Goal: Information Seeking & Learning: Learn about a topic

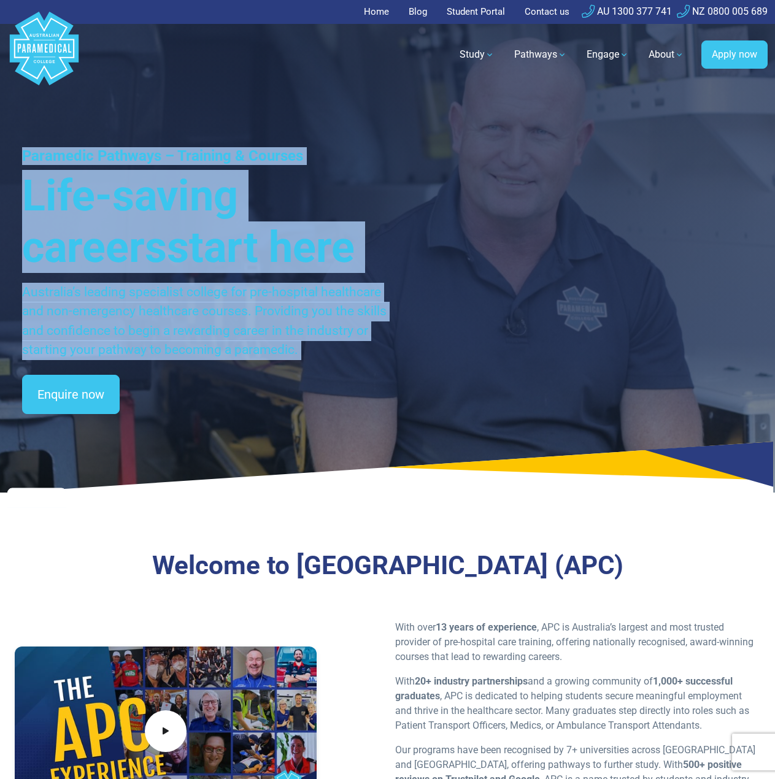
drag, startPoint x: 21, startPoint y: 149, endPoint x: 262, endPoint y: 444, distance: 381.3
click at [257, 439] on div "Paramedic Pathways – Training & Courses Life-saving careers start here Australi…" at bounding box center [387, 246] width 775 height 493
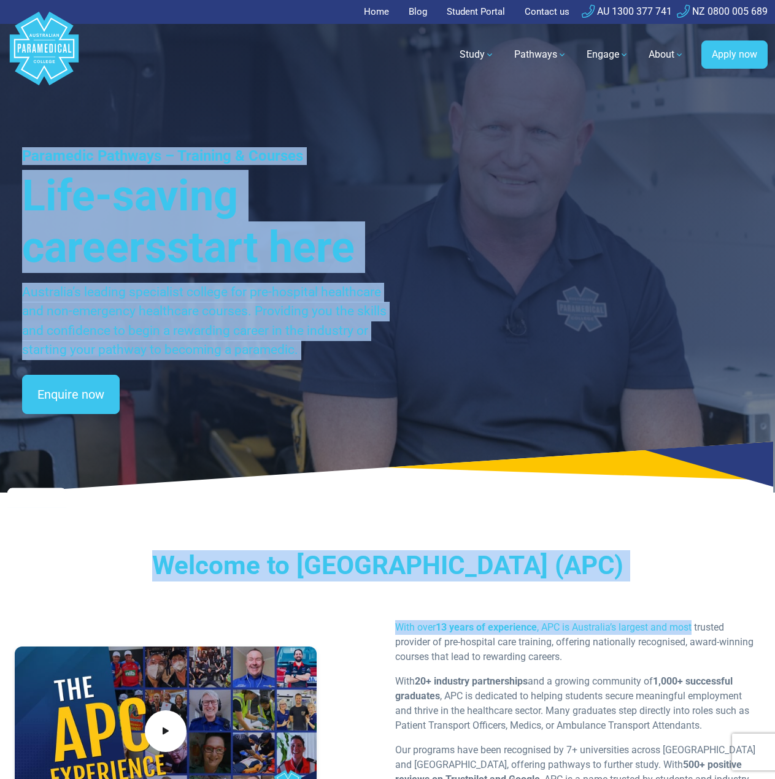
drag, startPoint x: 694, startPoint y: 593, endPoint x: 22, endPoint y: 154, distance: 802.7
click at [21, 154] on div "Home Blog Student Portal Contact us AU 1300 377 741 NZ 0800 005 689 .logo-block…" at bounding box center [387, 445] width 775 height 891
click at [22, 154] on h1 "Paramedic Pathways – Training & Courses" at bounding box center [212, 156] width 381 height 18
drag, startPoint x: 23, startPoint y: 147, endPoint x: 658, endPoint y: 630, distance: 797.6
click at [658, 630] on div "Home Blog Student Portal Contact us AU 1300 377 741 NZ 0800 005 689 .logo-block…" at bounding box center [387, 445] width 775 height 891
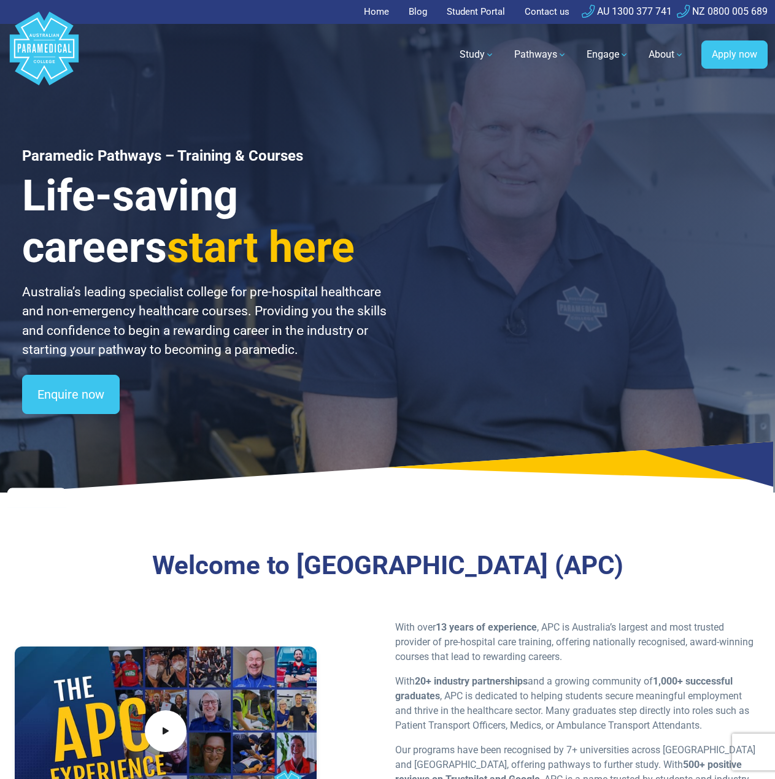
click at [648, 665] on p "With over 13 years of experience , APC is Australia’s largest and most trusted …" at bounding box center [578, 643] width 366 height 44
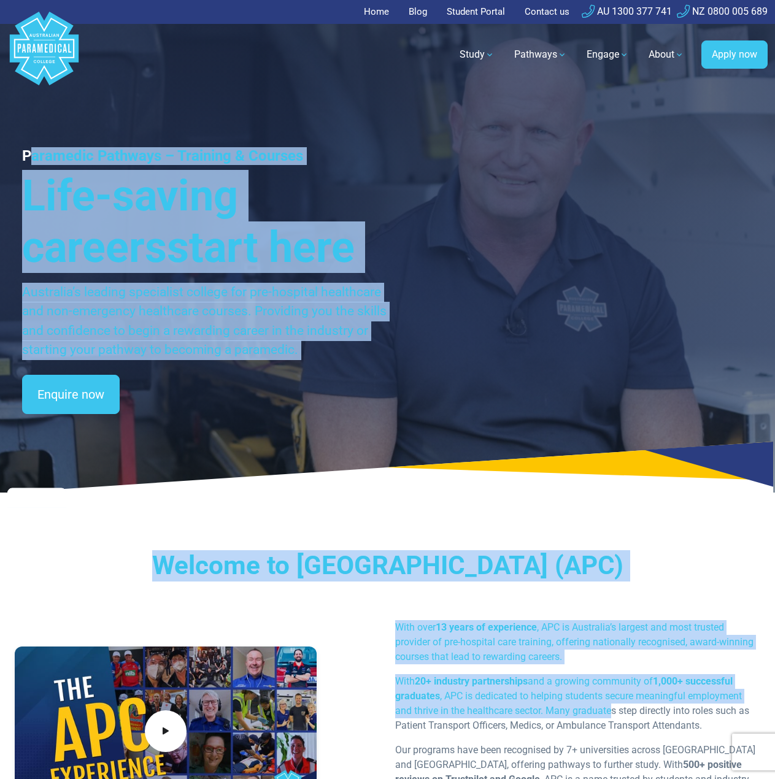
drag, startPoint x: 613, startPoint y: 713, endPoint x: 28, endPoint y: 150, distance: 811.7
click at [28, 150] on div "Home Blog Student Portal Contact us AU 1300 377 741 NZ 0800 005 689 .logo-block…" at bounding box center [387, 445] width 775 height 891
click at [28, 150] on h1 "Paramedic Pathways – Training & Courses" at bounding box center [212, 156] width 381 height 18
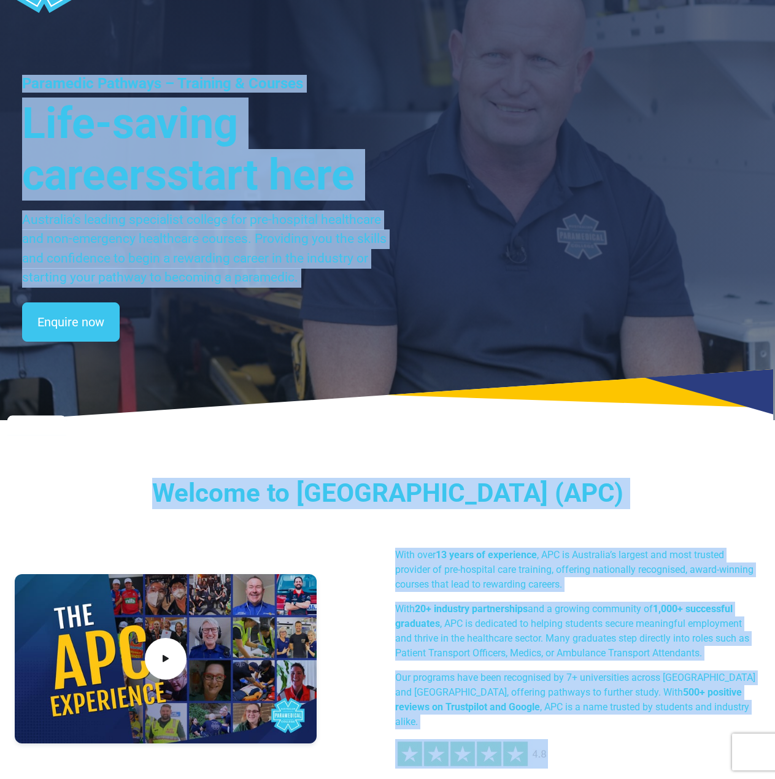
drag, startPoint x: 28, startPoint y: 150, endPoint x: 587, endPoint y: 732, distance: 806.5
click at [605, 775] on div "Home Blog Student Portal Contact us AU 1300 377 741 NZ 0800 005 689 .logo-block…" at bounding box center [387, 373] width 775 height 891
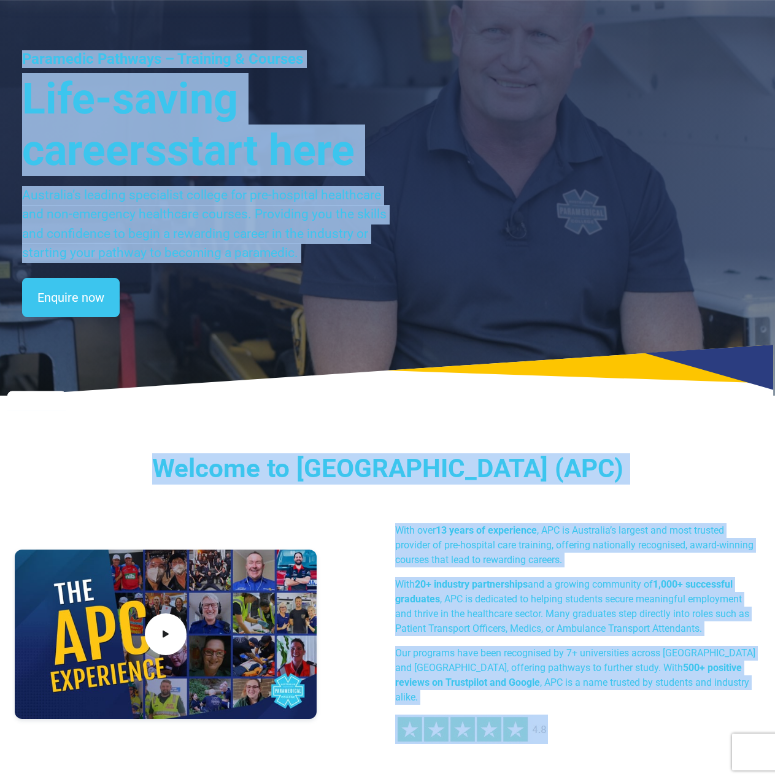
click at [511, 543] on p "With over 13 years of experience , APC is Australia’s largest and most trusted …" at bounding box center [578, 546] width 366 height 44
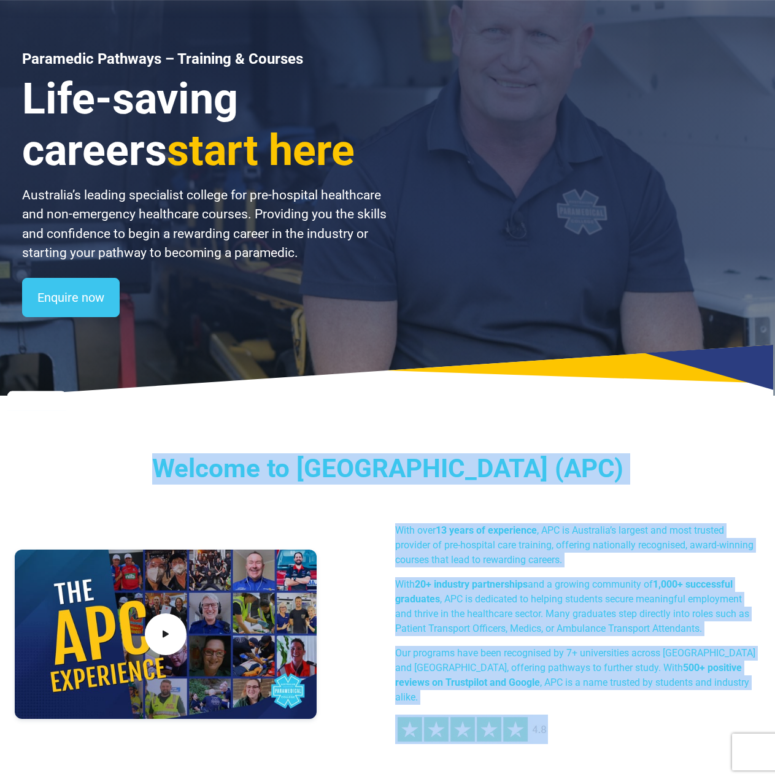
drag, startPoint x: 613, startPoint y: 726, endPoint x: 168, endPoint y: 398, distance: 553.0
click at [168, 398] on div "Home Blog Student Portal Contact us AU 1300 377 741 NZ 0800 005 689 .logo-block…" at bounding box center [387, 348] width 775 height 891
click at [293, 436] on div "Welcome to Australian Paramedical College (APC) With over 13 years of experienc…" at bounding box center [387, 604] width 775 height 380
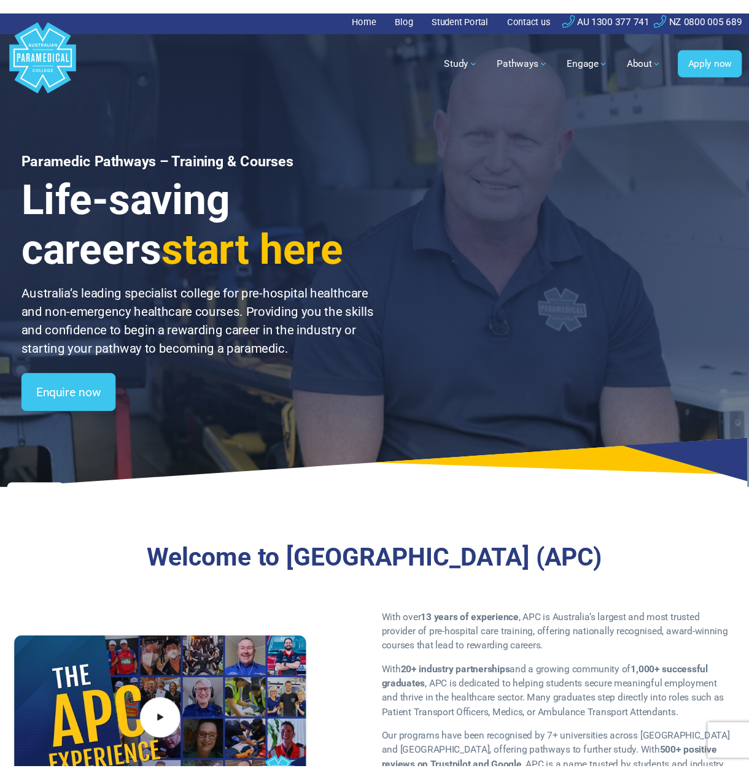
scroll to position [0, 0]
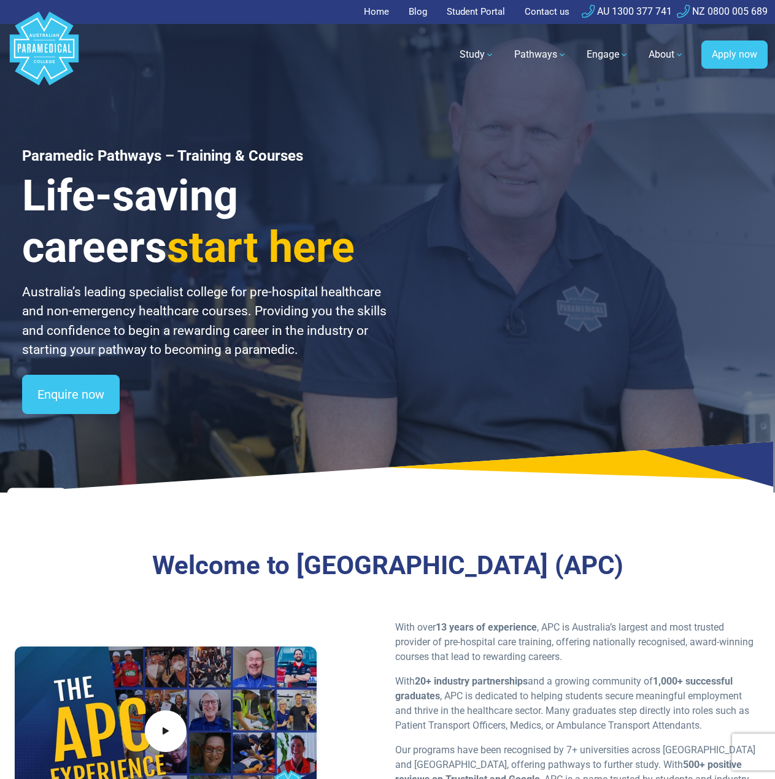
click at [18, 489] on h3 at bounding box center [36, 498] width 59 height 20
click at [15, 490] on h3 at bounding box center [36, 498] width 59 height 20
click at [10, 493] on h3 at bounding box center [36, 498] width 59 height 20
click at [9, 491] on h3 at bounding box center [36, 498] width 59 height 20
click at [10, 487] on icon at bounding box center [387, 468] width 775 height 52
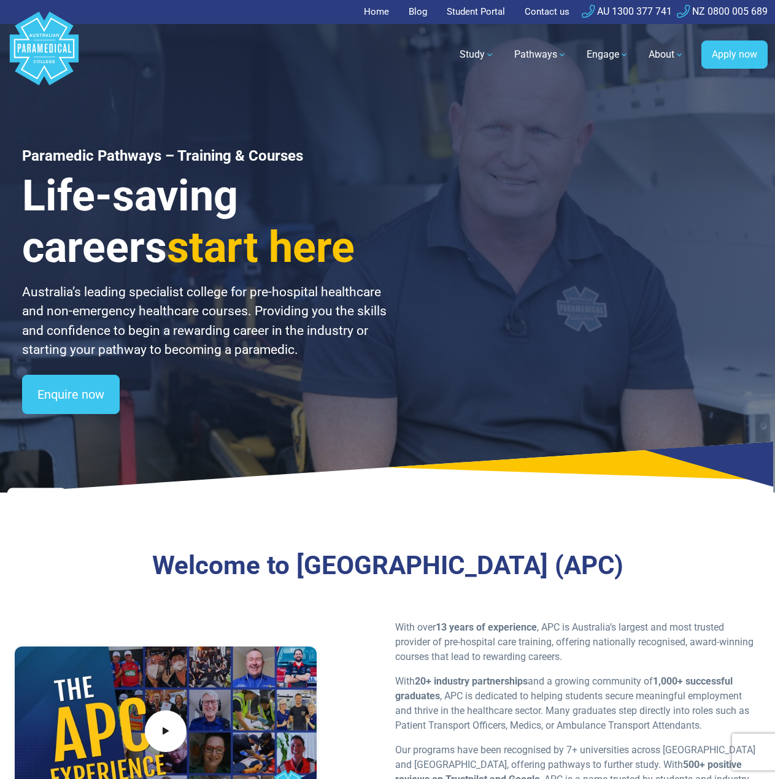
click at [21, 490] on h3 at bounding box center [36, 498] width 59 height 20
click at [123, 172] on h3 "Life-saving careers start here" at bounding box center [212, 221] width 381 height 103
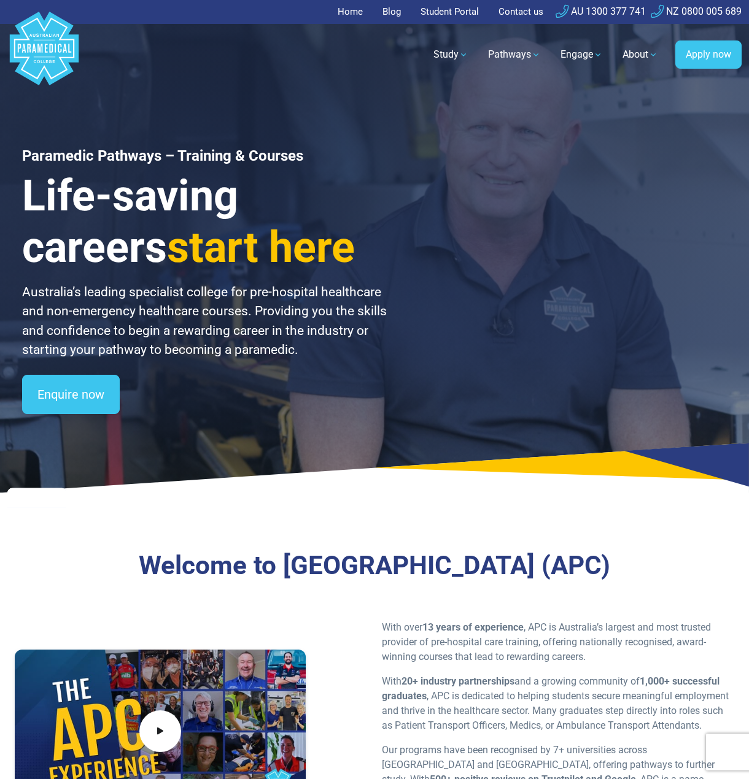
click at [20, 489] on h3 at bounding box center [36, 498] width 59 height 20
click at [15, 489] on h3 at bounding box center [36, 498] width 59 height 20
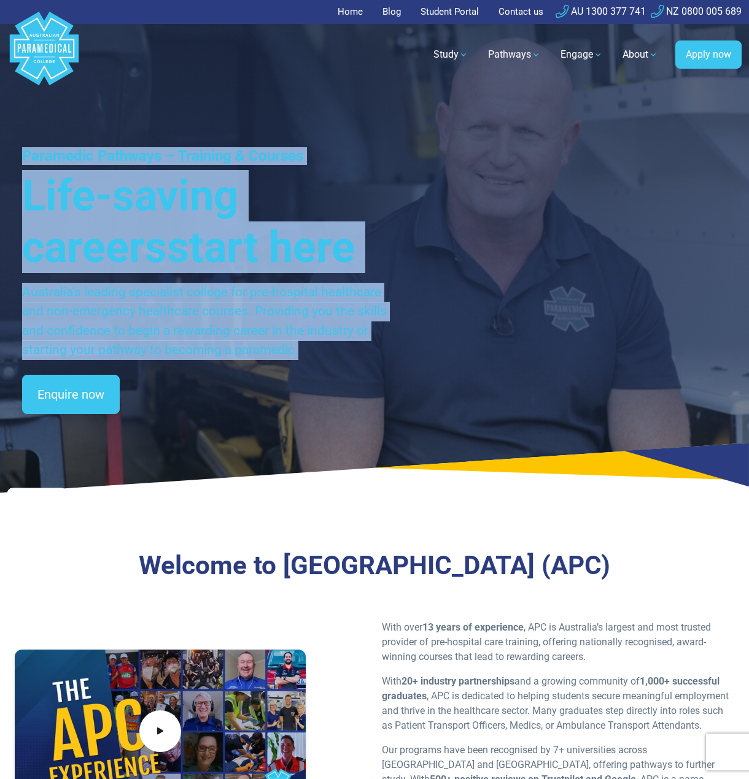
drag, startPoint x: 20, startPoint y: 143, endPoint x: 292, endPoint y: 339, distance: 335.6
click at [307, 359] on div "Paramedic Pathways – Training & Courses Life-saving careers start here Australi…" at bounding box center [374, 246] width 749 height 493
click at [217, 242] on span "start here" at bounding box center [261, 247] width 188 height 50
drag, startPoint x: 23, startPoint y: 151, endPoint x: 362, endPoint y: 387, distance: 413.6
click at [365, 390] on div "Paramedic Pathways – Training & Courses Life-saving careers start here Australi…" at bounding box center [205, 280] width 367 height 267
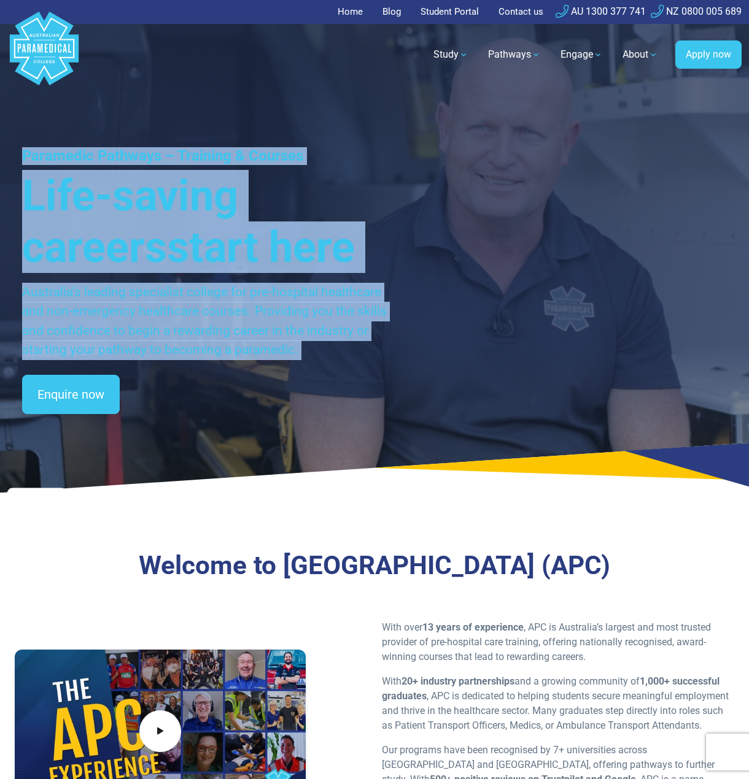
click at [324, 357] on p "Australia’s leading specialist college for pre-hospital healthcare and non-emer…" at bounding box center [205, 321] width 367 height 77
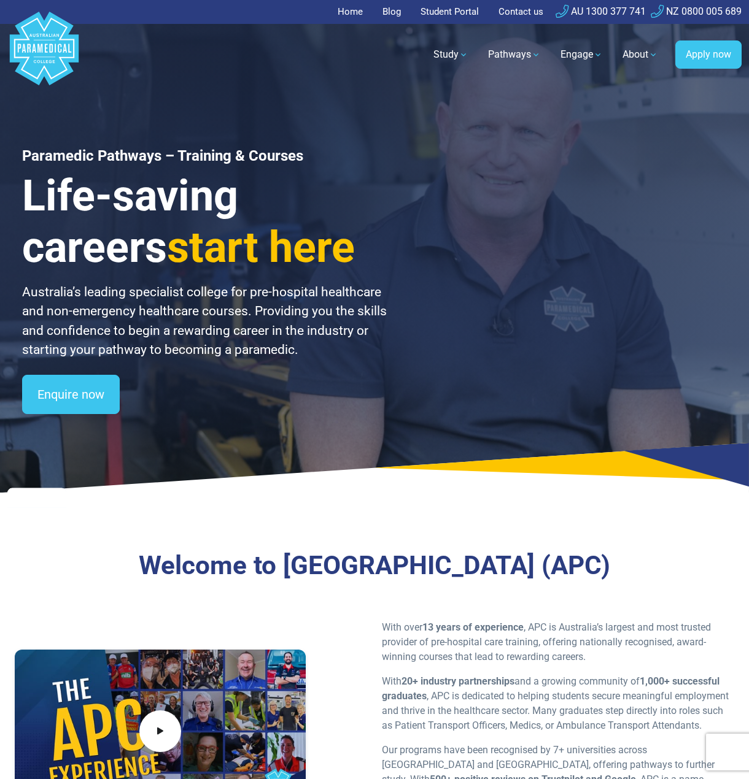
drag, startPoint x: 320, startPoint y: 358, endPoint x: -15, endPoint y: 528, distance: 375.8
click at [205, 234] on span "start here" at bounding box center [261, 247] width 188 height 50
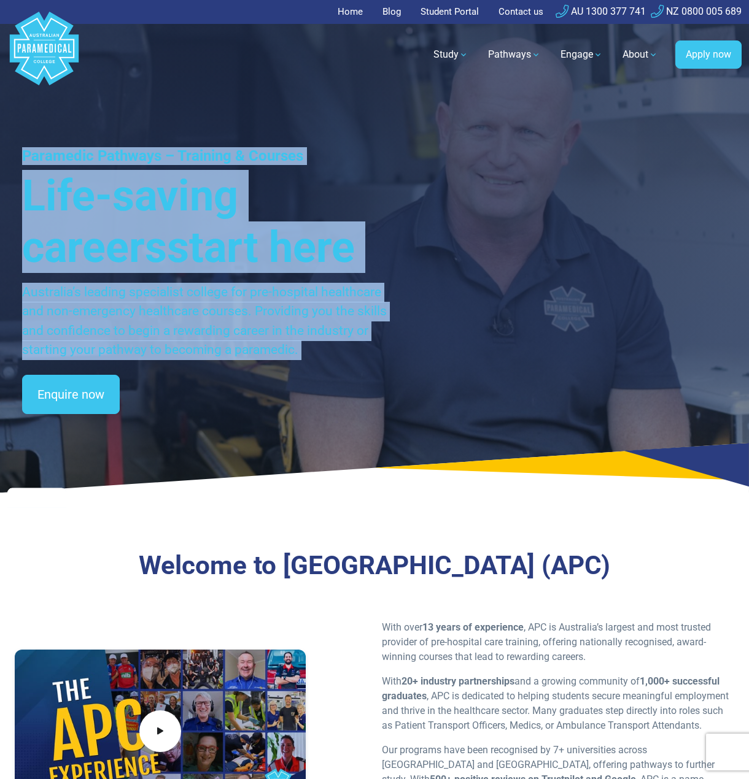
drag, startPoint x: 23, startPoint y: 149, endPoint x: 296, endPoint y: 360, distance: 345.7
click at [296, 360] on div "Paramedic Pathways – Training & Courses Life-saving careers start here Australi…" at bounding box center [205, 280] width 367 height 267
click at [228, 304] on p "Australia’s leading specialist college for pre-hospital healthcare and non-emer…" at bounding box center [205, 321] width 367 height 77
drag, startPoint x: 25, startPoint y: 154, endPoint x: 301, endPoint y: 394, distance: 365.9
click at [301, 394] on div "Paramedic Pathways – Training & Courses Life-saving careers start here Australi…" at bounding box center [205, 280] width 367 height 267
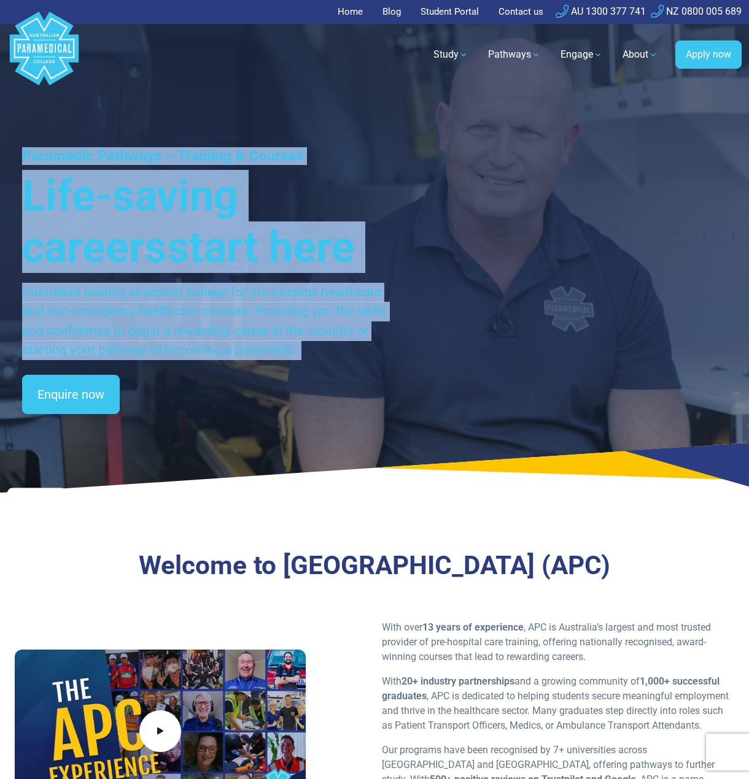
click at [258, 298] on p "Australia’s leading specialist college for pre-hospital healthcare and non-emer…" at bounding box center [205, 321] width 367 height 77
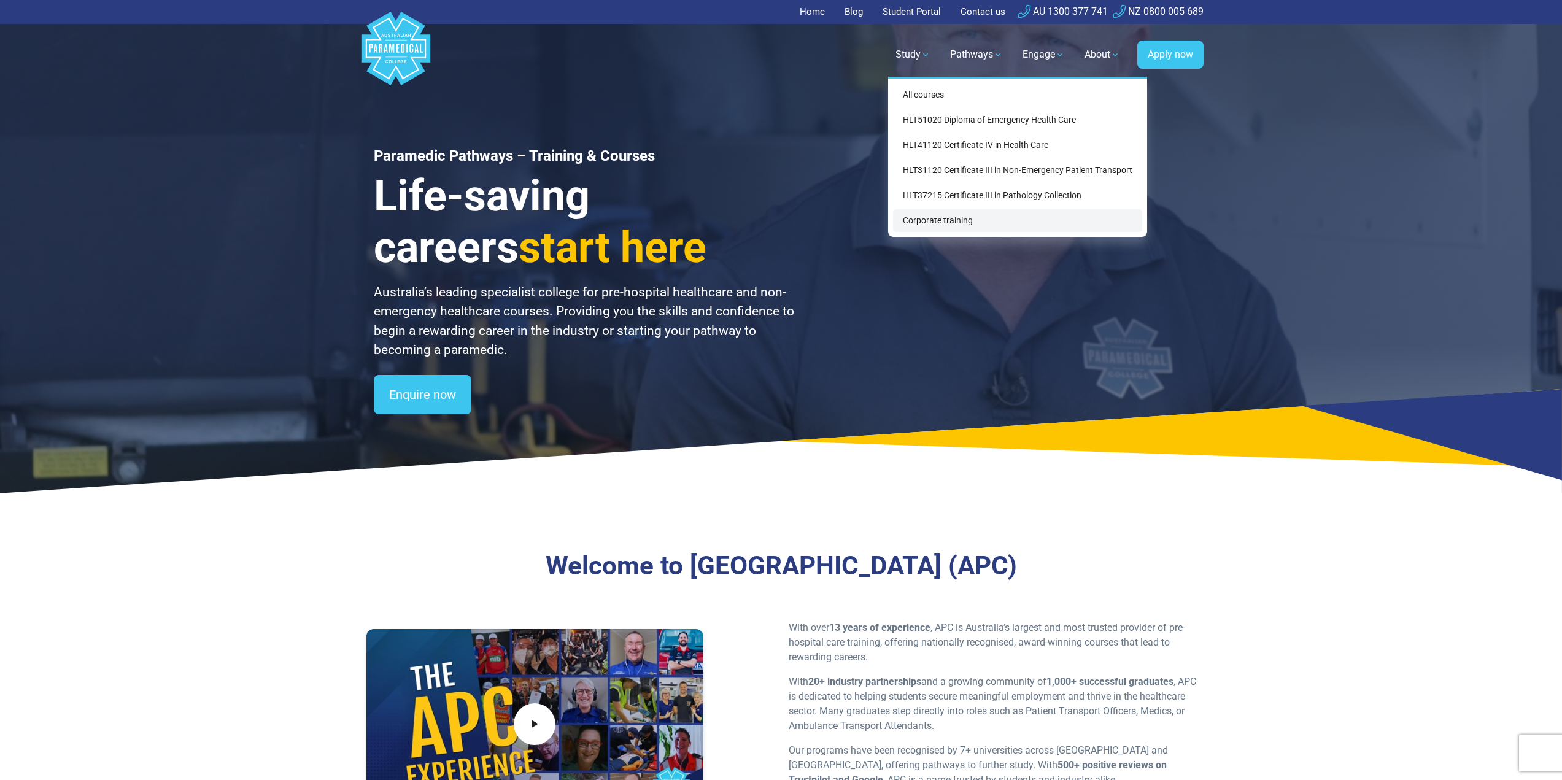
click at [962, 225] on link "Corporate training" at bounding box center [1017, 220] width 249 height 23
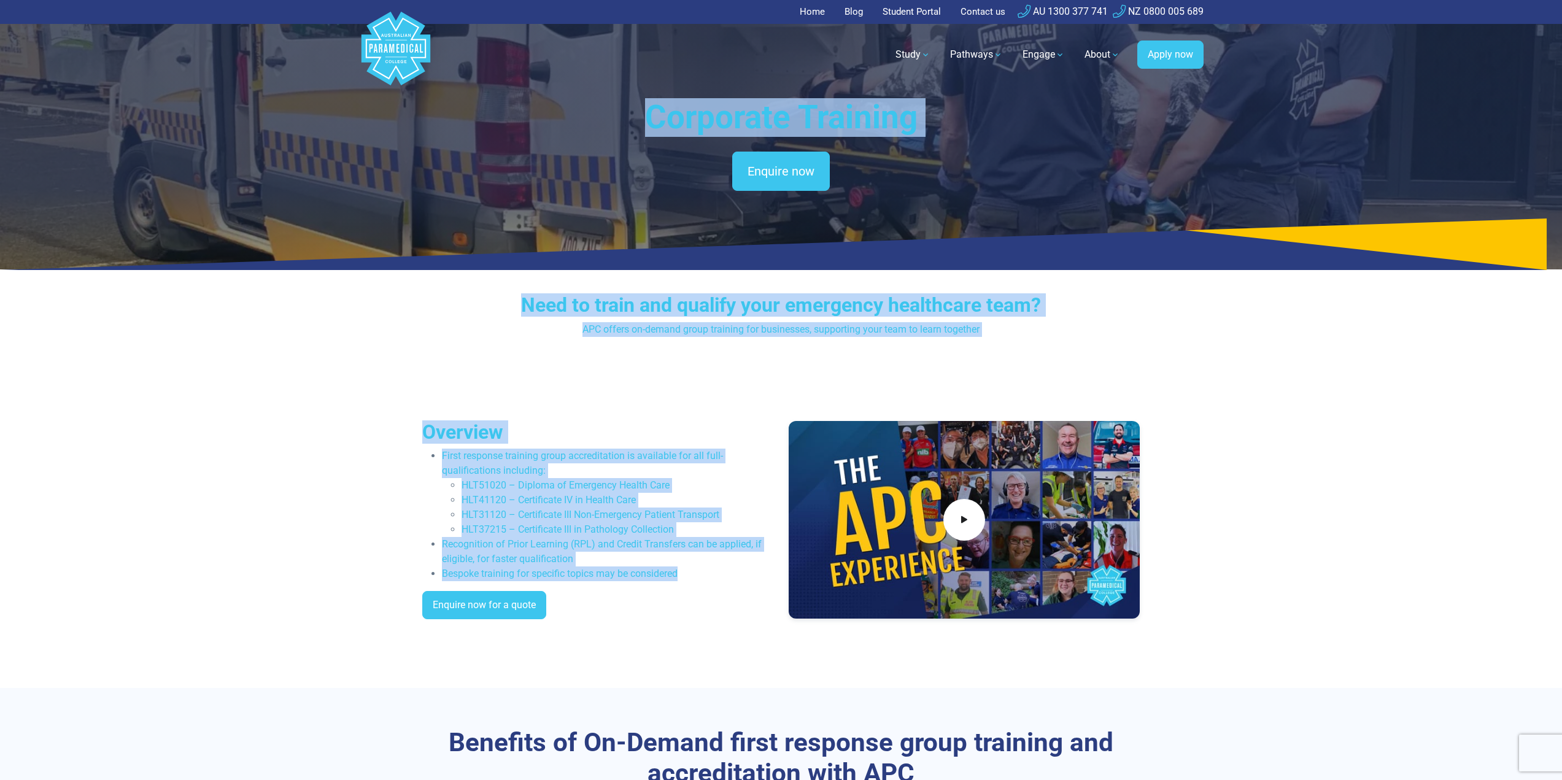
drag, startPoint x: 692, startPoint y: 254, endPoint x: 644, endPoint y: 93, distance: 168.4
click at [644, 95] on div "Corporate Training Enquire now" at bounding box center [781, 134] width 859 height 269
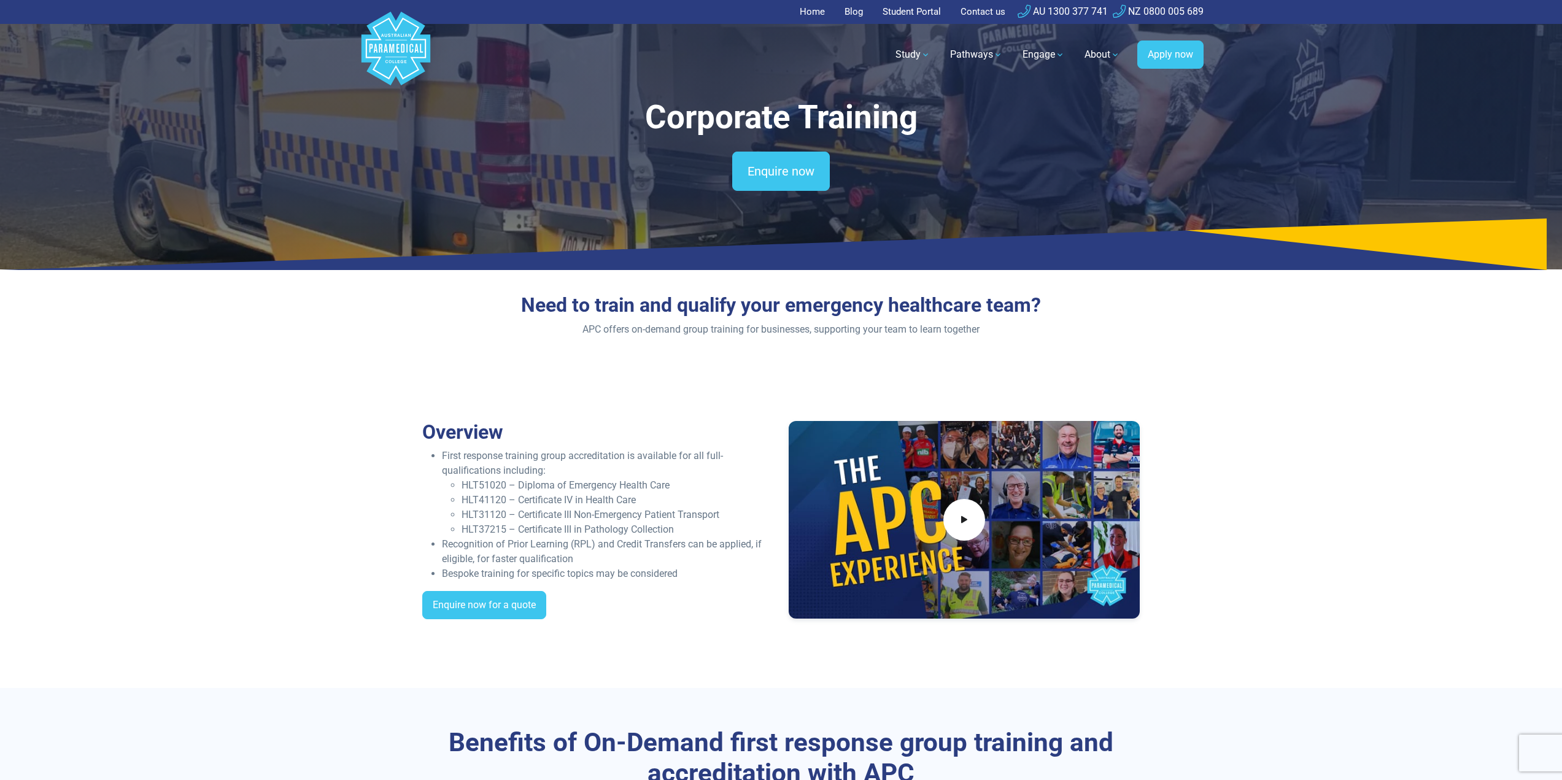
click at [639, 90] on header "Home Blog Student Portal Contact us AU 1300 377 741 NZ 0800 005 689 .logo-block…" at bounding box center [781, 45] width 1562 height 90
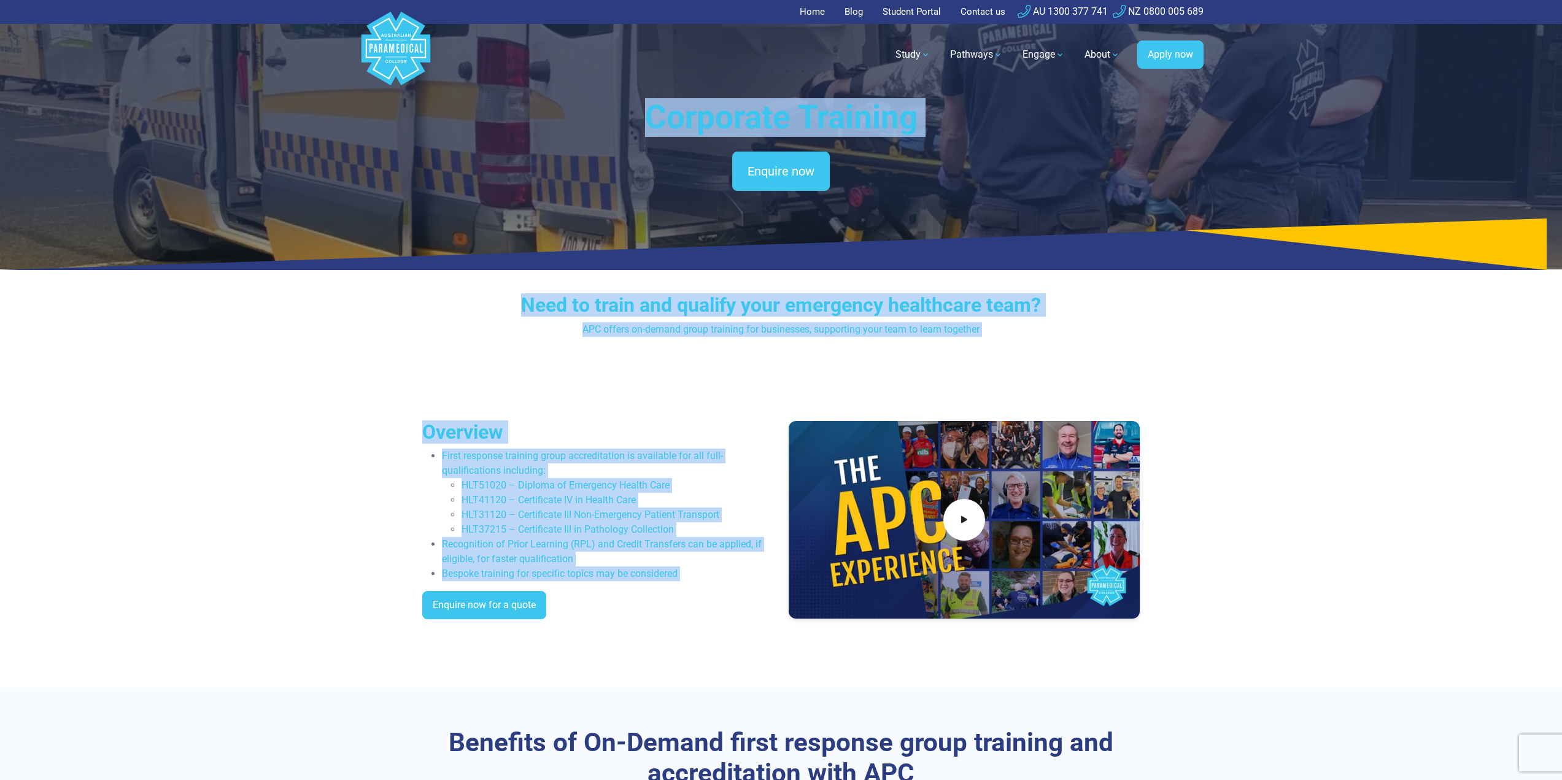
drag, startPoint x: 740, startPoint y: 467, endPoint x: 739, endPoint y: 579, distance: 112.3
click at [718, 561] on li "Recognition of Prior Learning (RPL) and Credit Transfers can be applied, if eli…" at bounding box center [608, 551] width 332 height 29
drag, startPoint x: 714, startPoint y: 586, endPoint x: 628, endPoint y: 103, distance: 490.0
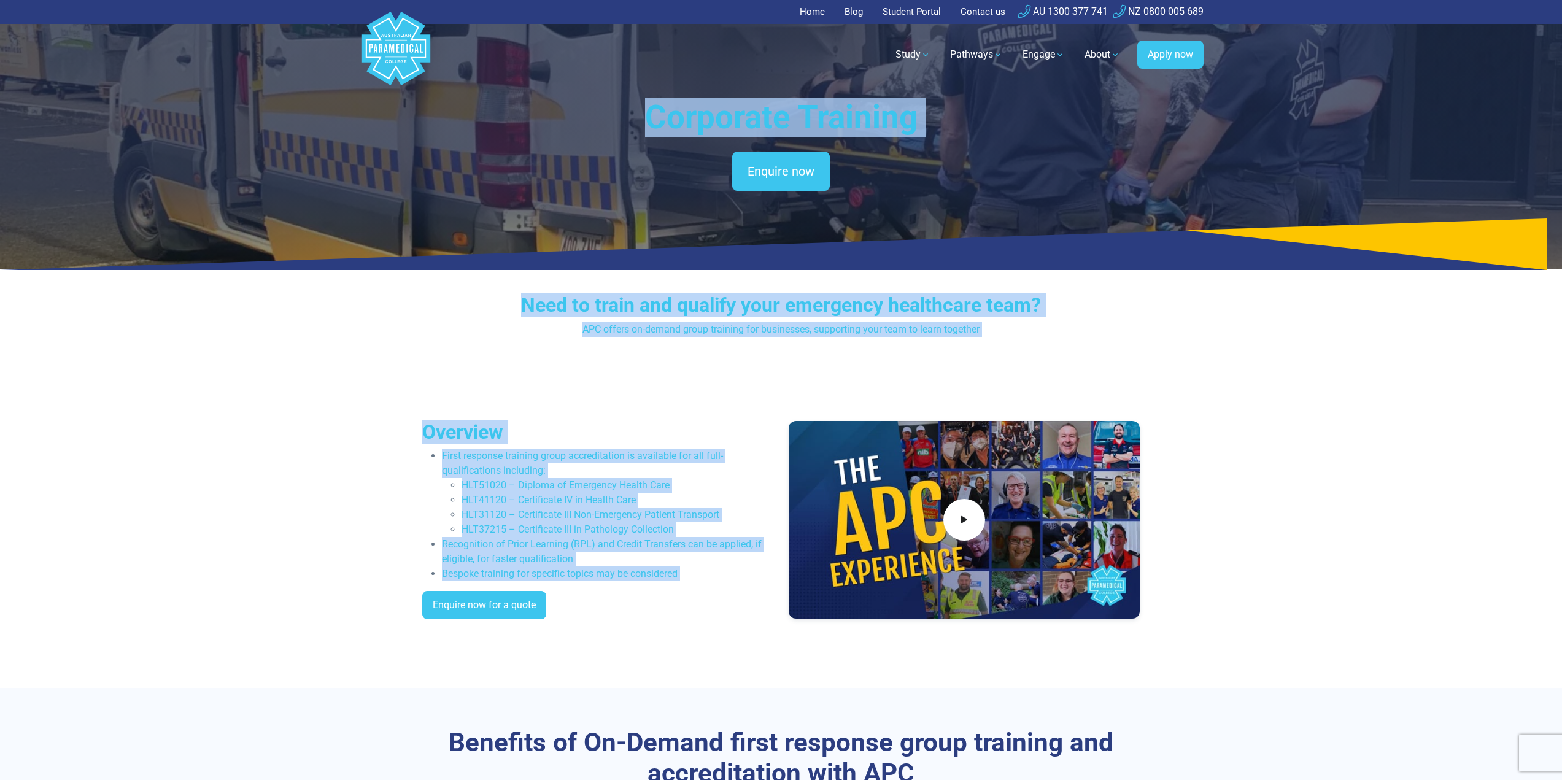
click at [631, 107] on h1 "Corporate Training" at bounding box center [781, 117] width 718 height 39
drag, startPoint x: 653, startPoint y: 147, endPoint x: 732, endPoint y: 581, distance: 441.6
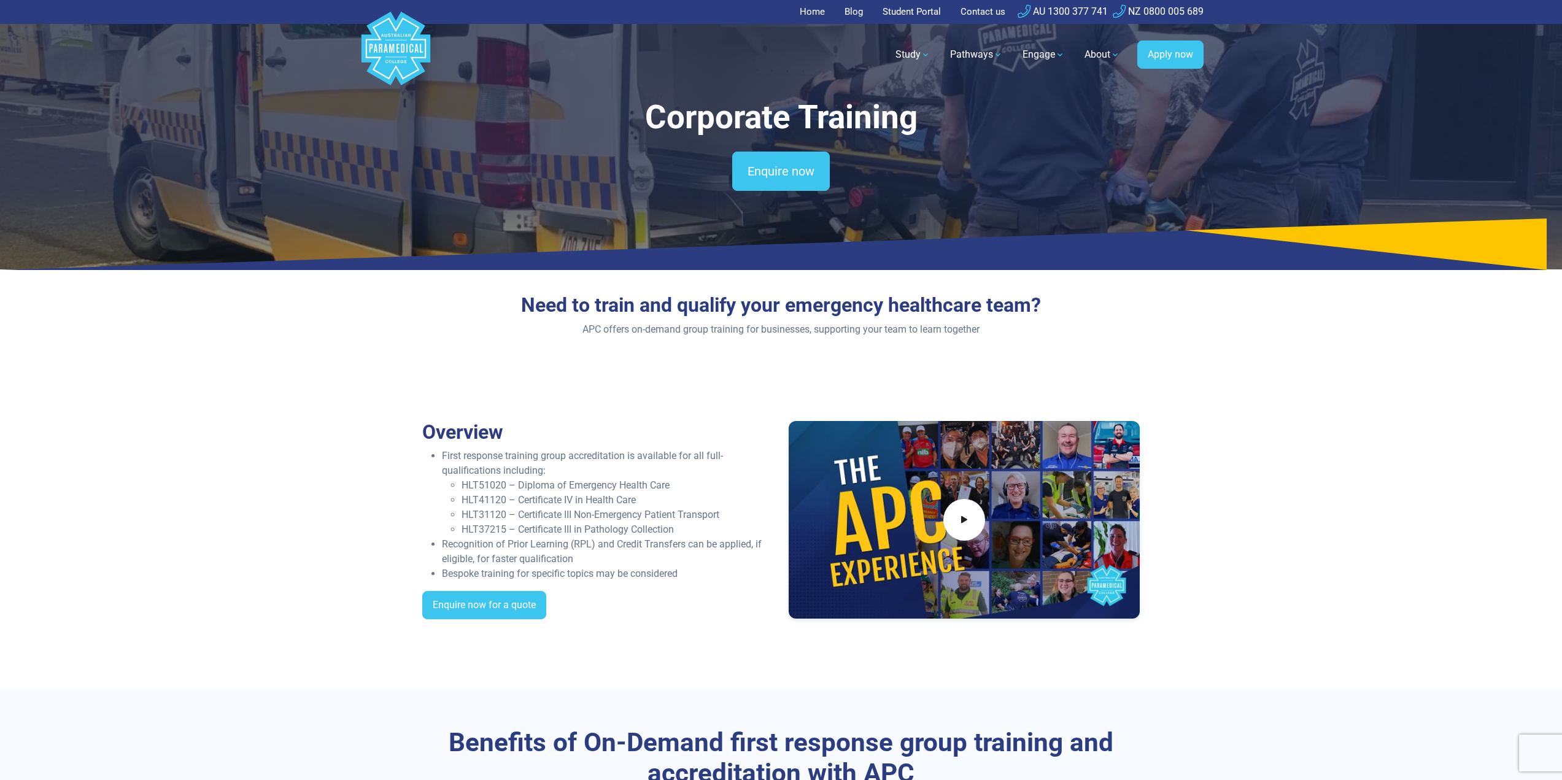
click at [727, 582] on div "Overview First response training group accreditation is available for all full-…" at bounding box center [598, 524] width 366 height 209
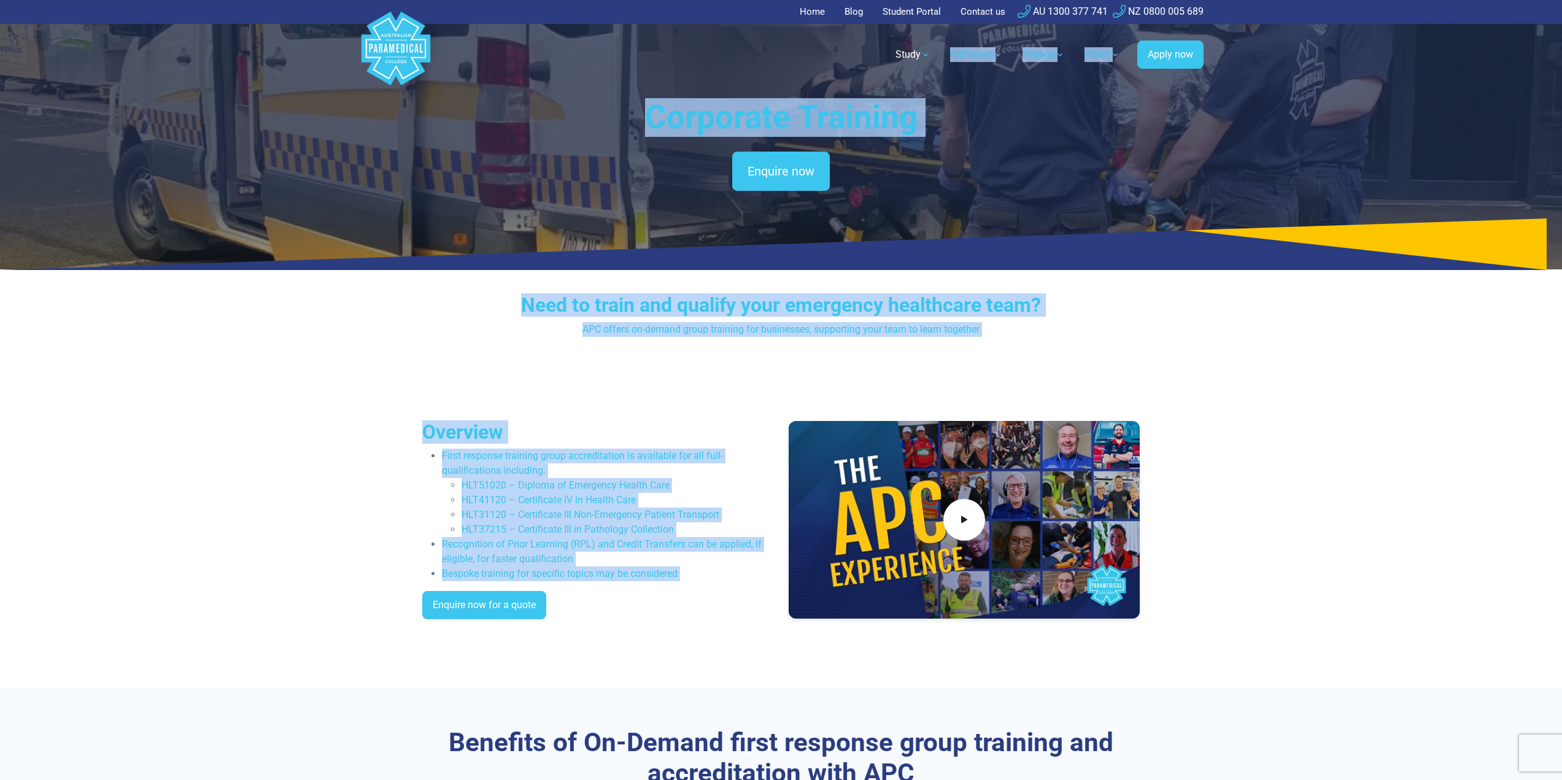
drag, startPoint x: 725, startPoint y: 584, endPoint x: 626, endPoint y: 79, distance: 514.7
click at [643, 116] on h1 "Corporate Training" at bounding box center [781, 117] width 718 height 39
drag, startPoint x: 661, startPoint y: 238, endPoint x: 678, endPoint y: 580, distance: 342.9
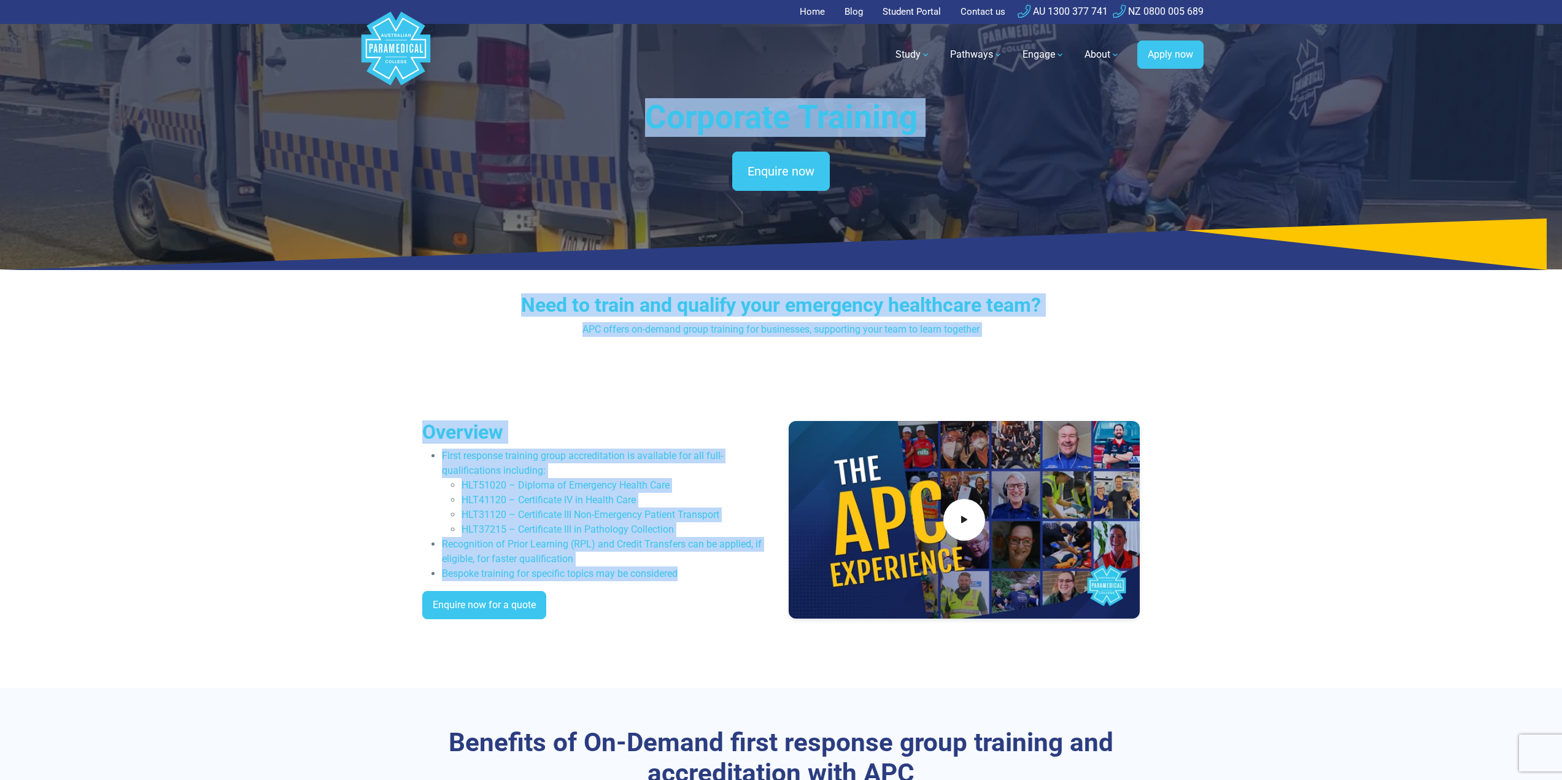
click at [679, 577] on li "Bespoke training for specific topics may be considered" at bounding box center [608, 574] width 332 height 15
click at [636, 567] on li "Bespoke training for specific topics may be considered" at bounding box center [608, 574] width 332 height 15
drag, startPoint x: 694, startPoint y: 569, endPoint x: 536, endPoint y: 31, distance: 560.9
click at [599, 112] on h1 "Corporate Training" at bounding box center [781, 117] width 718 height 39
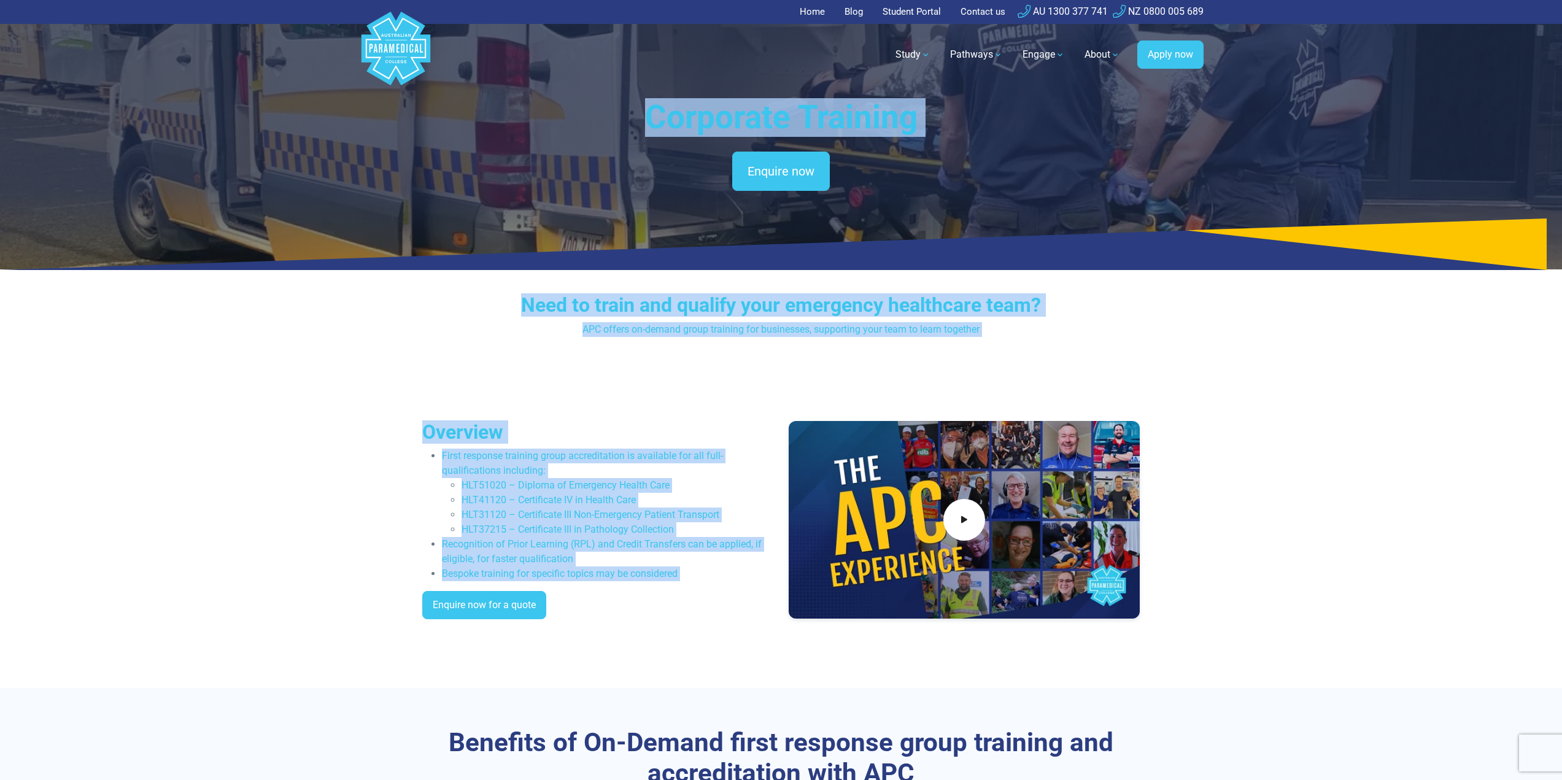
drag, startPoint x: 605, startPoint y: 93, endPoint x: 628, endPoint y: 487, distance: 394.1
click at [594, 441] on h2 "Overview" at bounding box center [598, 431] width 352 height 23
click at [622, 476] on li "First response training group accreditation is available for all full-qualifica…" at bounding box center [608, 493] width 332 height 88
drag, startPoint x: 690, startPoint y: 574, endPoint x: 638, endPoint y: 91, distance: 485.9
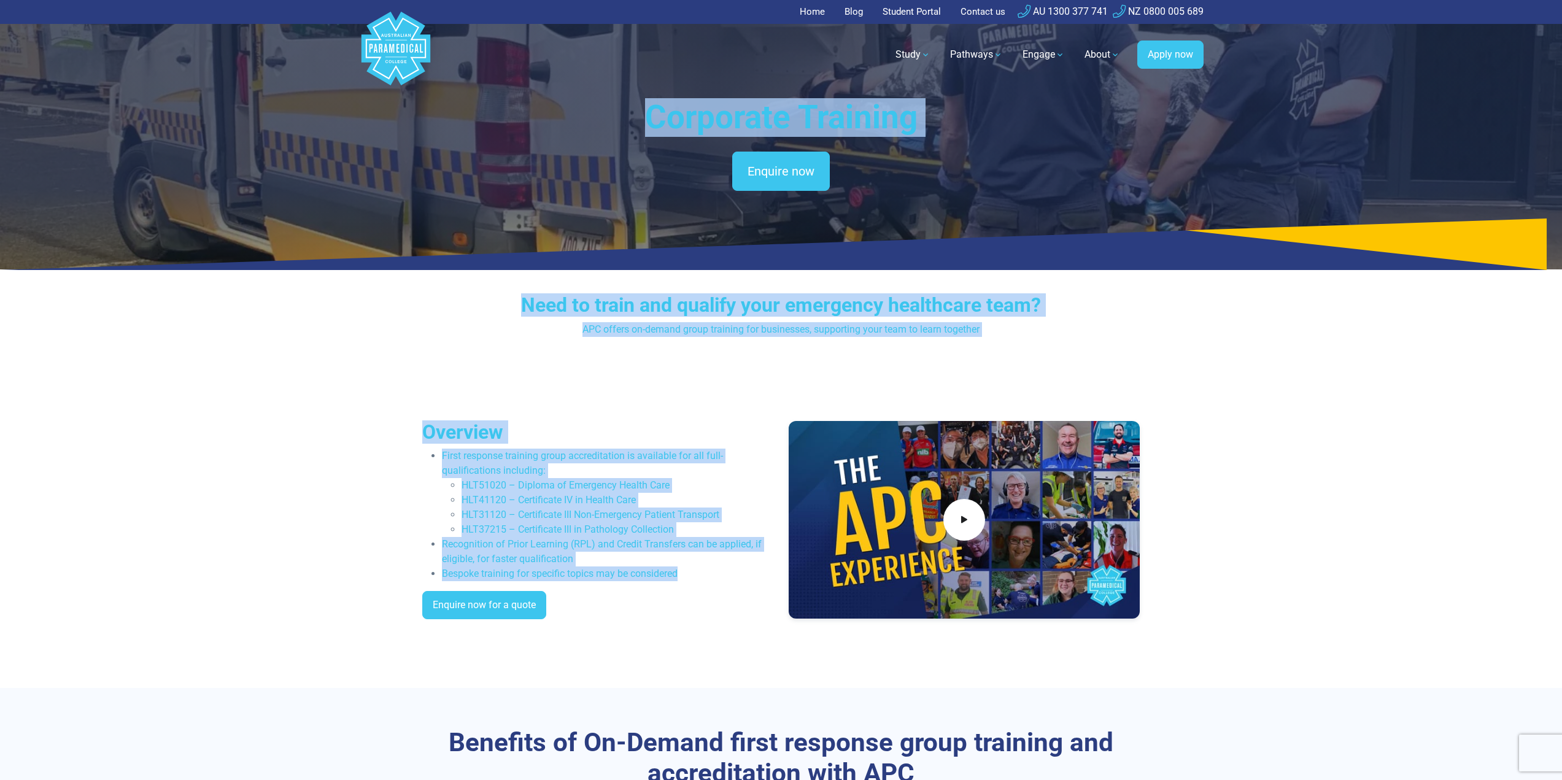
click at [648, 114] on h1 "Corporate Training" at bounding box center [781, 117] width 718 height 39
drag, startPoint x: 645, startPoint y: 98, endPoint x: 676, endPoint y: 530, distance: 432.6
click at [671, 512] on li "HLT31120 – Certificate III Non-Emergency Patient Transport" at bounding box center [618, 515] width 312 height 15
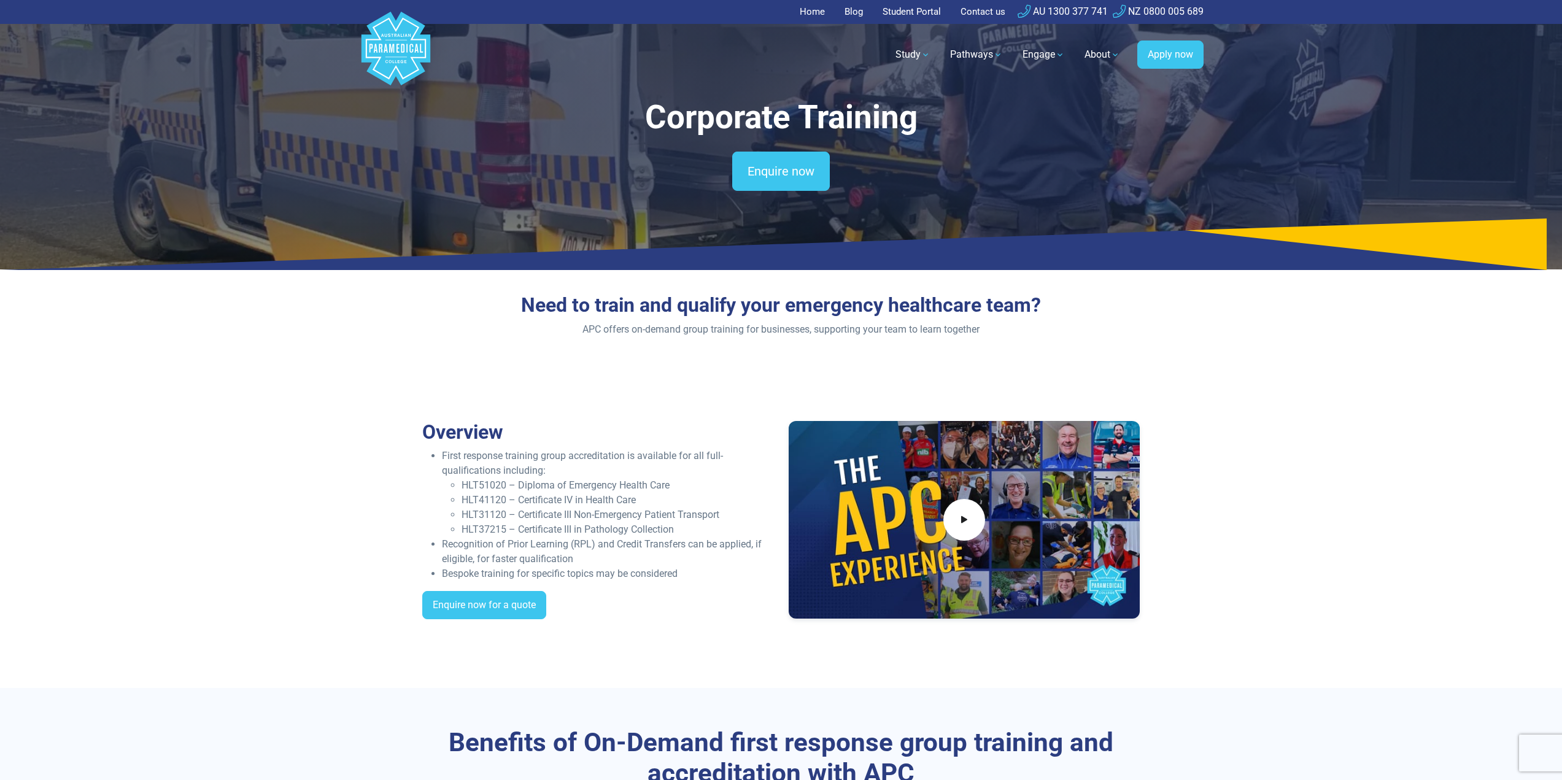
click at [636, 312] on h2 "Need to train and qualify your emergency healthcare team?" at bounding box center [781, 304] width 596 height 23
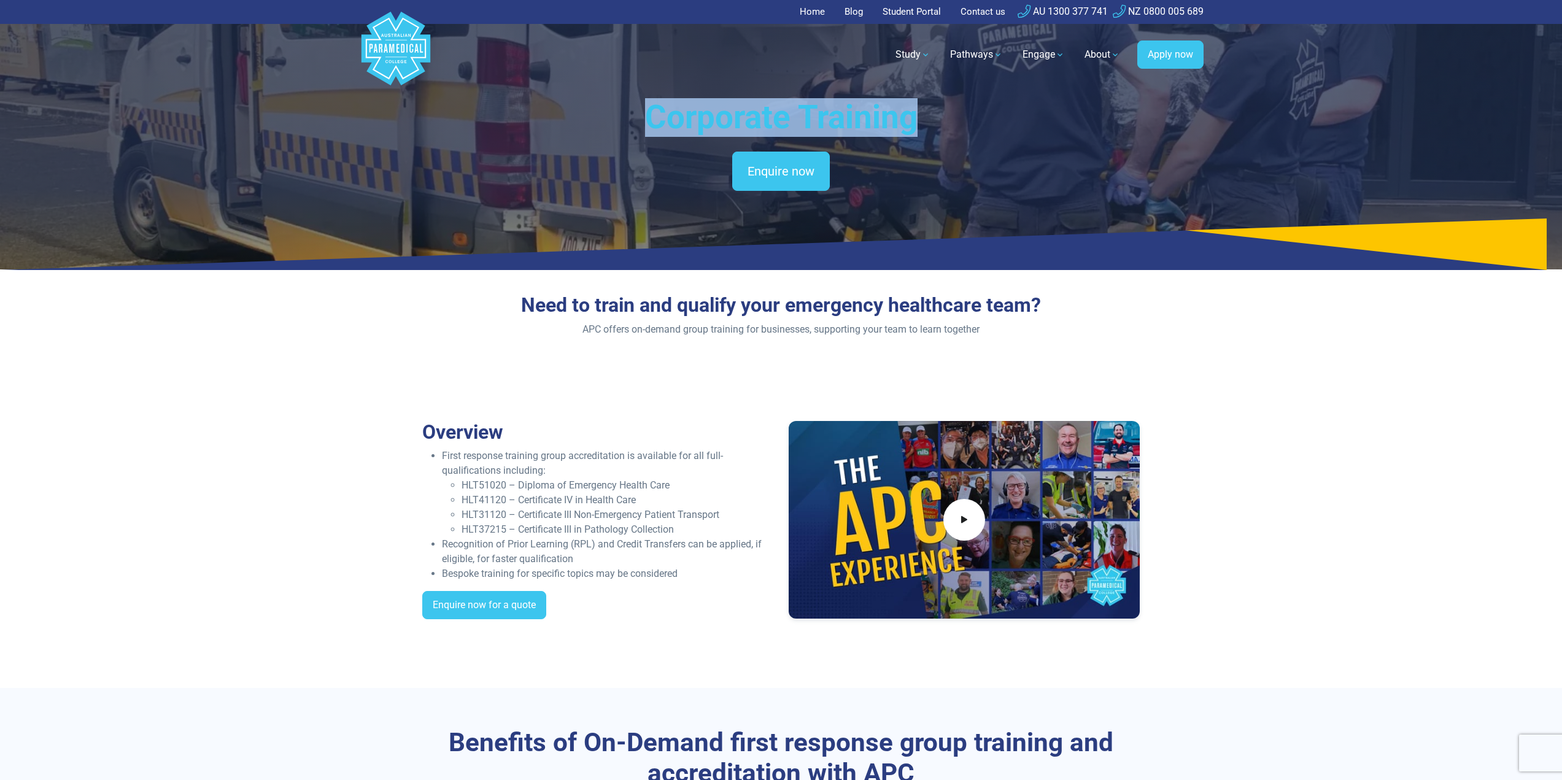
drag, startPoint x: 633, startPoint y: 109, endPoint x: 918, endPoint y: 113, distance: 285.4
click at [918, 113] on h1 "Corporate Training" at bounding box center [781, 117] width 718 height 39
drag, startPoint x: 923, startPoint y: 118, endPoint x: 644, endPoint y: 107, distance: 278.3
click at [644, 107] on h1 "Corporate Training" at bounding box center [781, 117] width 718 height 39
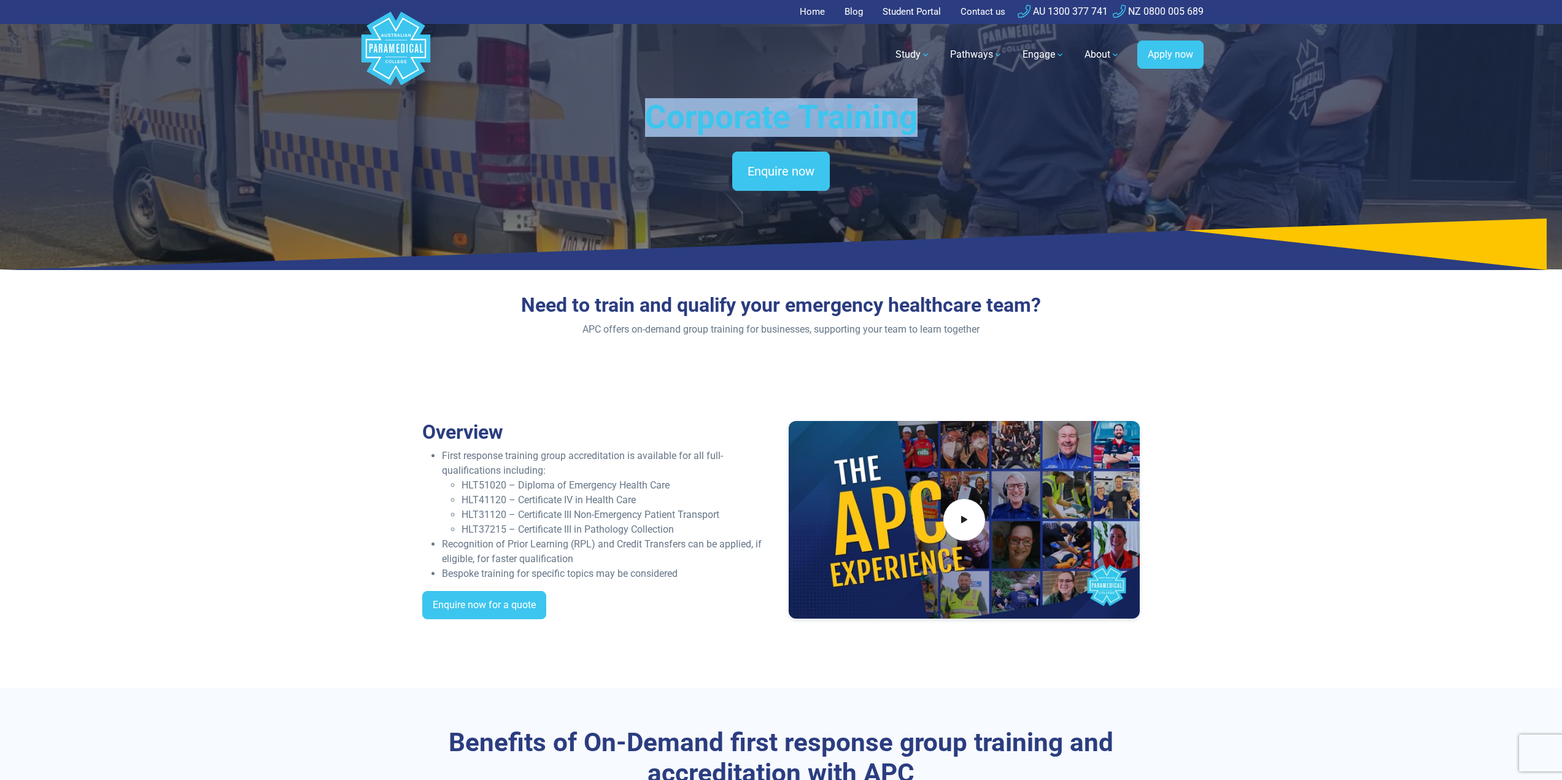
click at [644, 107] on h1 "Corporate Training" at bounding box center [781, 117] width 718 height 39
drag, startPoint x: 644, startPoint y: 110, endPoint x: 900, endPoint y: 136, distance: 257.2
click at [900, 136] on h1 "Corporate Training" at bounding box center [781, 117] width 718 height 39
click at [743, 119] on h1 "Corporate Training" at bounding box center [781, 117] width 718 height 39
drag, startPoint x: 770, startPoint y: 118, endPoint x: 683, endPoint y: 118, distance: 87.2
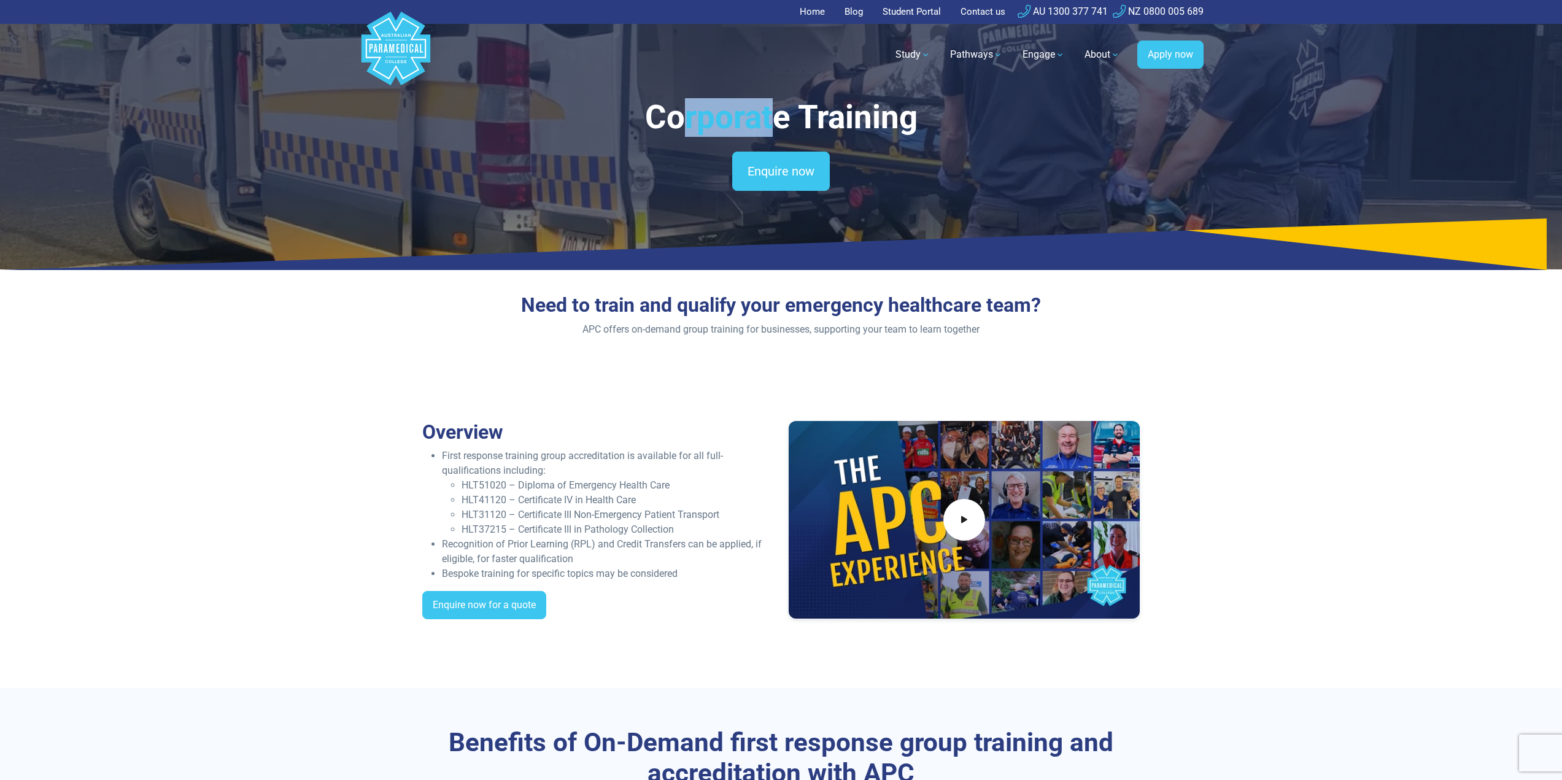
click at [679, 117] on h1 "Corporate Training" at bounding box center [781, 117] width 718 height 39
click at [686, 120] on h1 "Corporate Training" at bounding box center [781, 117] width 718 height 39
drag, startPoint x: 673, startPoint y: 115, endPoint x: 888, endPoint y: 147, distance: 216.6
click at [888, 147] on div "Corporate Training Enquire now" at bounding box center [781, 144] width 718 height 93
click at [903, 118] on h1 "Corporate Training" at bounding box center [781, 117] width 718 height 39
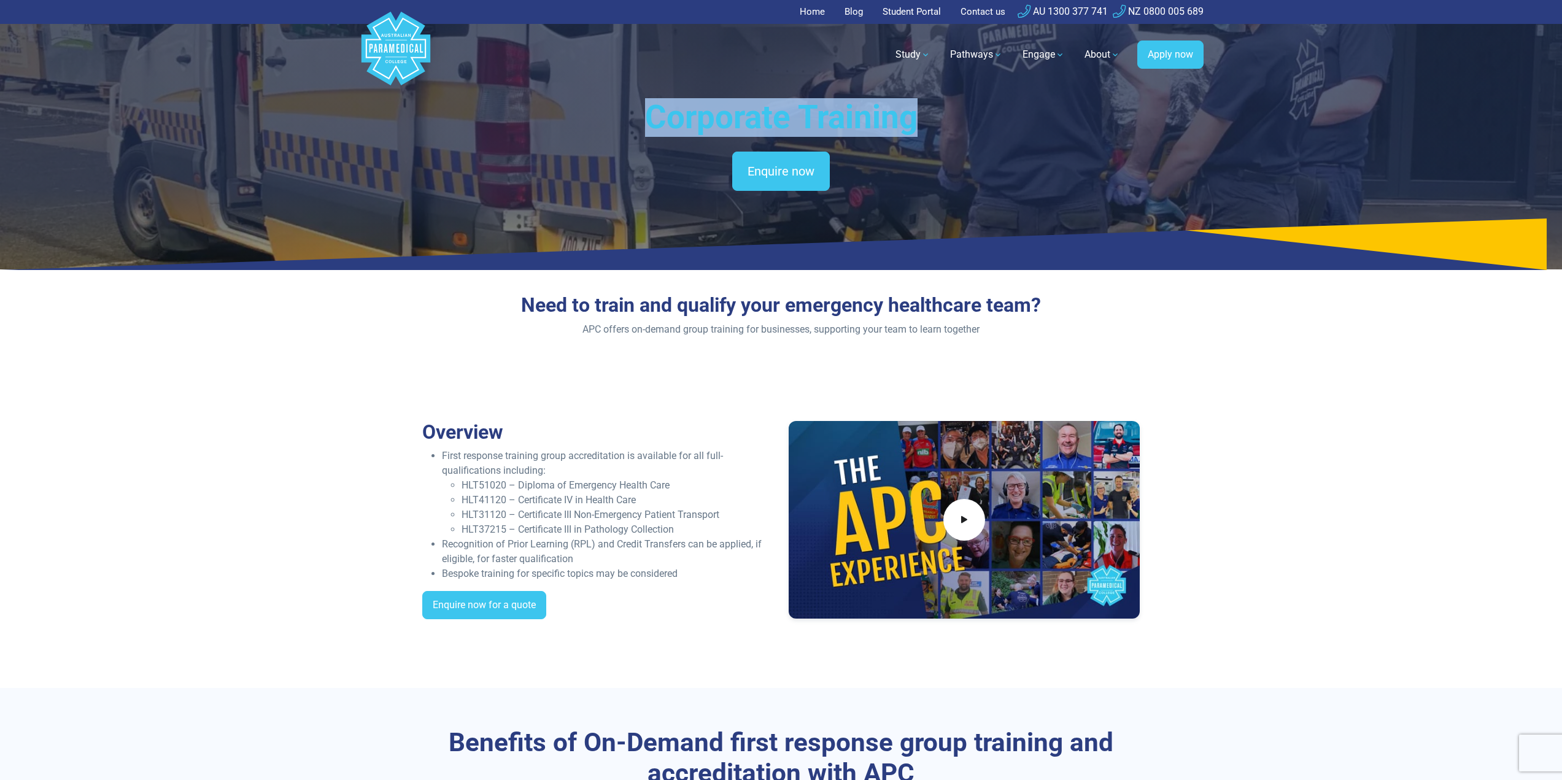
drag, startPoint x: 908, startPoint y: 127, endPoint x: 638, endPoint y: 118, distance: 270.2
click at [638, 118] on h1 "Corporate Training" at bounding box center [781, 117] width 718 height 39
click at [644, 125] on h1 "Corporate Training" at bounding box center [781, 117] width 718 height 39
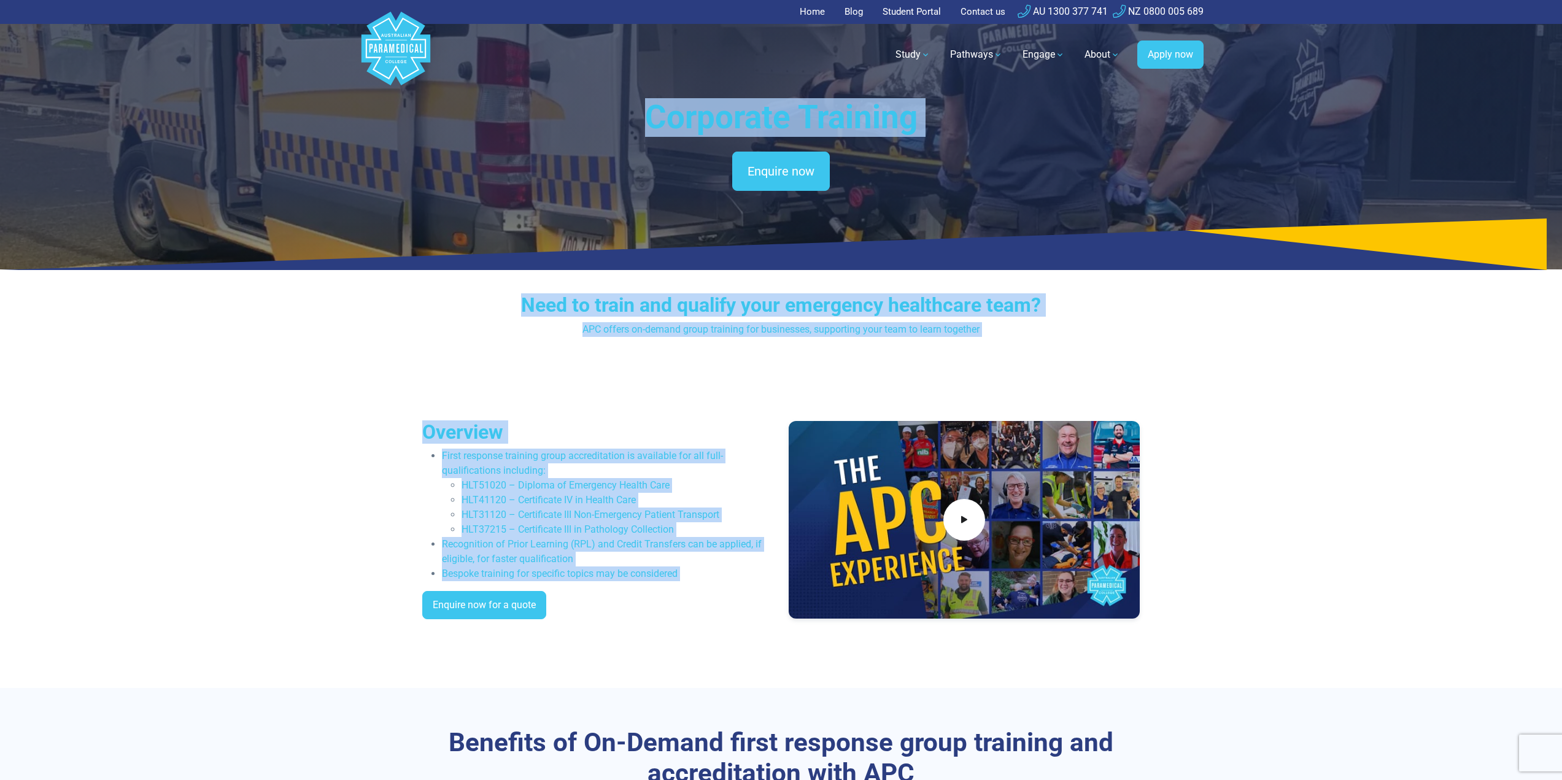
drag, startPoint x: 625, startPoint y: 99, endPoint x: 681, endPoint y: 585, distance: 489.3
click at [662, 476] on li "First response training group accreditation is available for all full-qualifica…" at bounding box center [608, 493] width 332 height 88
click at [1042, 349] on div "Need to train and qualify your emergency healthcare team? APC offers on-demand …" at bounding box center [781, 320] width 859 height 82
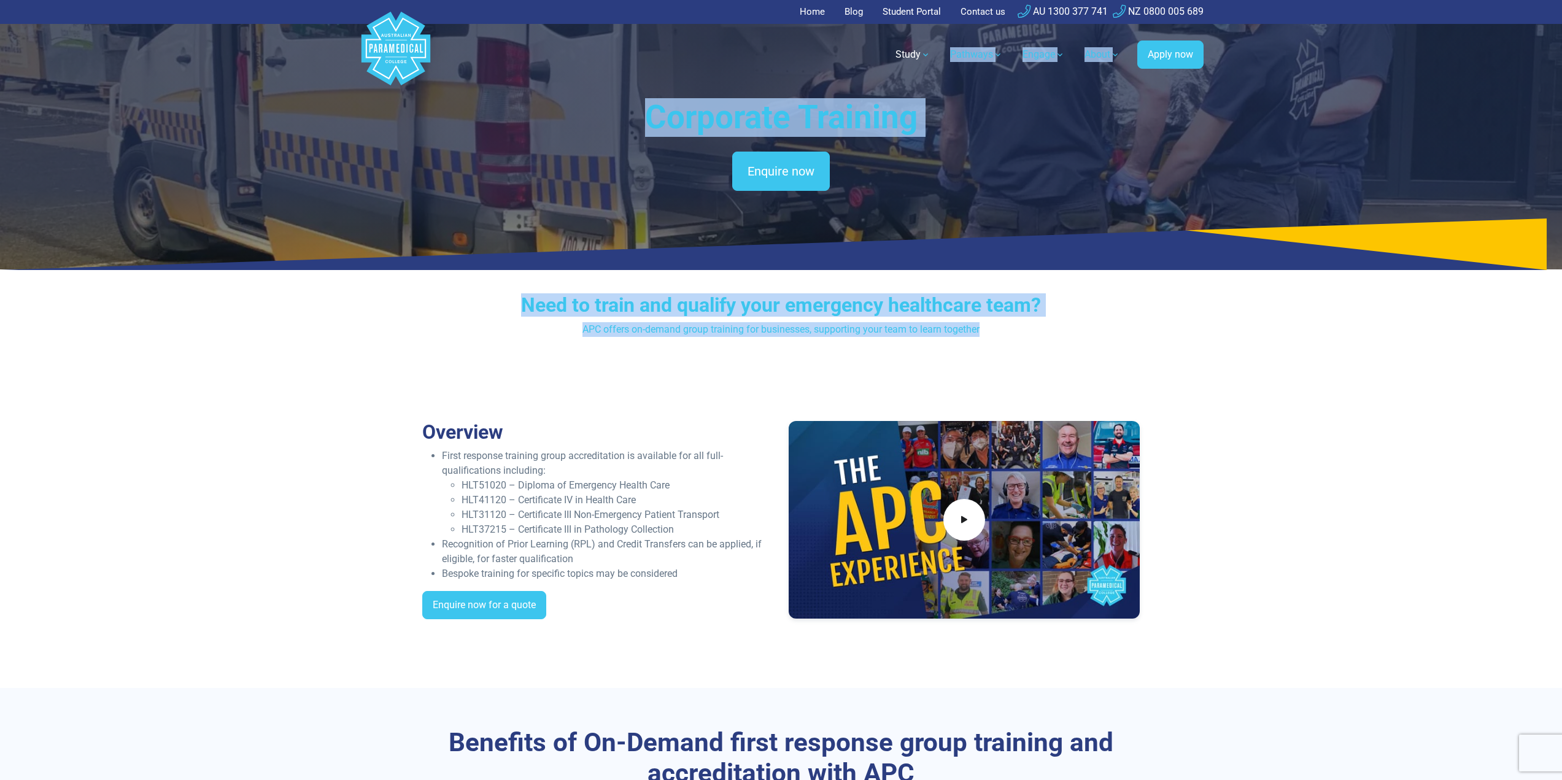
drag, startPoint x: 1015, startPoint y: 328, endPoint x: 613, endPoint y: 76, distance: 474.6
click at [640, 86] on header "Home Blog Student Portal Contact us AU 1300 377 741 NZ 0800 005 689 .logo-block…" at bounding box center [781, 45] width 1562 height 90
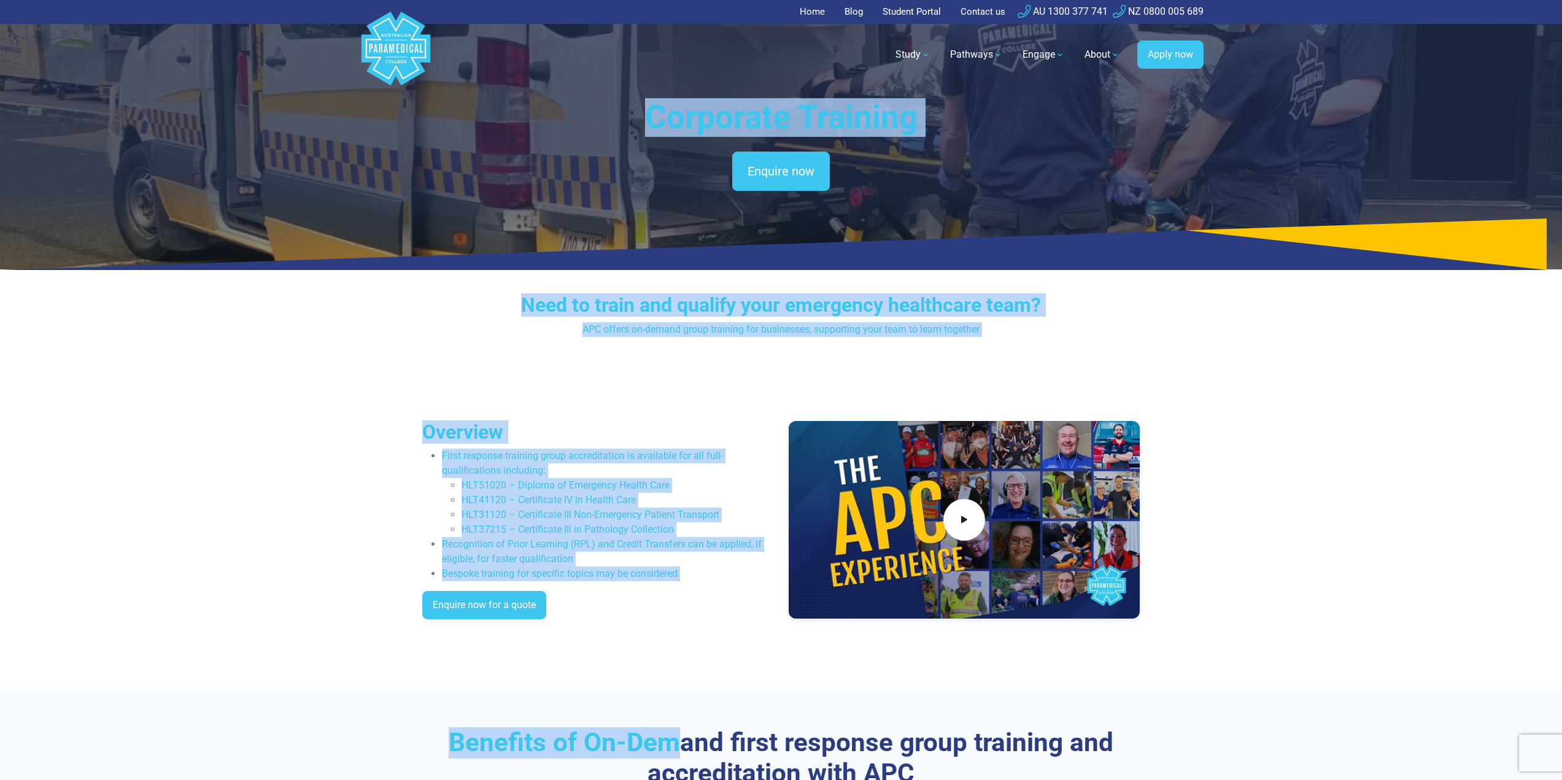
drag, startPoint x: 638, startPoint y: 102, endPoint x: 681, endPoint y: 710, distance: 609.8
click at [678, 640] on div "Overview First response training group accreditation is available for all full-…" at bounding box center [781, 525] width 859 height 327
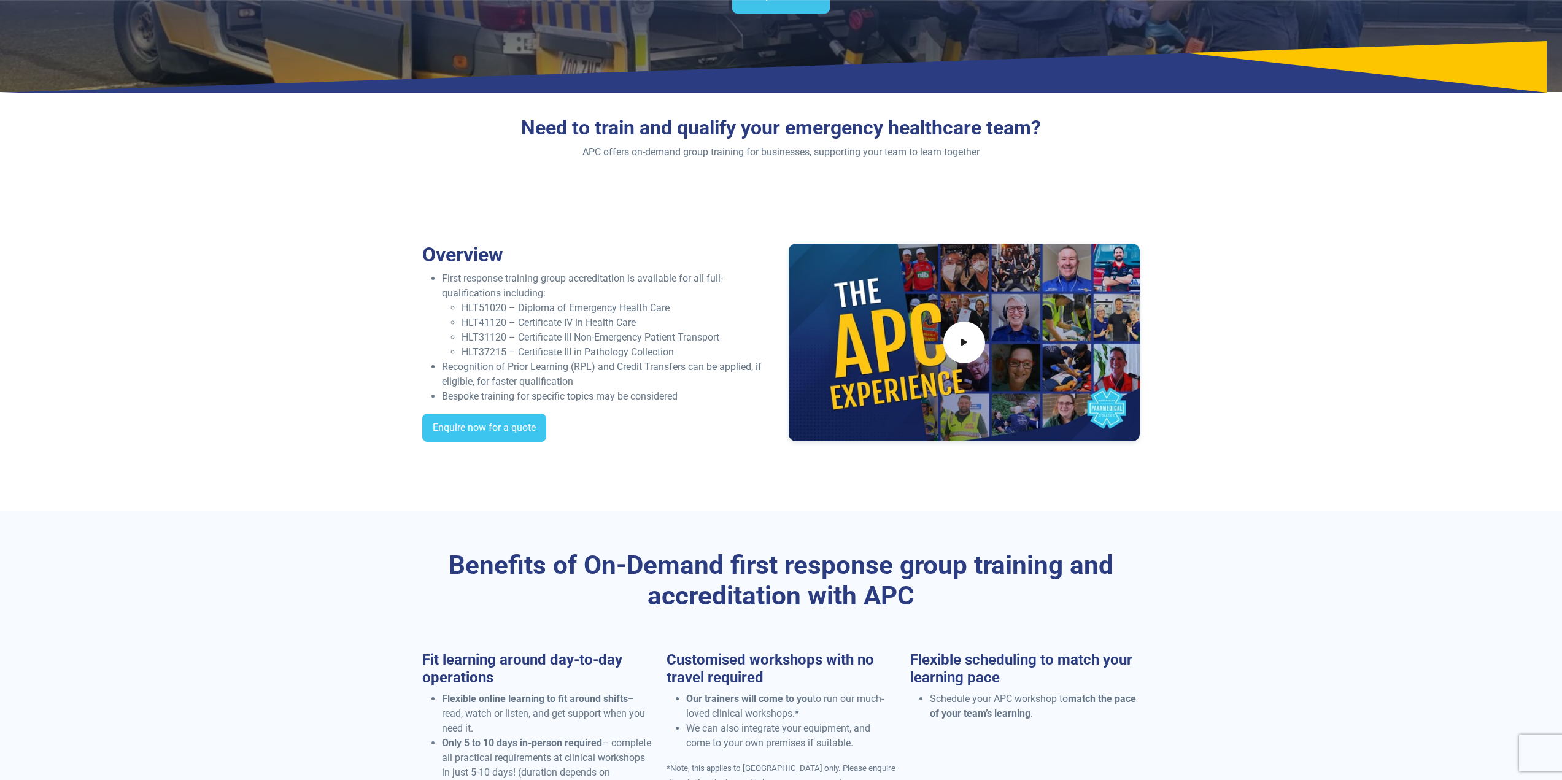
scroll to position [184, 0]
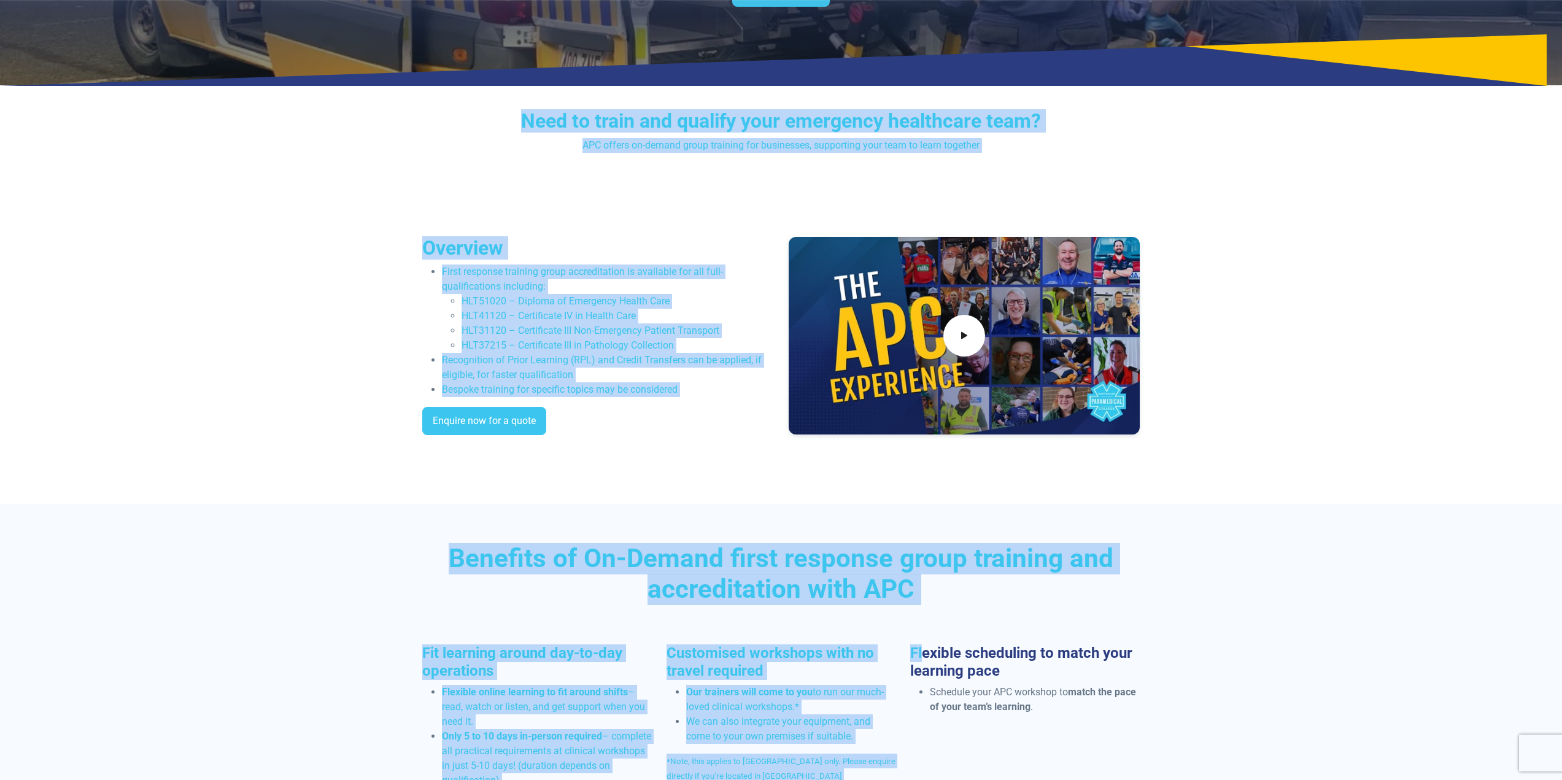
drag, startPoint x: 788, startPoint y: 467, endPoint x: 479, endPoint y: 79, distance: 496.2
click at [665, 185] on div "Overview First response training group accreditation is available for all full-…" at bounding box center [781, 340] width 859 height 327
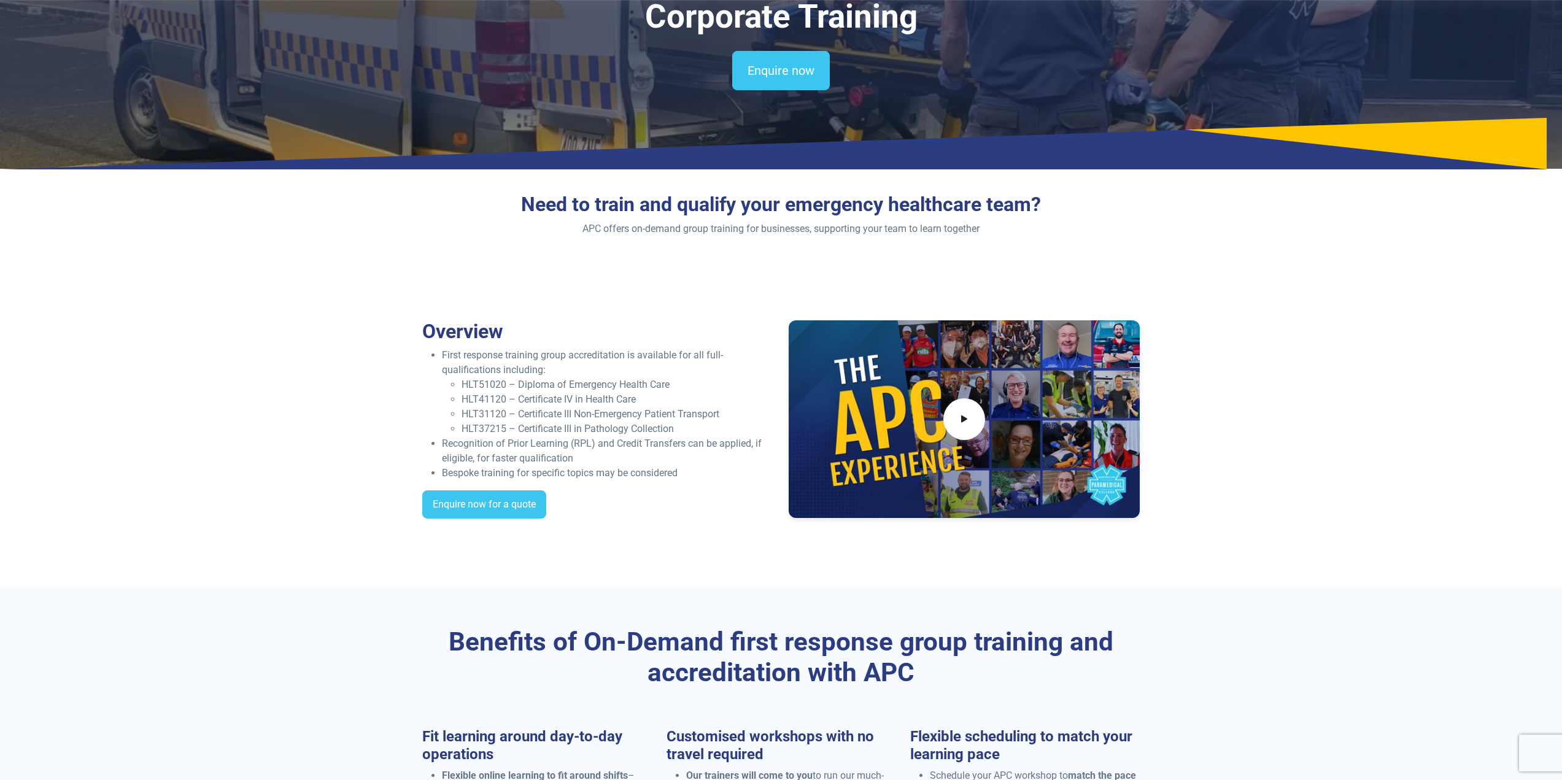
scroll to position [0, 0]
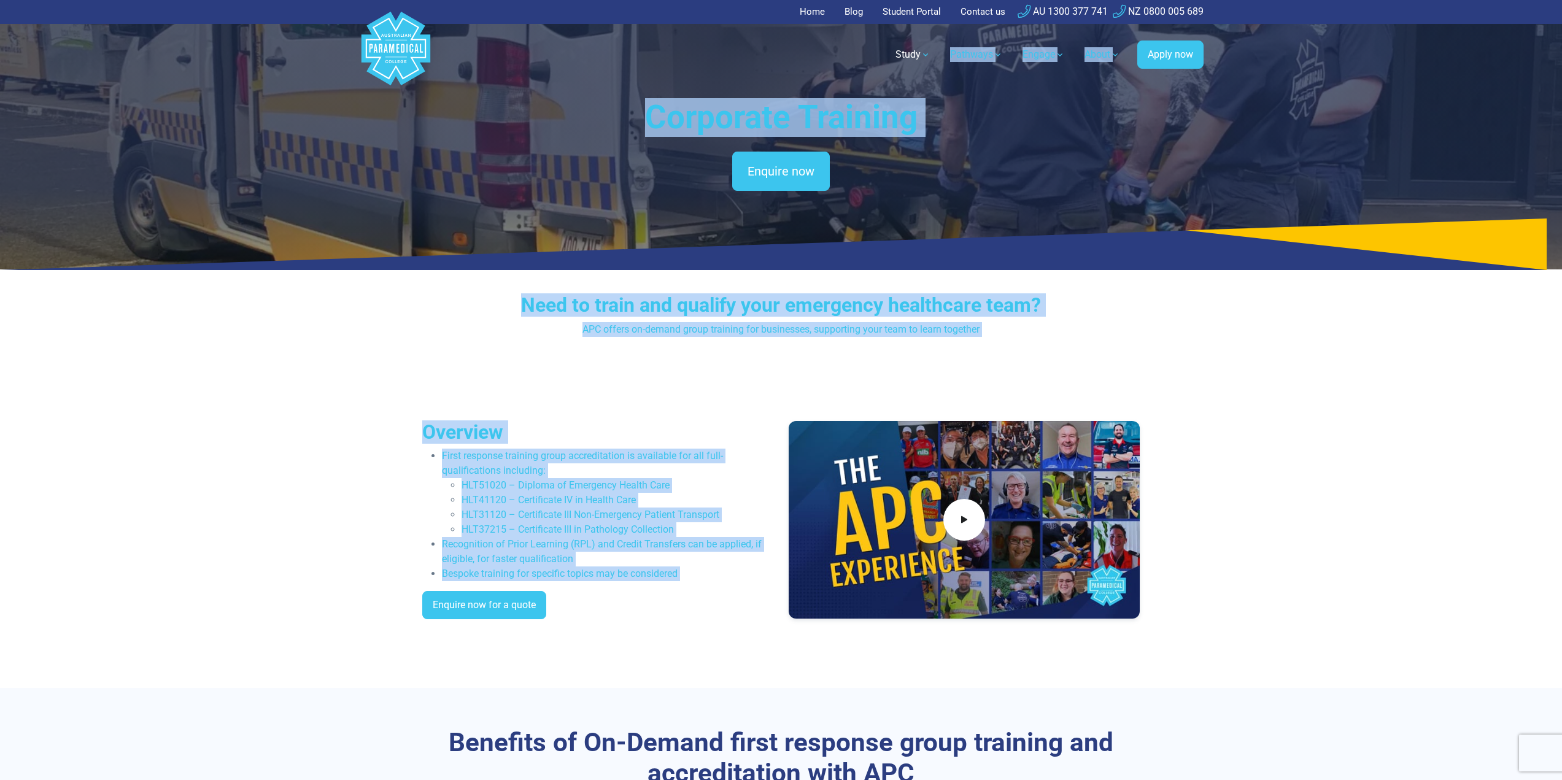
drag, startPoint x: 684, startPoint y: 528, endPoint x: 521, endPoint y: 82, distance: 474.9
click at [605, 112] on h1 "Corporate Training" at bounding box center [781, 117] width 718 height 39
drag, startPoint x: 595, startPoint y: 89, endPoint x: 746, endPoint y: 686, distance: 616.0
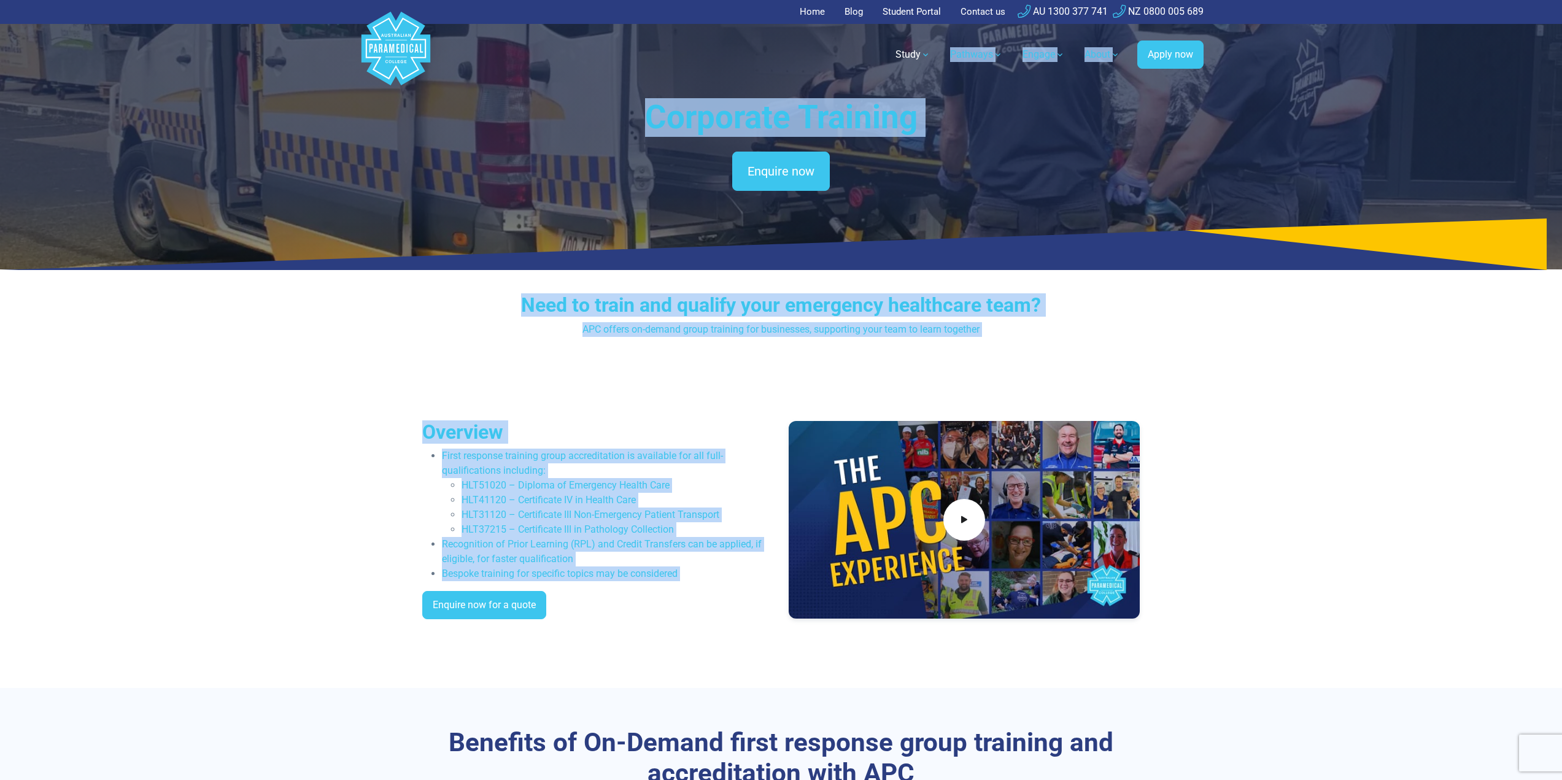
click at [577, 467] on li "First response training group accreditation is available for all full-qualifica…" at bounding box center [608, 493] width 332 height 88
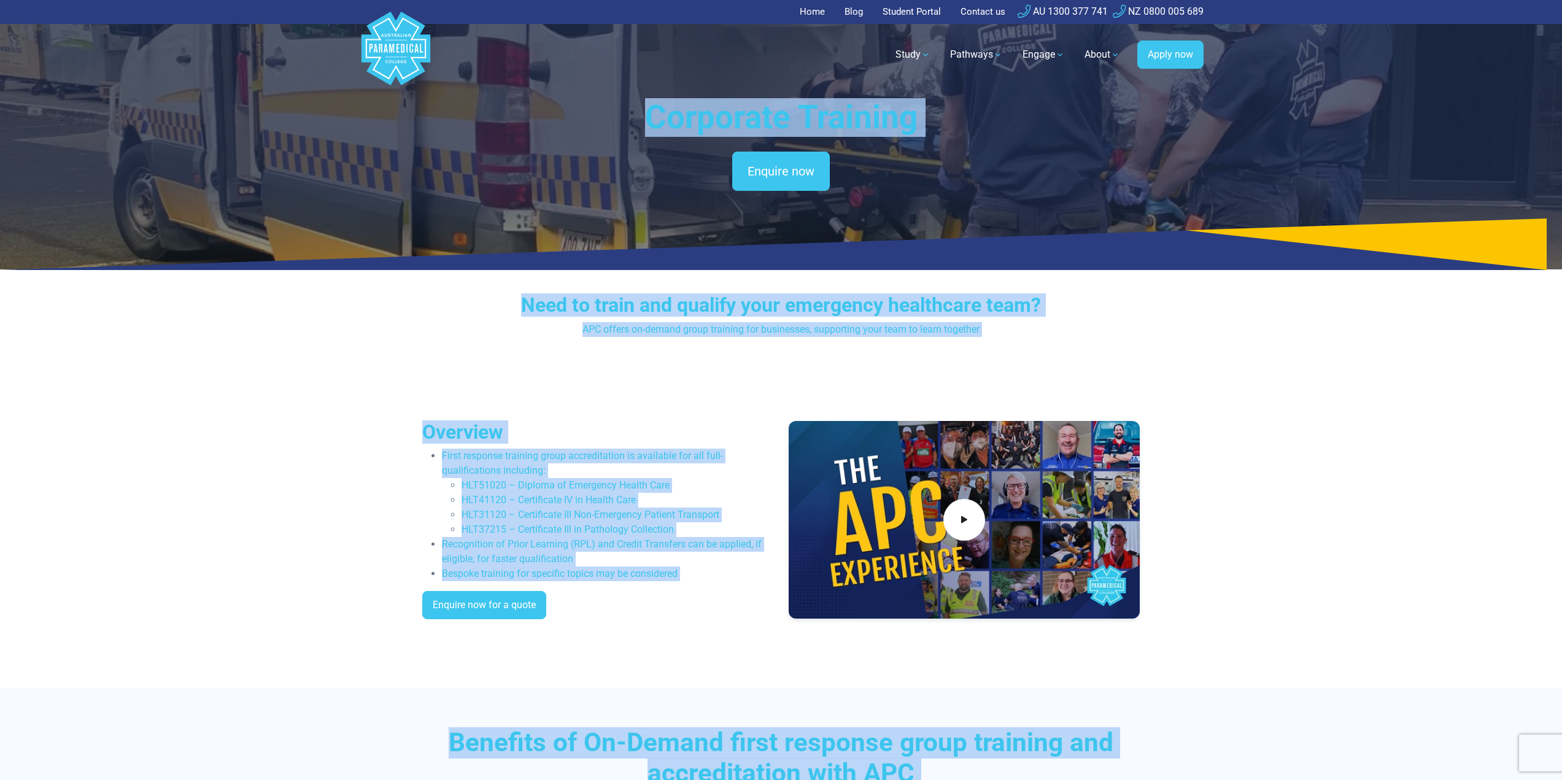
drag, startPoint x: 865, startPoint y: 436, endPoint x: 641, endPoint y: 116, distance: 391.3
click at [641, 116] on h1 "Corporate Training" at bounding box center [781, 117] width 718 height 39
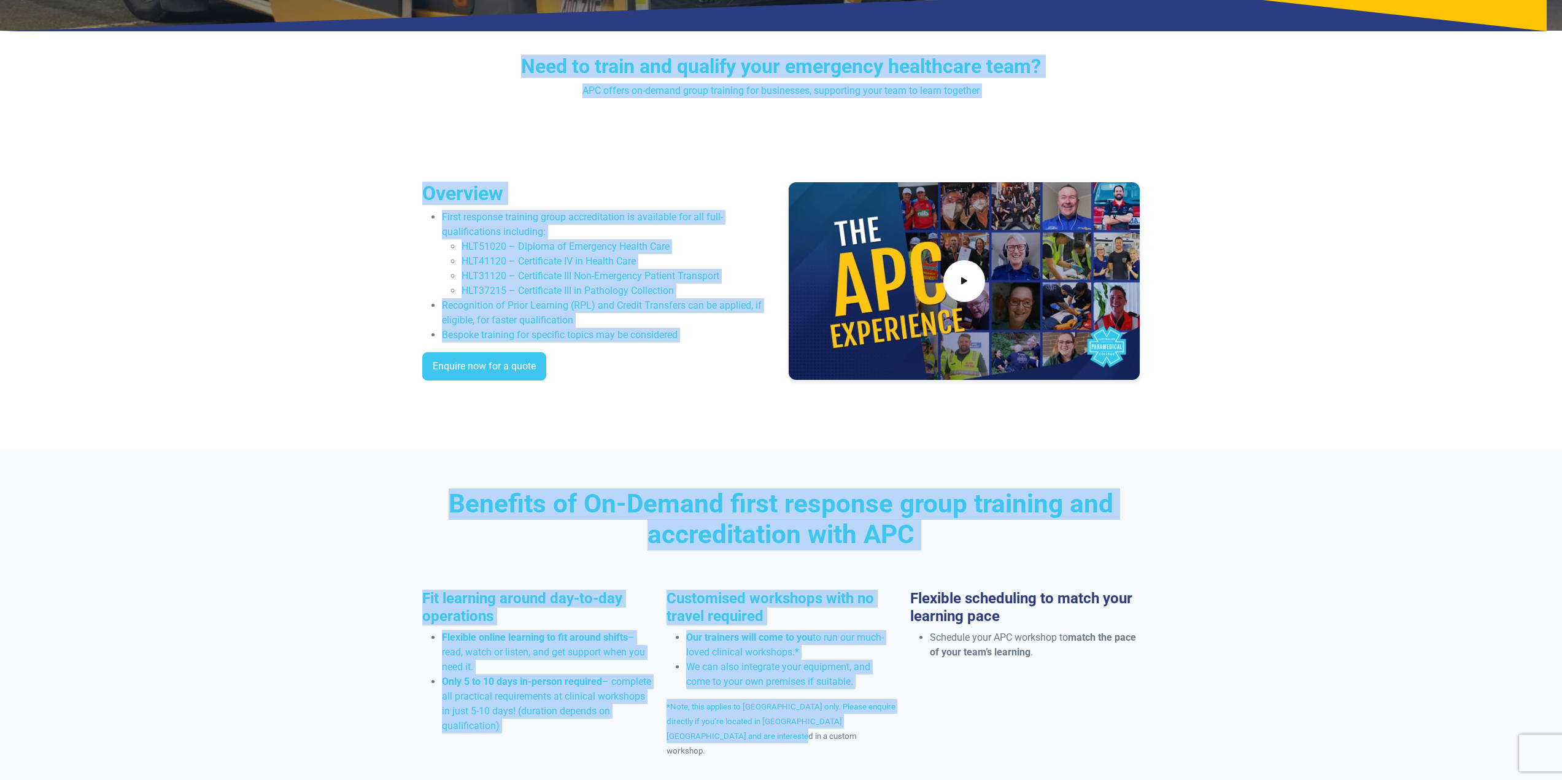
scroll to position [314, 0]
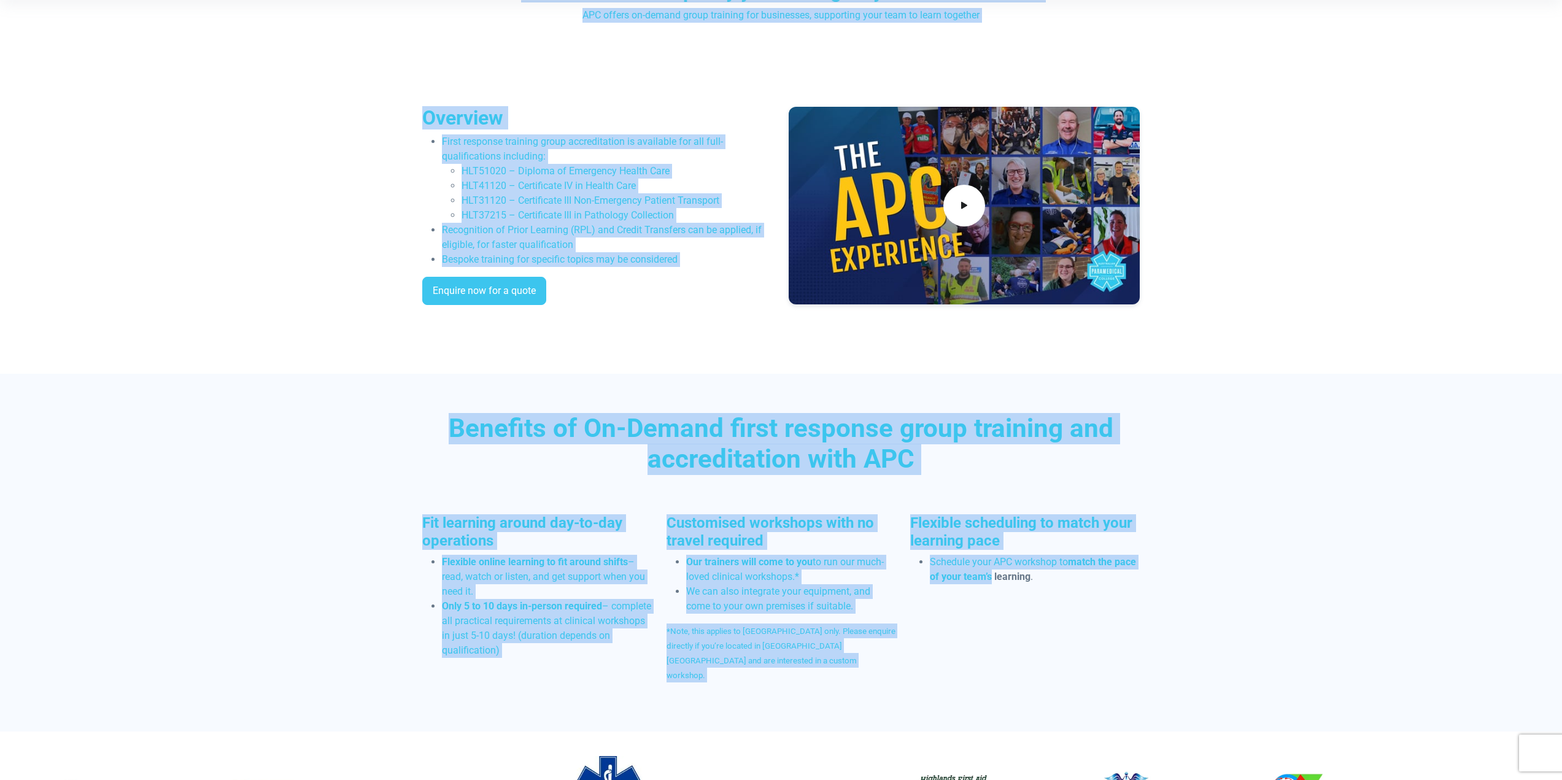
drag, startPoint x: 644, startPoint y: 98, endPoint x: 990, endPoint y: 663, distance: 662.5
click at [946, 643] on div "Fit learning around day-to-day operations Flexible online learning to fit aroun…" at bounding box center [781, 603] width 733 height 178
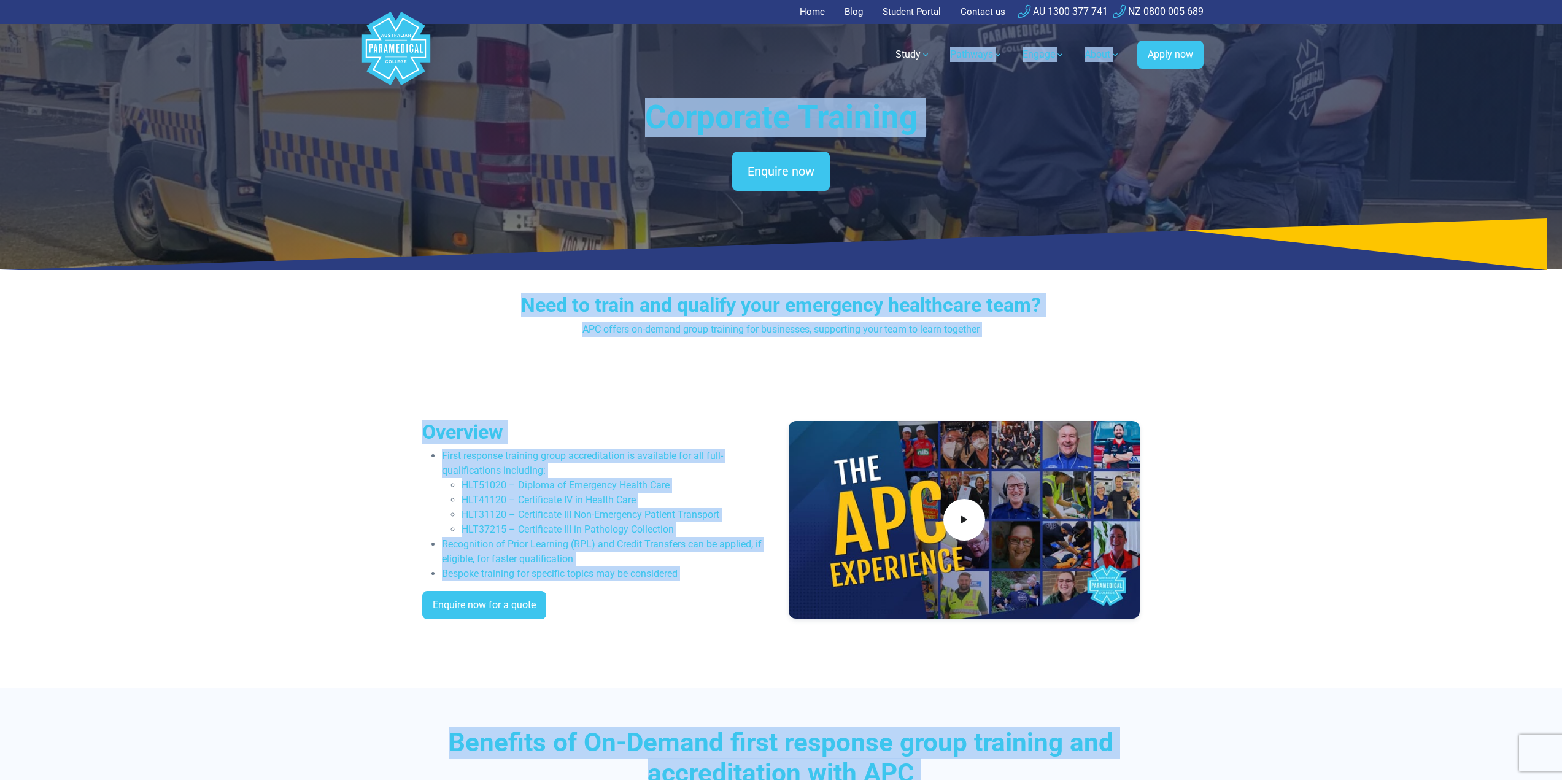
drag, startPoint x: 1070, startPoint y: 633, endPoint x: 643, endPoint y: 69, distance: 708.1
click at [646, 100] on h1 "Corporate Training" at bounding box center [781, 117] width 718 height 39
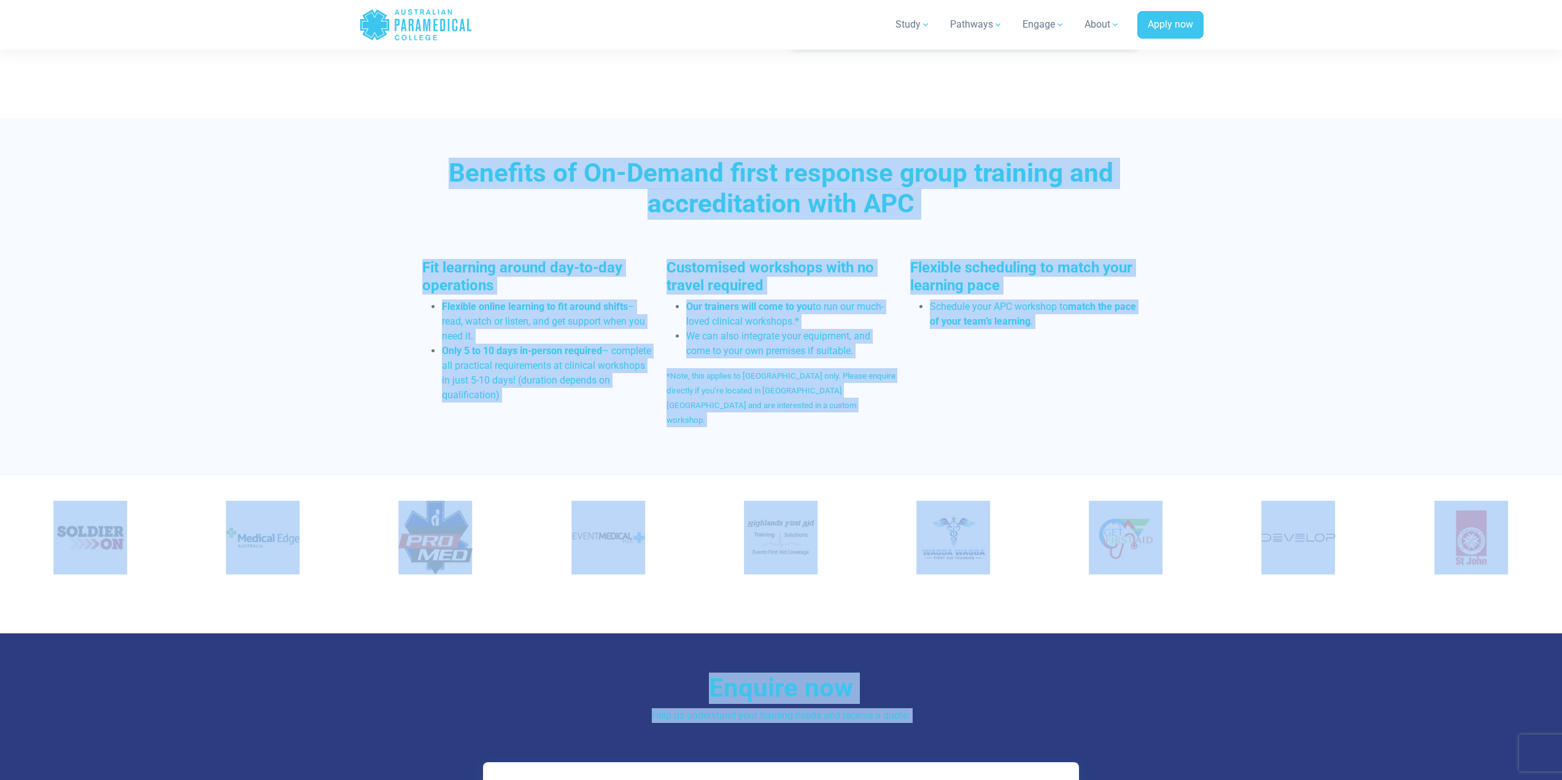
scroll to position [687, 0]
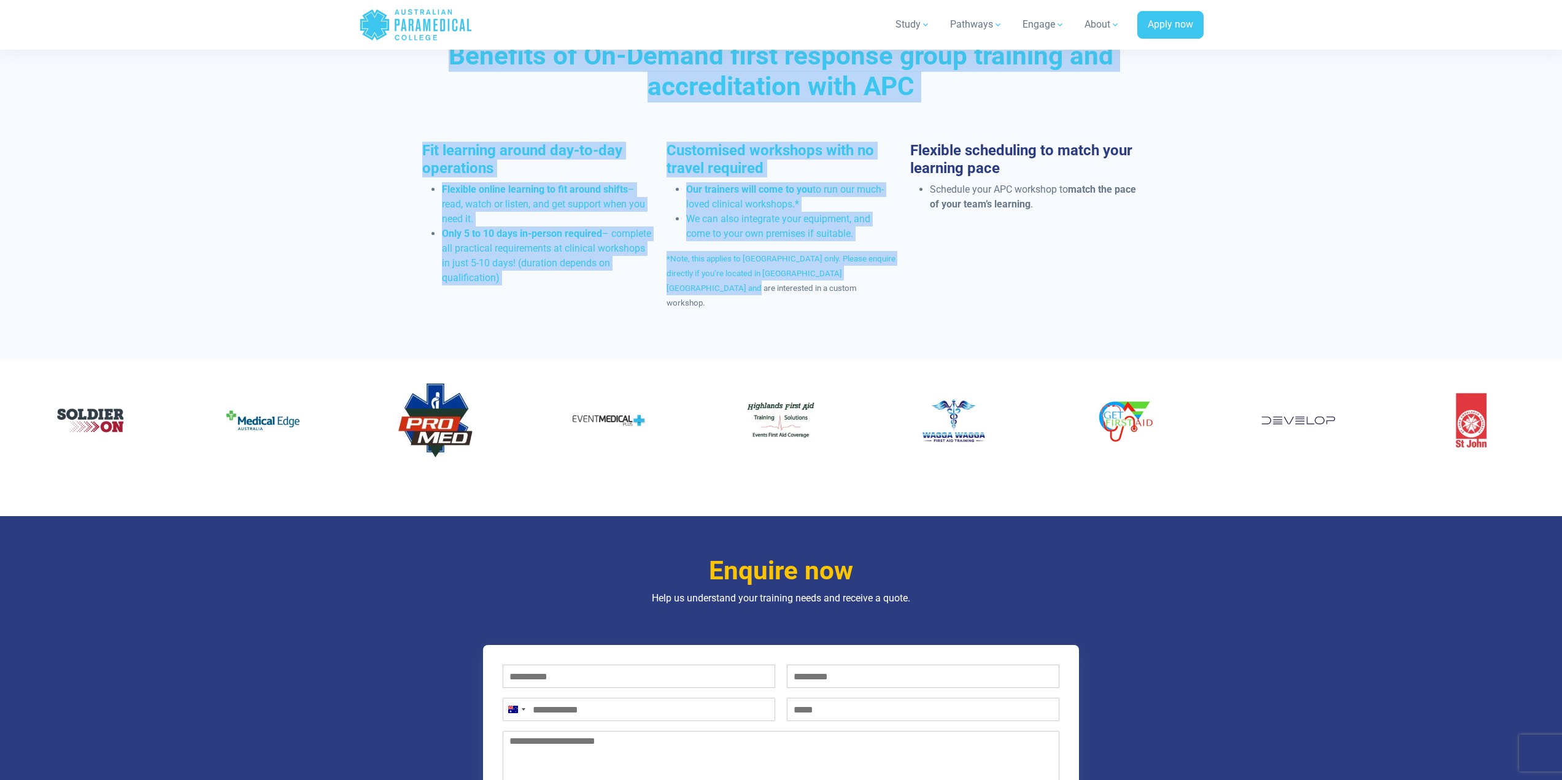
drag, startPoint x: 644, startPoint y: 94, endPoint x: 676, endPoint y: 290, distance: 199.1
click at [677, 335] on div "Home Blog Student Portal Contact us AU 1300 377 741 NZ 0800 005 689 .logo-block…" at bounding box center [781, 450] width 1562 height 2274
click at [679, 260] on span "*Note, this applies to Australia only. Please enquire directly if you’re locate…" at bounding box center [781, 280] width 229 height 53
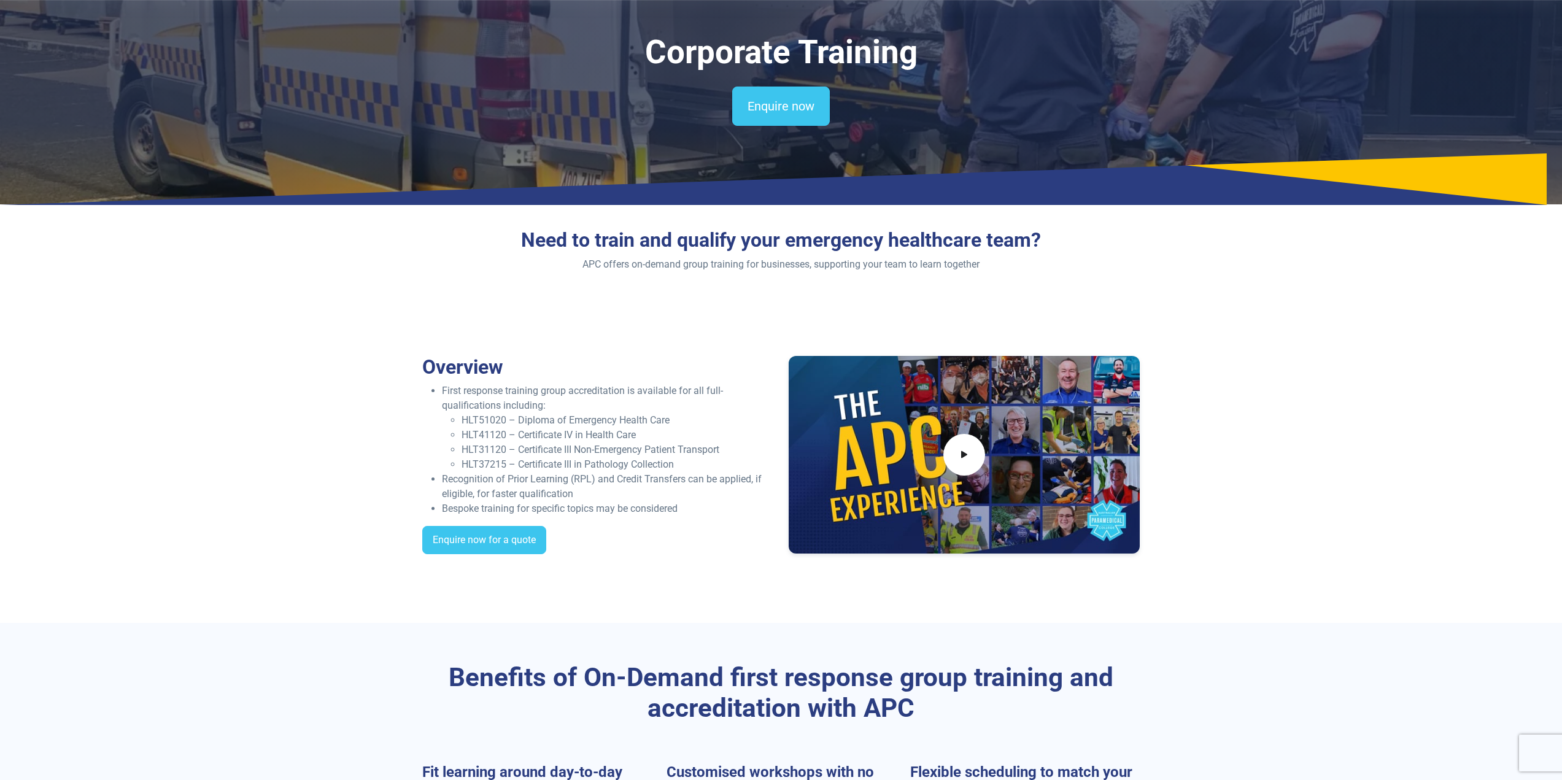
scroll to position [184, 0]
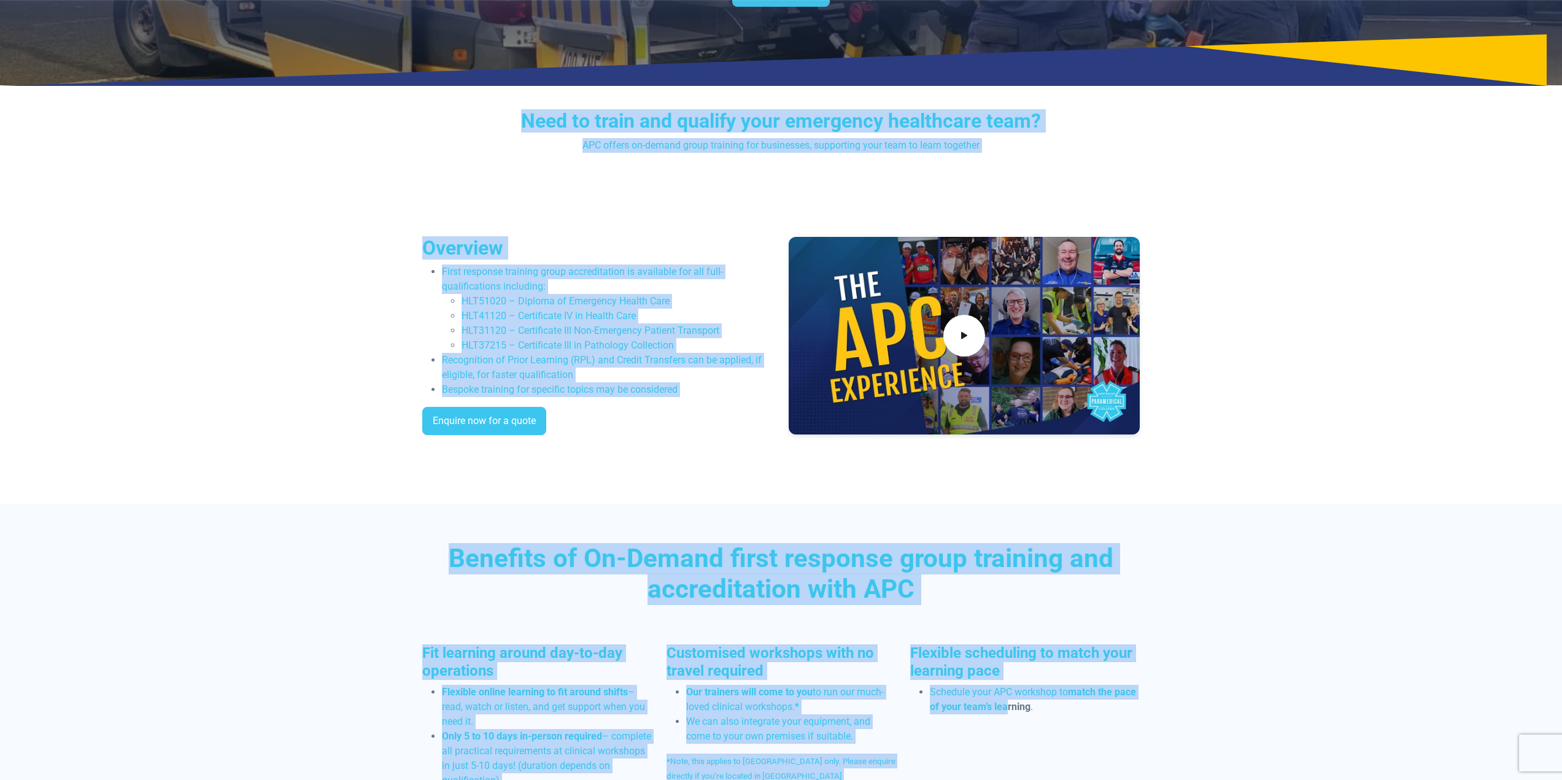
drag, startPoint x: 1008, startPoint y: 713, endPoint x: 582, endPoint y: 190, distance: 674.0
click at [614, 228] on div "Overview First response training group accreditation is available for all full-…" at bounding box center [781, 340] width 859 height 327
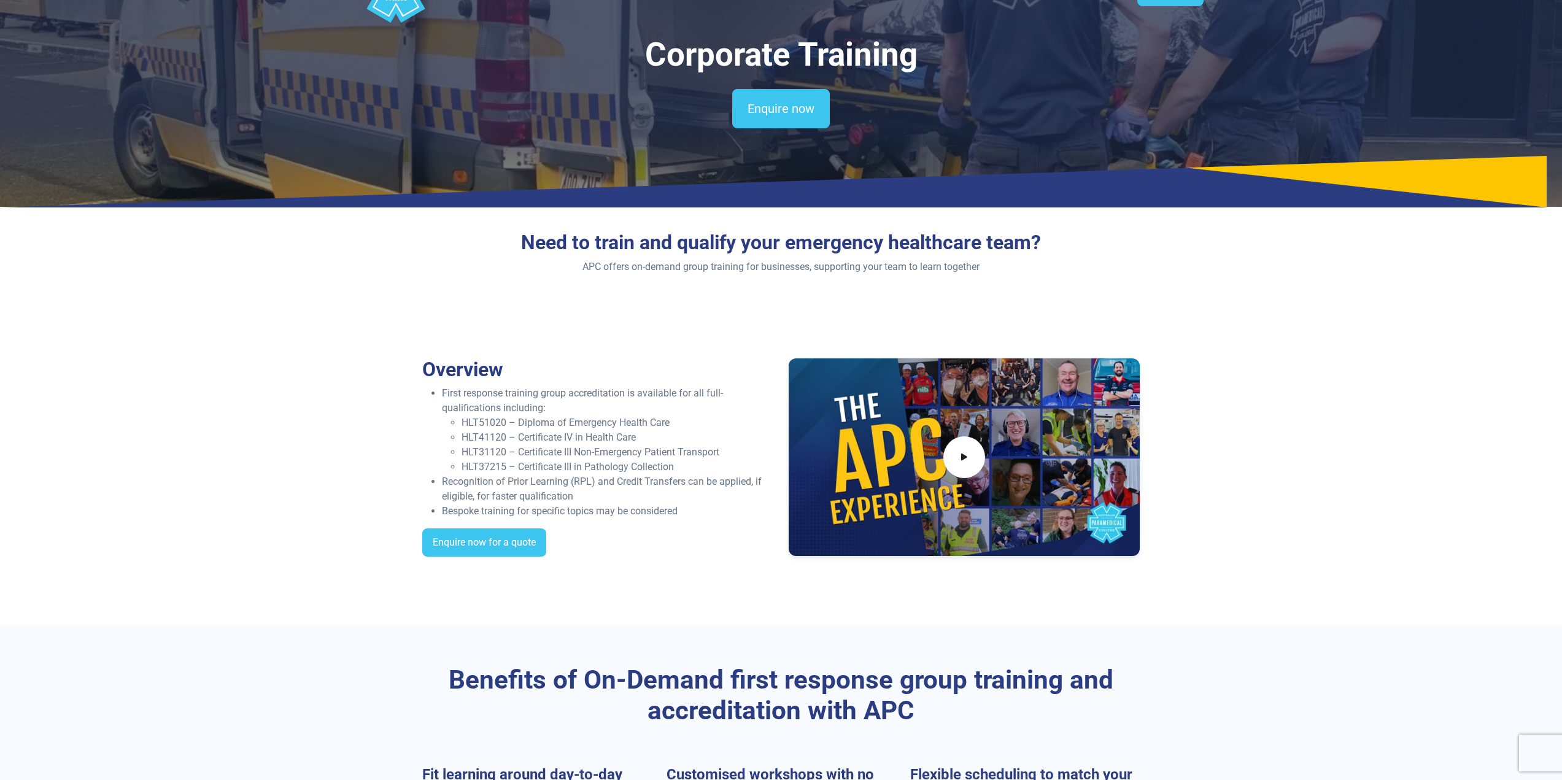
scroll to position [0, 0]
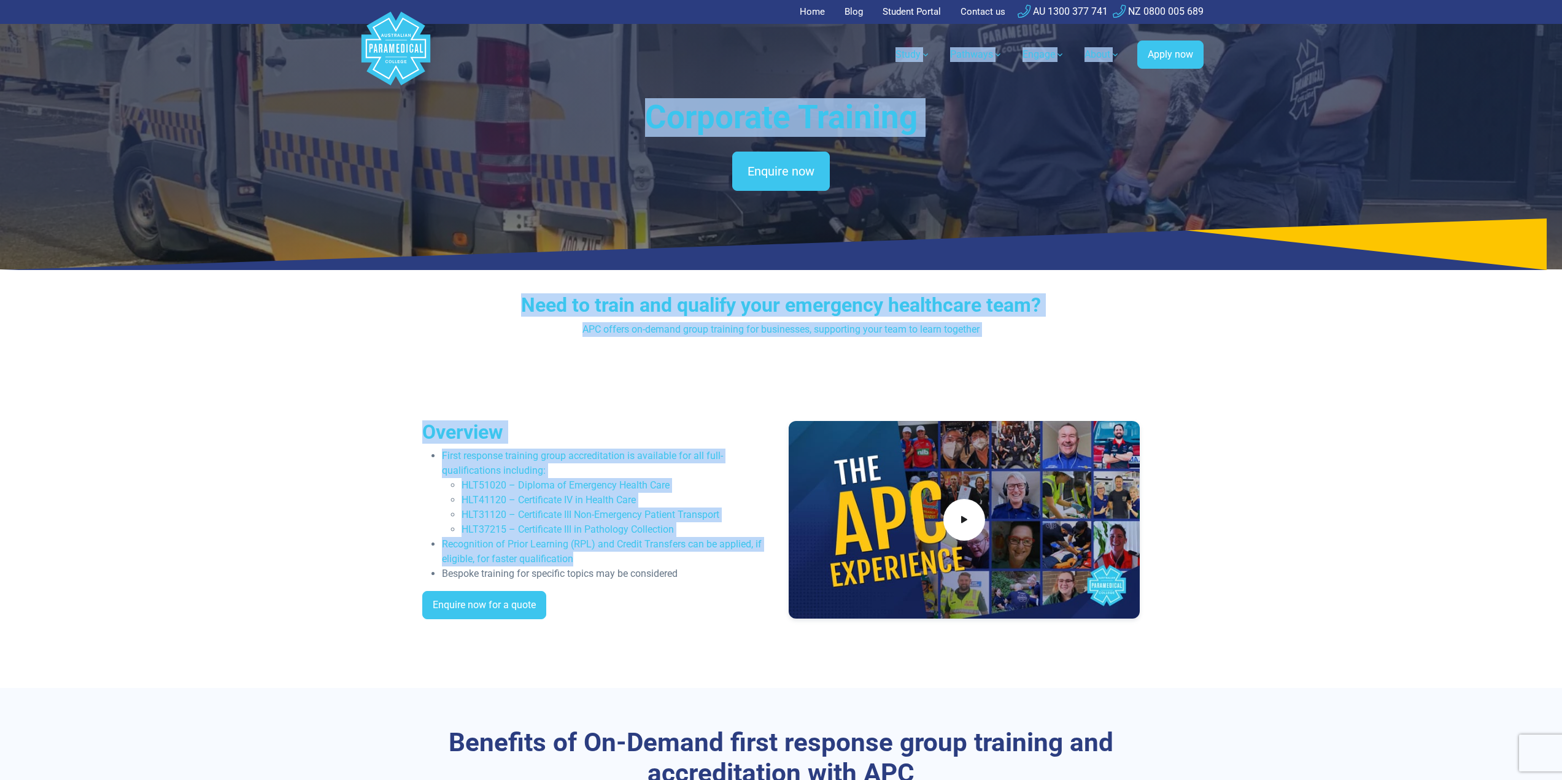
drag, startPoint x: 707, startPoint y: 427, endPoint x: 681, endPoint y: 60, distance: 367.9
click at [652, 125] on h1 "Corporate Training" at bounding box center [781, 117] width 718 height 39
drag, startPoint x: 617, startPoint y: 87, endPoint x: 662, endPoint y: 519, distance: 435.0
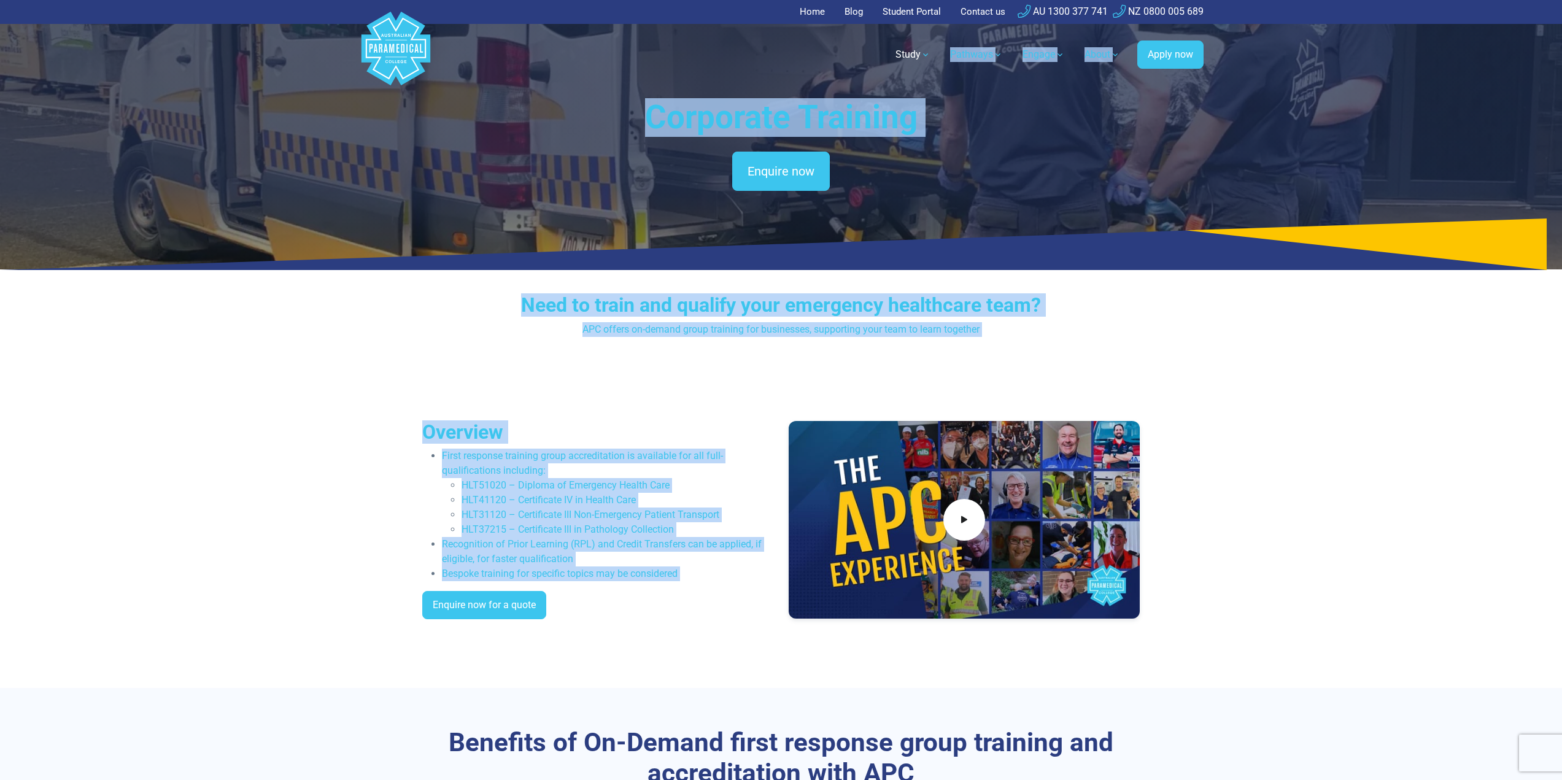
click at [645, 488] on li "HLT51020 – Diploma of Emergency Health Care" at bounding box center [618, 485] width 312 height 15
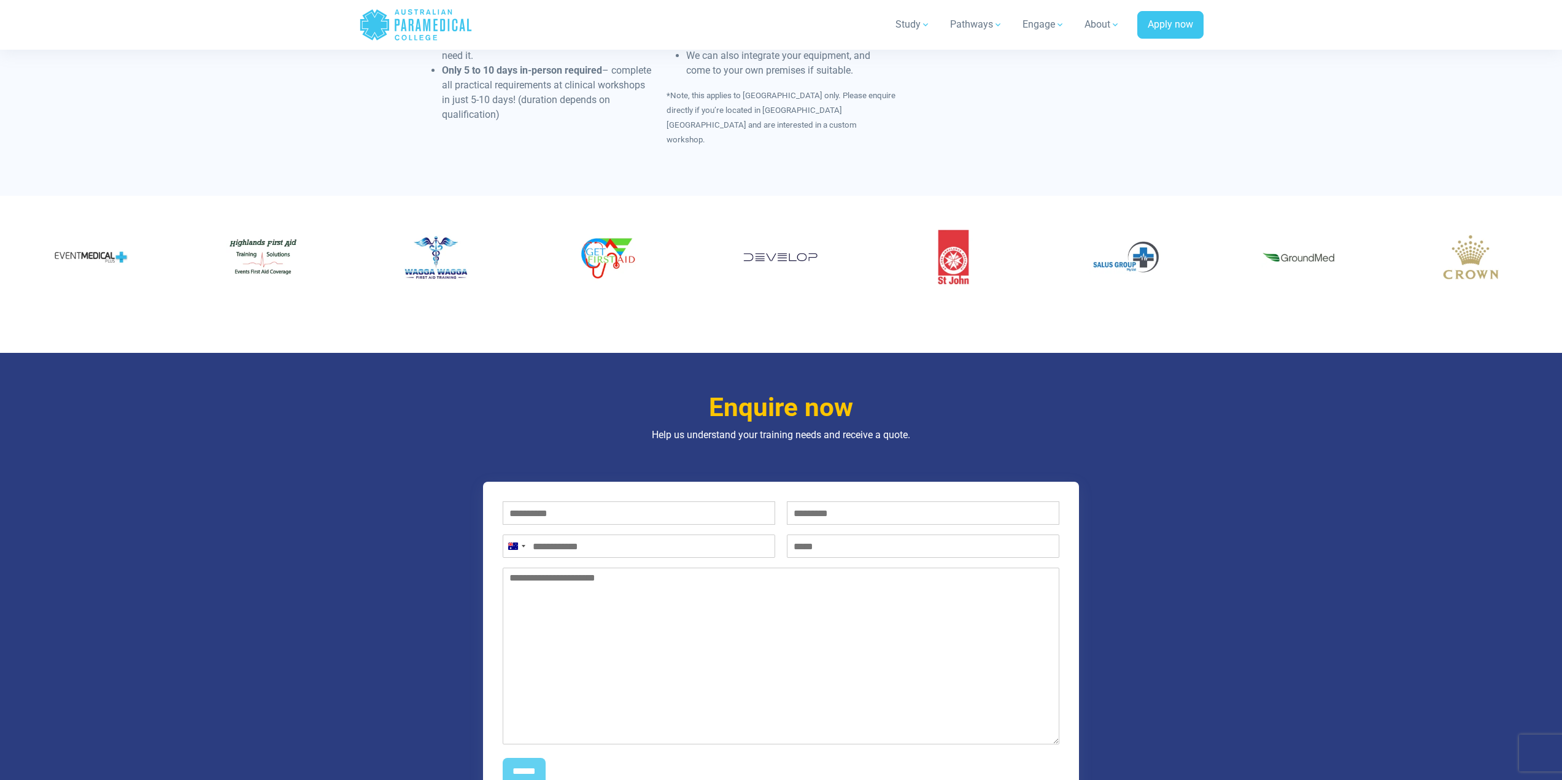
scroll to position [1043, 0]
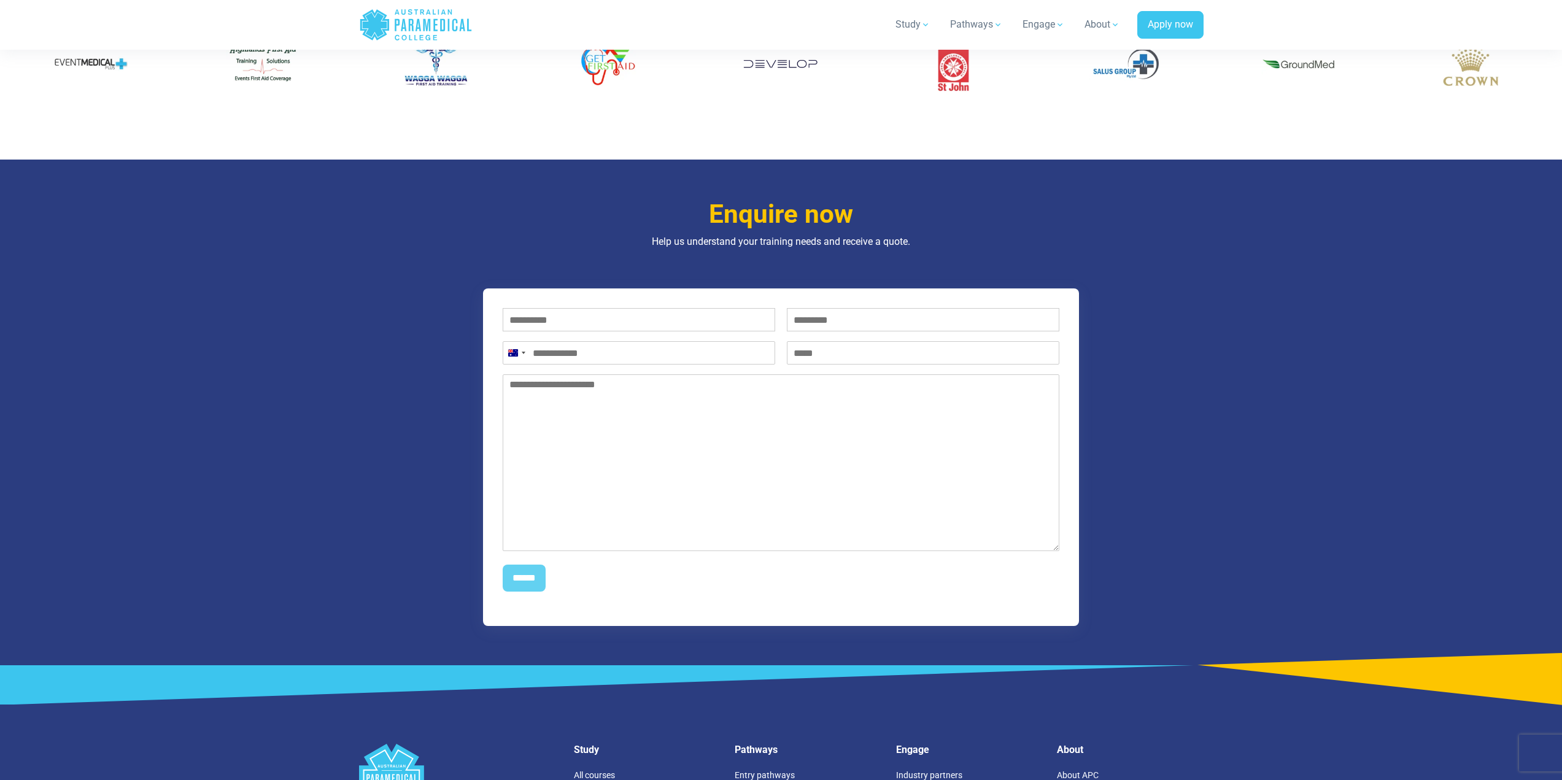
click at [322, 324] on section "Enquire now Help us understand your training needs and receive a quote. First n…" at bounding box center [781, 413] width 1562 height 506
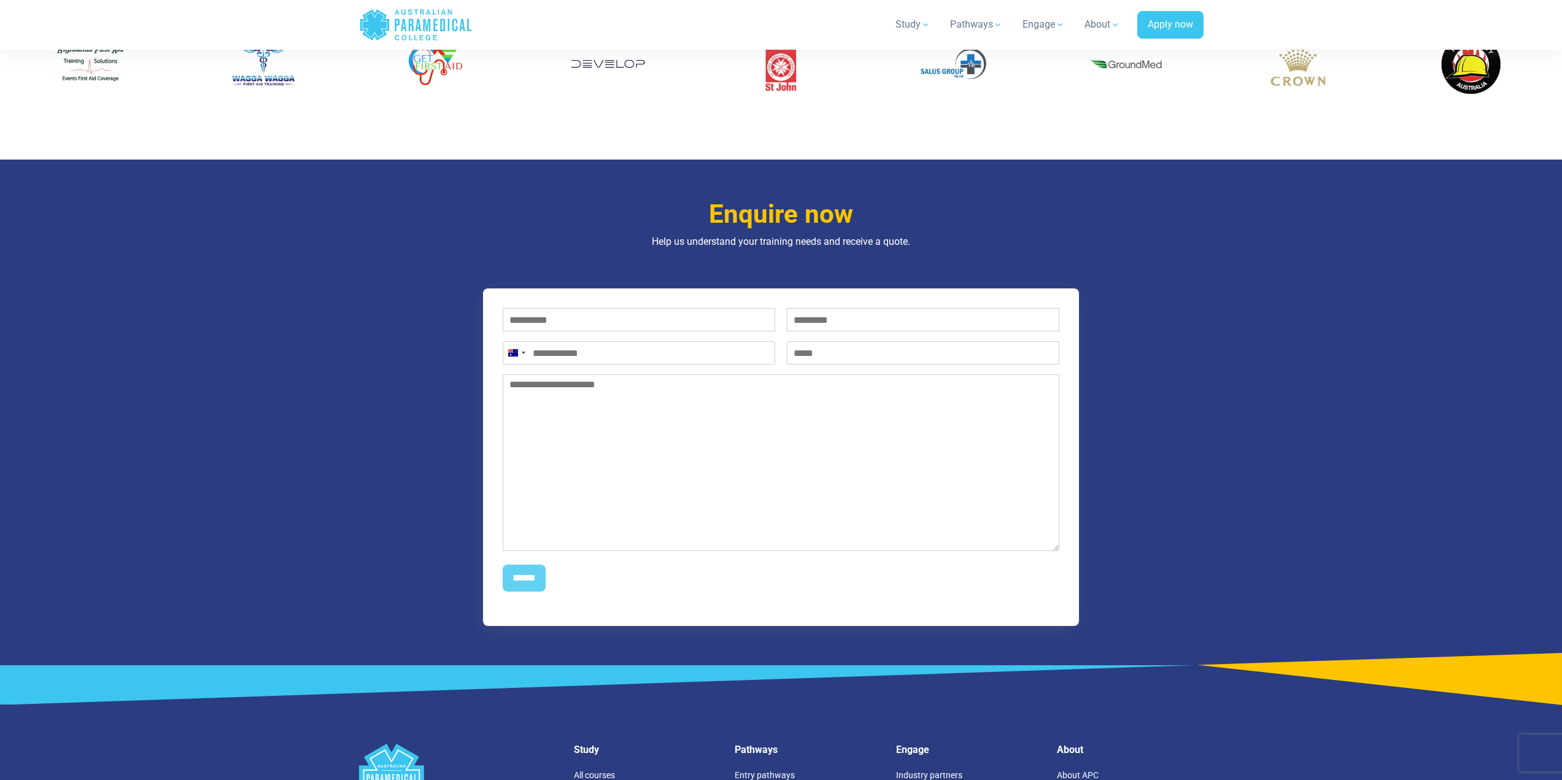
click at [320, 324] on section "Enquire now Help us understand your training needs and receive a quote. First n…" at bounding box center [781, 413] width 1562 height 506
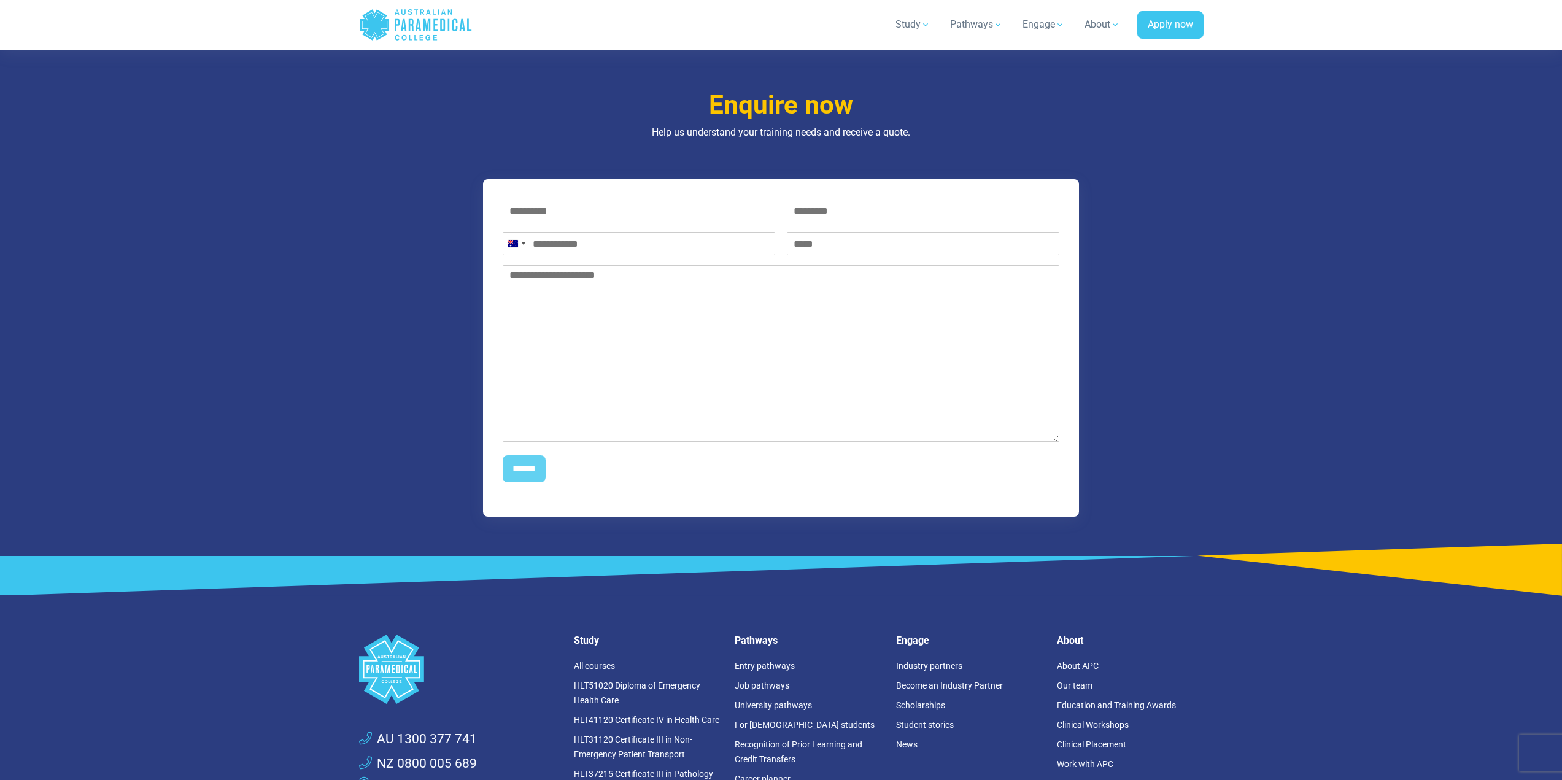
scroll to position [1105, 0]
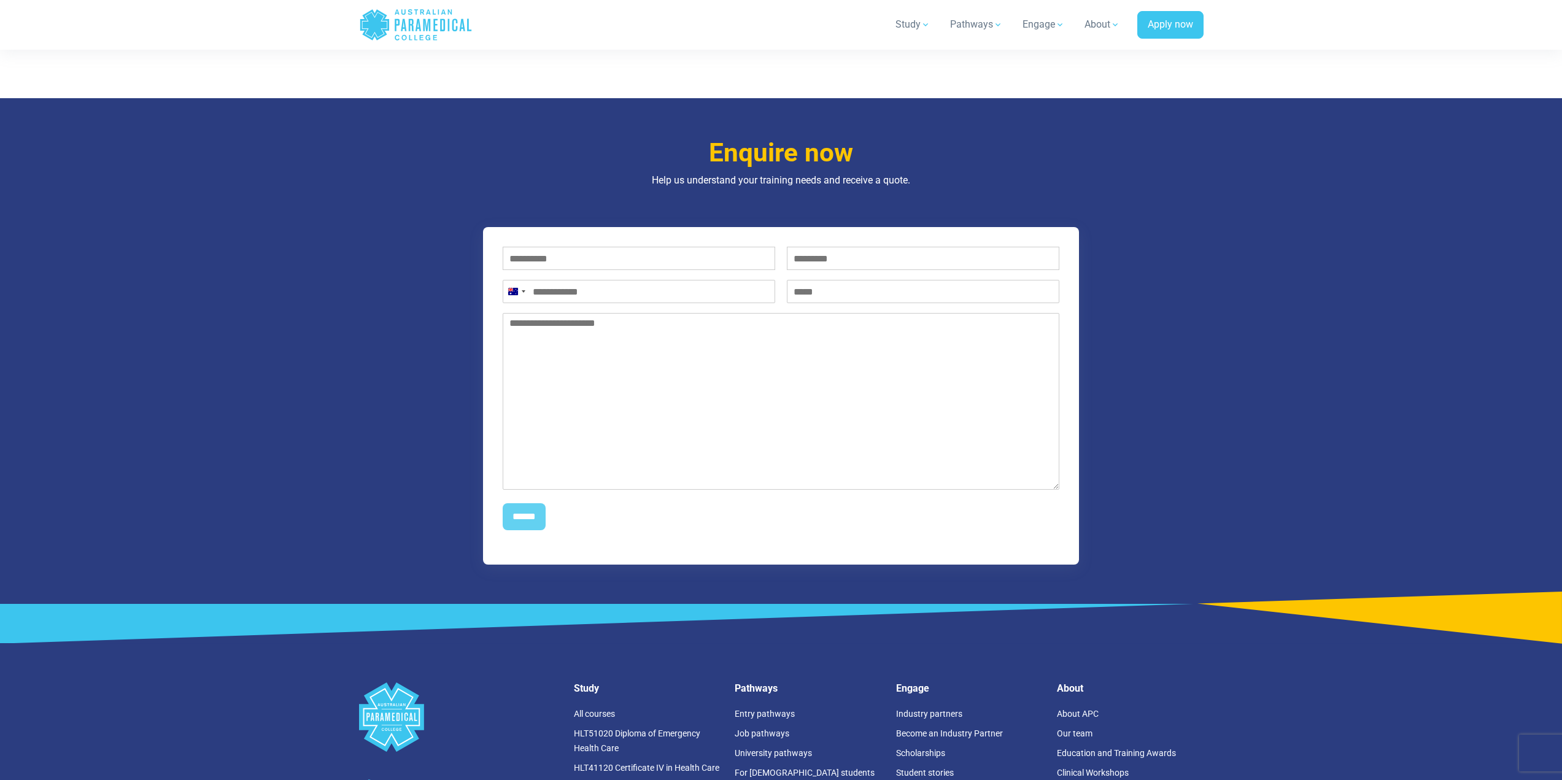
click at [332, 301] on section "Enquire now Help us understand your training needs and receive a quote. First n…" at bounding box center [781, 351] width 1562 height 506
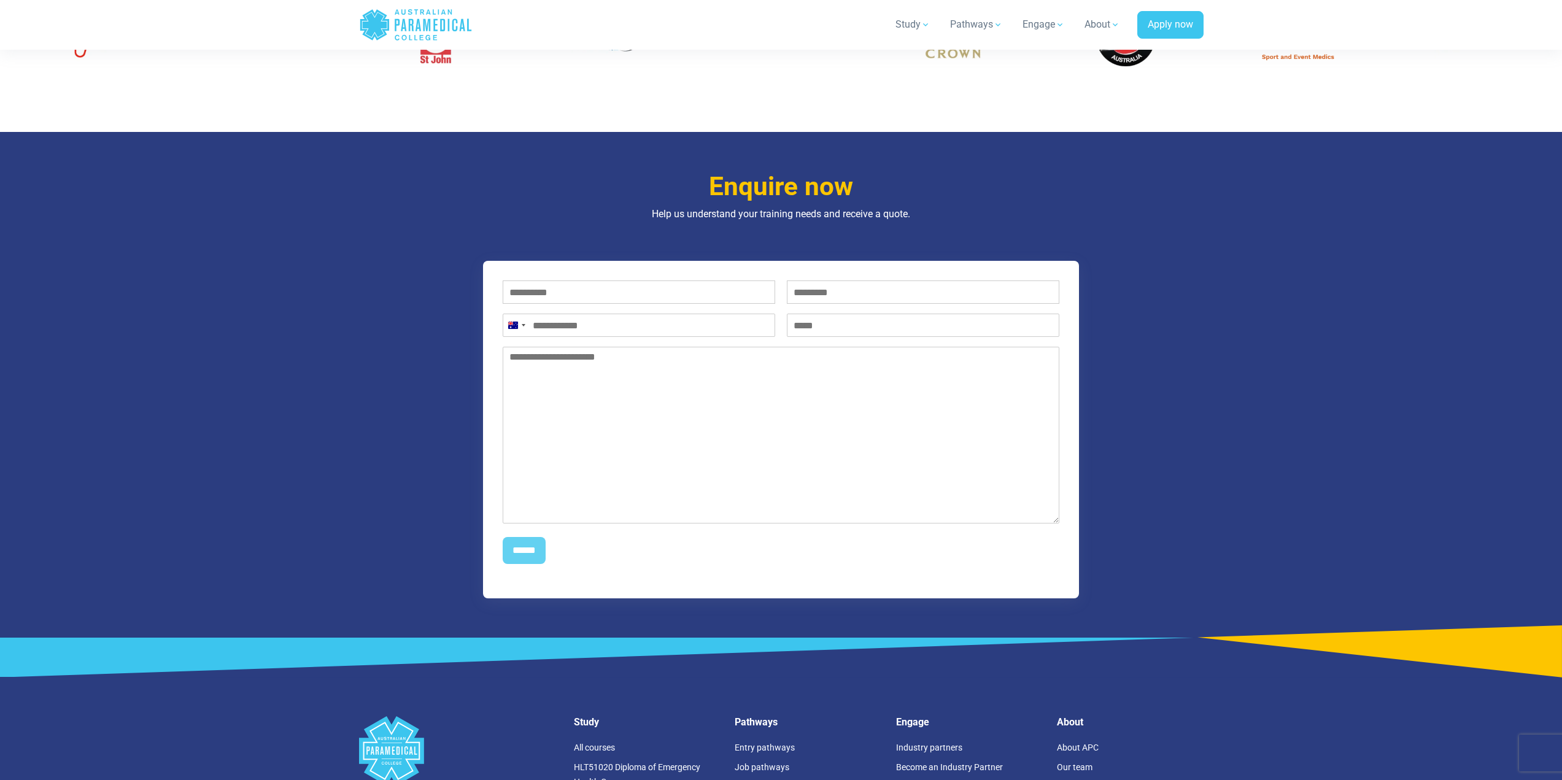
scroll to position [1043, 0]
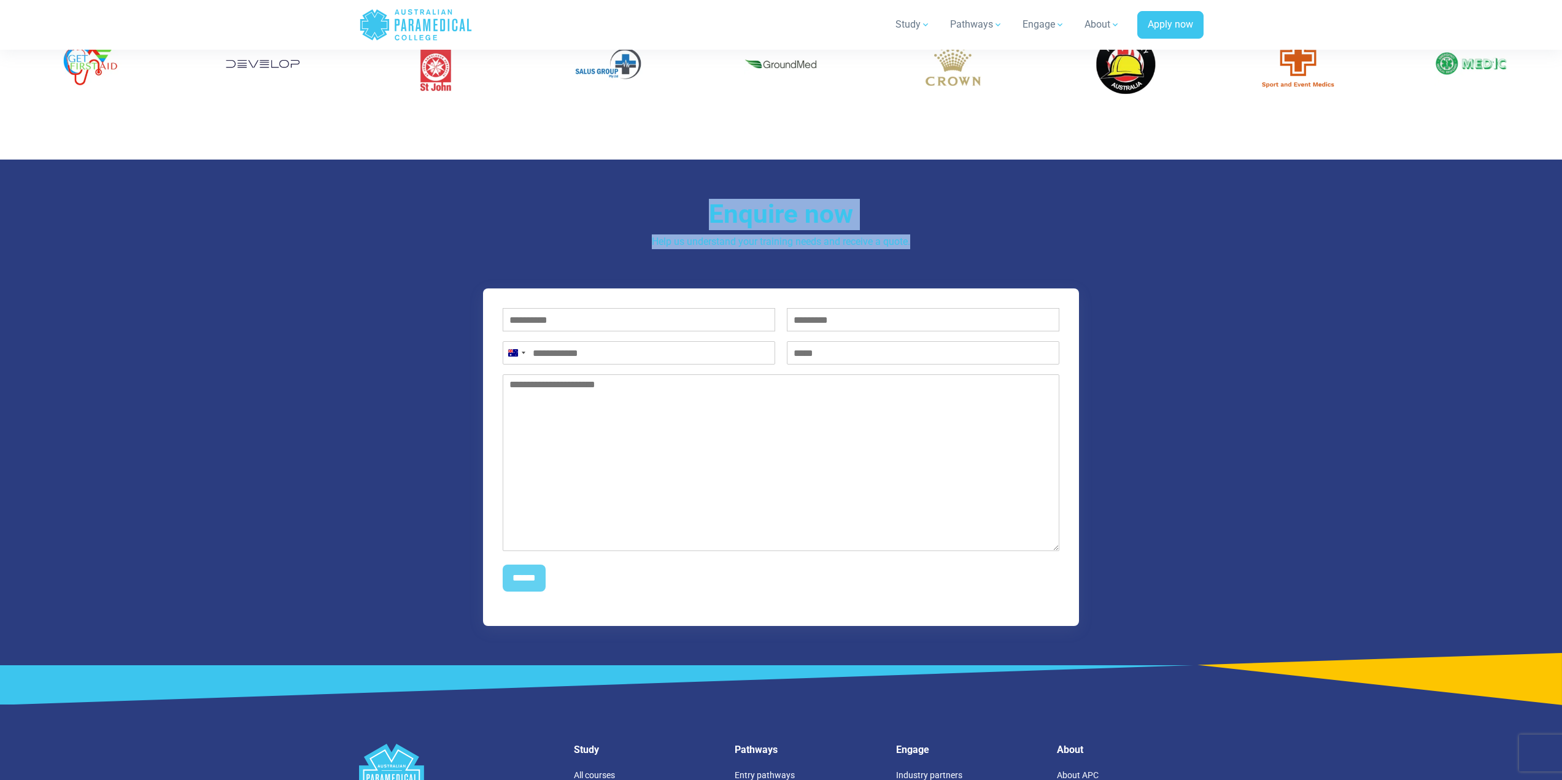
drag, startPoint x: 706, startPoint y: 180, endPoint x: 932, endPoint y: 219, distance: 229.2
click at [932, 219] on div "Enquire now Help us understand your training needs and receive a quote. First n…" at bounding box center [781, 413] width 859 height 506
click at [932, 234] on p "Help us understand your training needs and receive a quote." at bounding box center [781, 241] width 718 height 15
drag, startPoint x: 942, startPoint y: 238, endPoint x: 680, endPoint y: 183, distance: 267.7
click at [680, 183] on div "Enquire now Help us understand your training needs and receive a quote. First n…" at bounding box center [781, 413] width 859 height 506
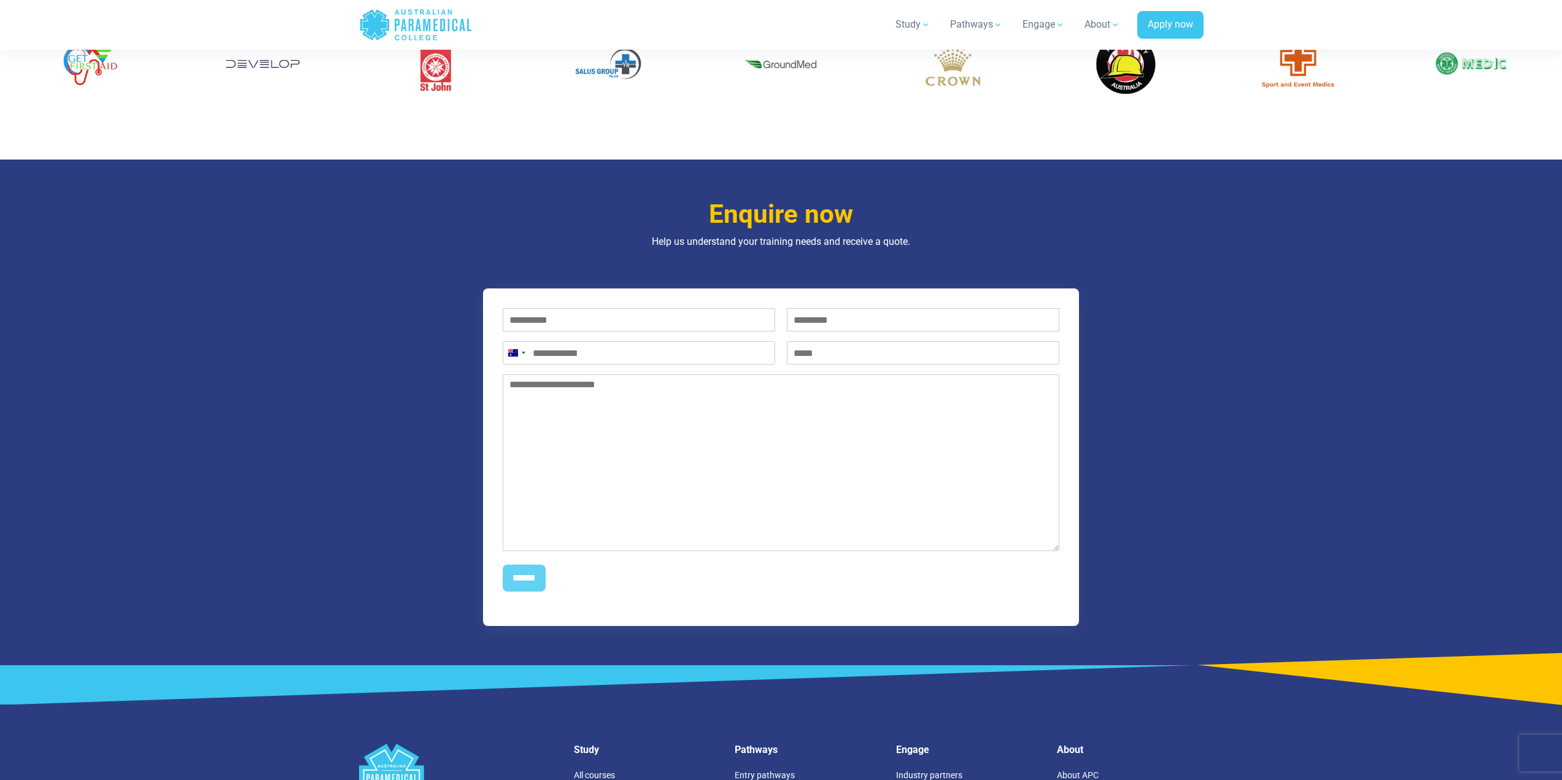
click at [680, 183] on div "Enquire now Help us understand your training needs and receive a quote. First n…" at bounding box center [781, 413] width 859 height 506
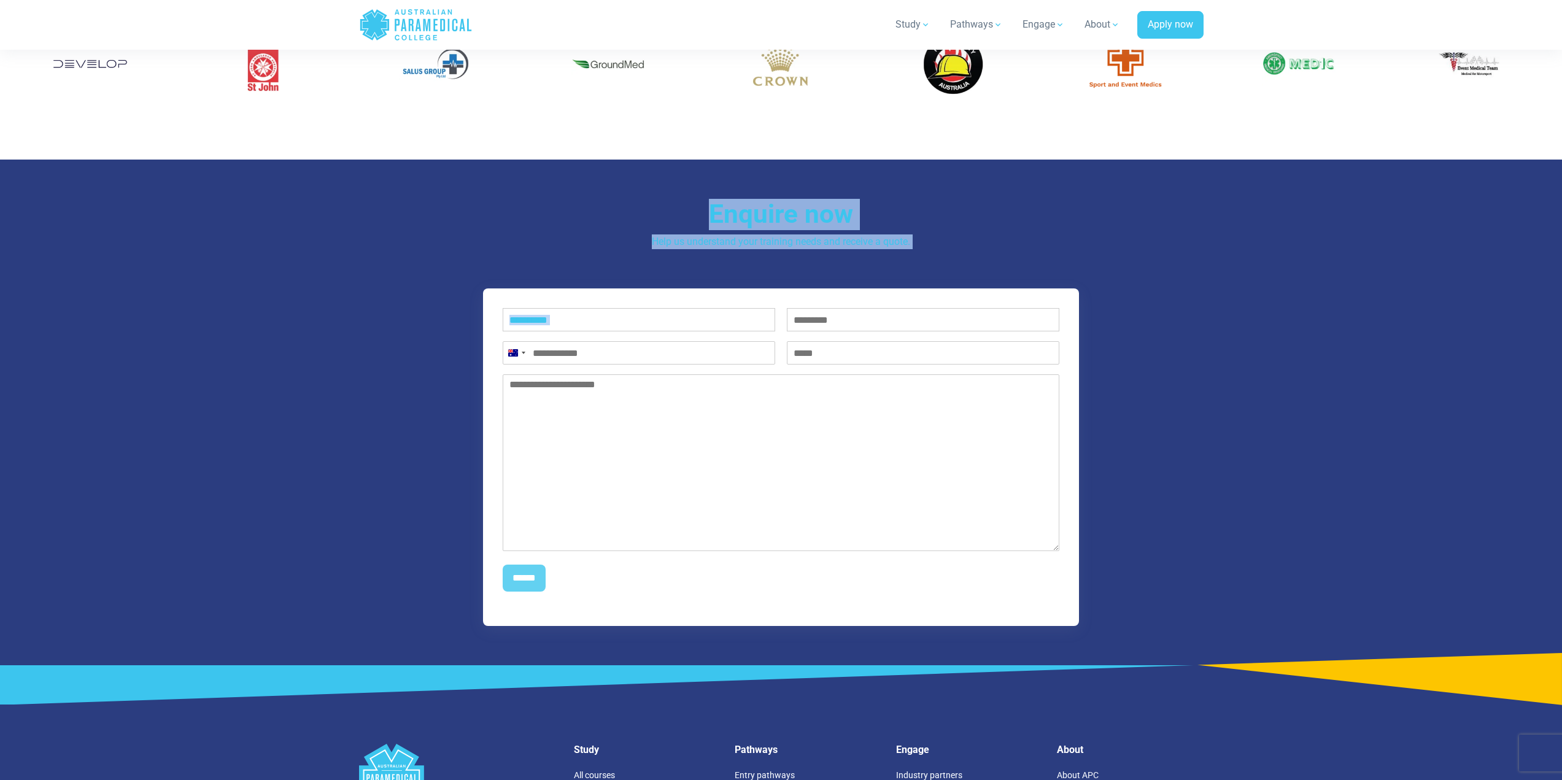
drag, startPoint x: 881, startPoint y: 258, endPoint x: 943, endPoint y: 230, distance: 67.3
click at [945, 247] on div "Enquire now Help us understand your training needs and receive a quote. First n…" at bounding box center [781, 413] width 859 height 506
click at [940, 210] on h3 "Enquire now" at bounding box center [781, 214] width 718 height 31
drag, startPoint x: 931, startPoint y: 234, endPoint x: 662, endPoint y: 182, distance: 274.5
click at [662, 182] on div "Enquire now Help us understand your training needs and receive a quote. First n…" at bounding box center [781, 413] width 859 height 506
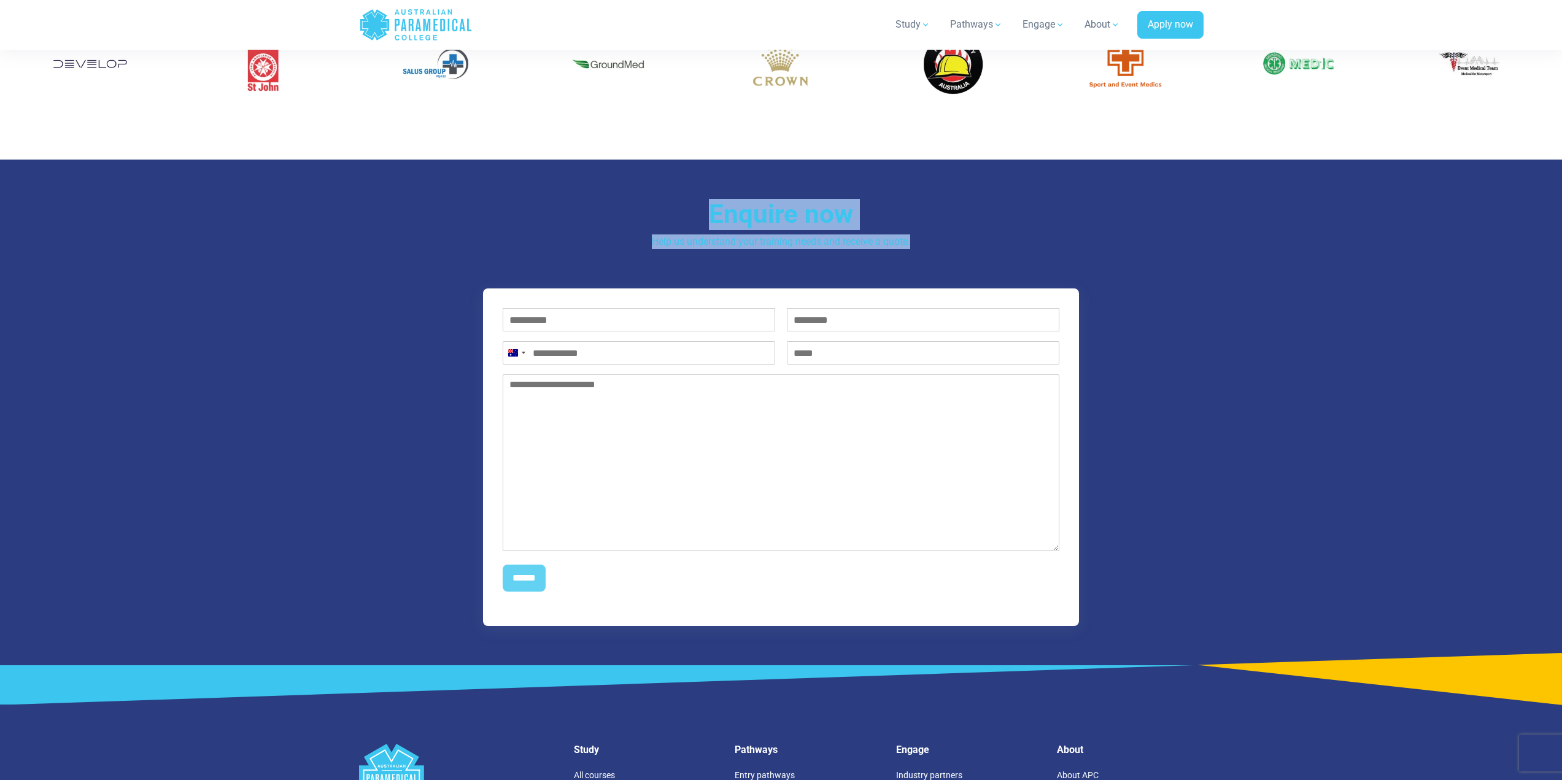
click at [683, 199] on h3 "Enquire now" at bounding box center [781, 214] width 718 height 31
drag, startPoint x: 846, startPoint y: 238, endPoint x: 954, endPoint y: 222, distance: 109.8
click at [973, 237] on div "Enquire now Help us understand your training needs and receive a quote. First n…" at bounding box center [781, 413] width 859 height 506
click at [941, 216] on div "Enquire now Help us understand your training needs and receive a quote." at bounding box center [781, 224] width 718 height 51
drag, startPoint x: 740, startPoint y: 206, endPoint x: 718, endPoint y: 199, distance: 22.3
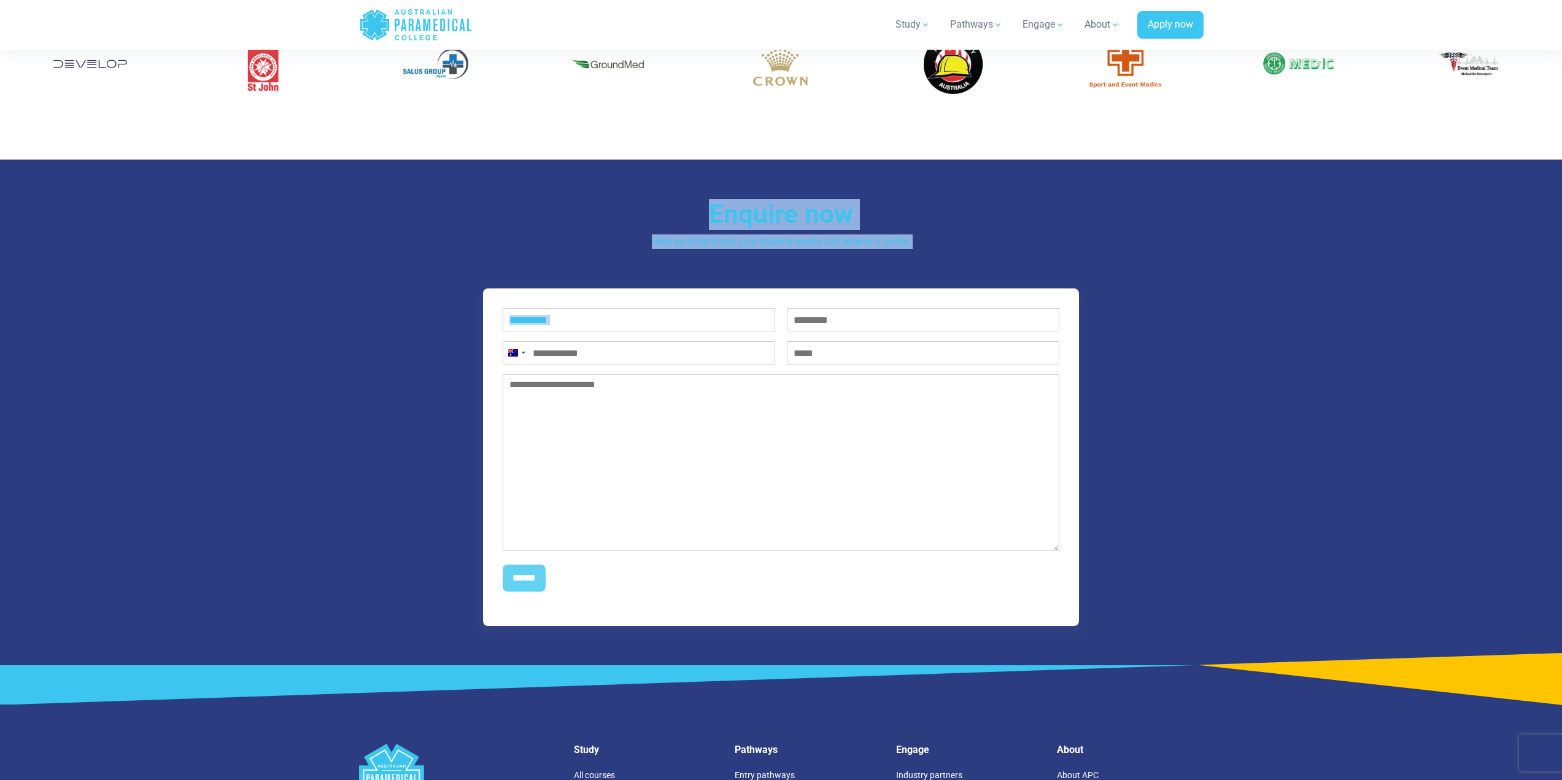
click at [740, 206] on h3 "Enquire now" at bounding box center [781, 214] width 718 height 31
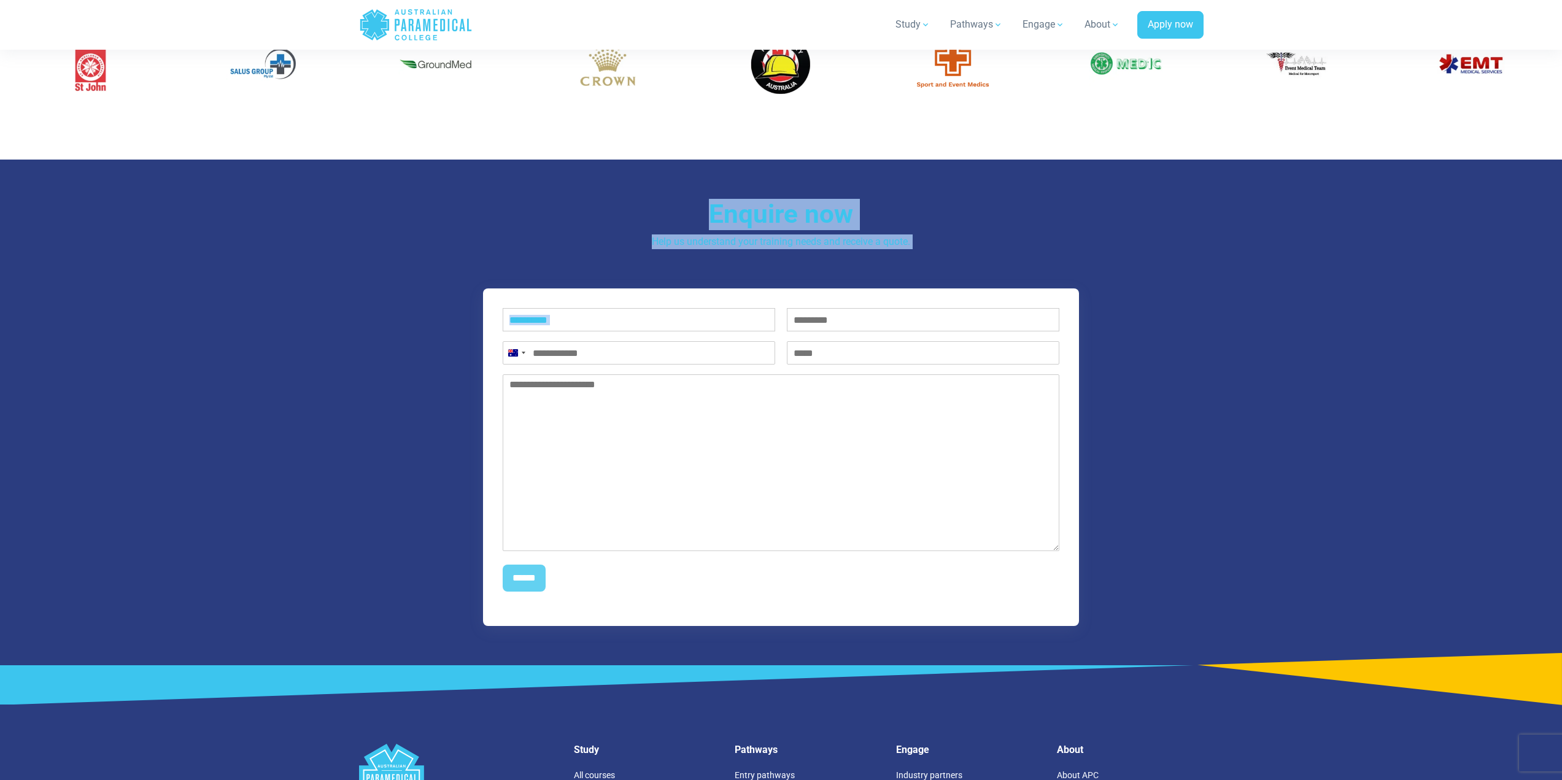
click at [683, 179] on div "Enquire now Help us understand your training needs and receive a quote. First n…" at bounding box center [781, 413] width 859 height 506
drag, startPoint x: 685, startPoint y: 177, endPoint x: 989, endPoint y: 223, distance: 307.3
click at [1011, 238] on div "Enquire now Help us understand your training needs and receive a quote. First n…" at bounding box center [781, 413] width 859 height 506
click at [961, 211] on h3 "Enquire now" at bounding box center [781, 214] width 718 height 31
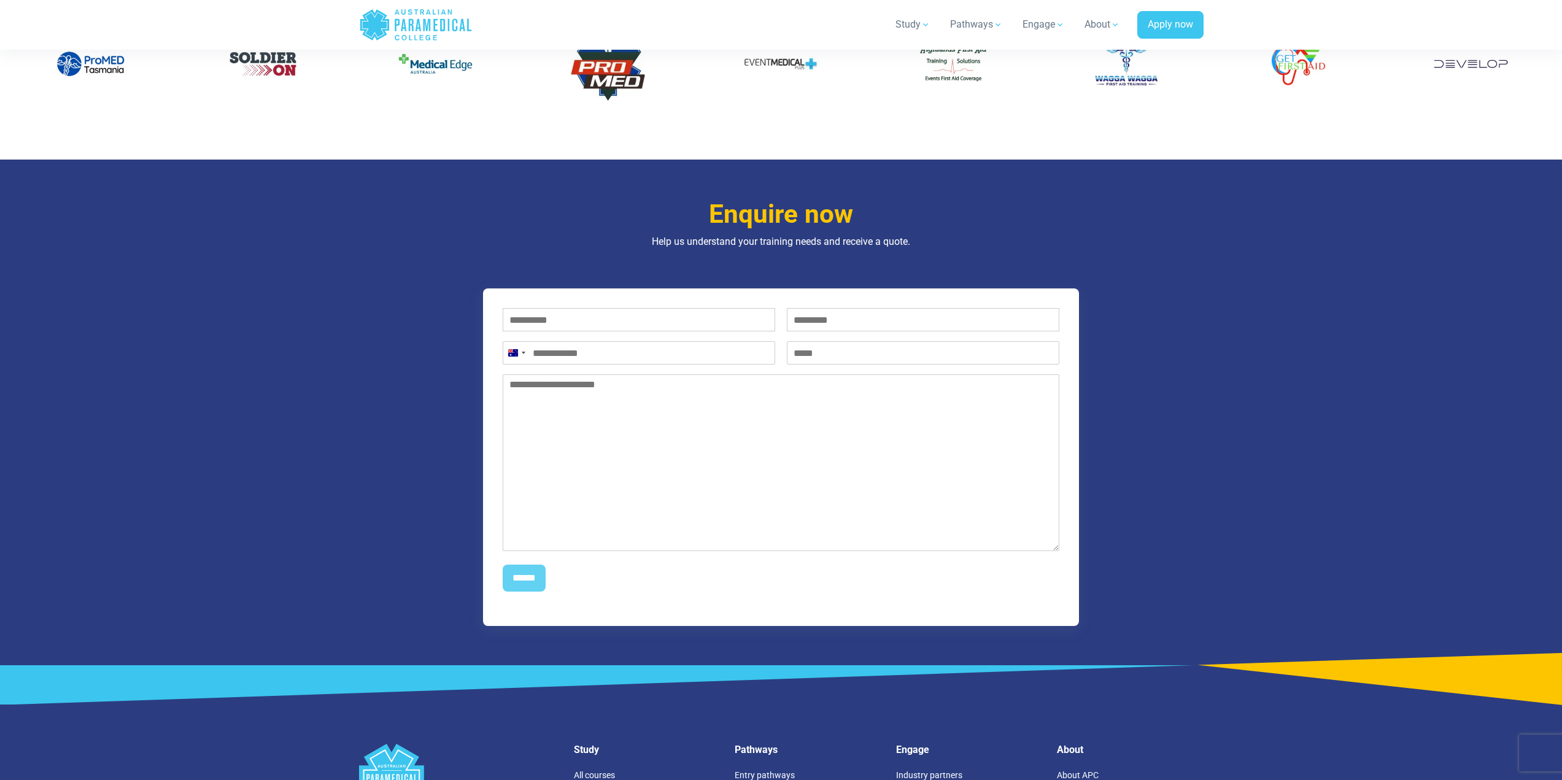
click at [170, 314] on section "Enquire now Help us understand your training needs and receive a quote. First n…" at bounding box center [781, 413] width 1562 height 506
